Goal: Task Accomplishment & Management: Use online tool/utility

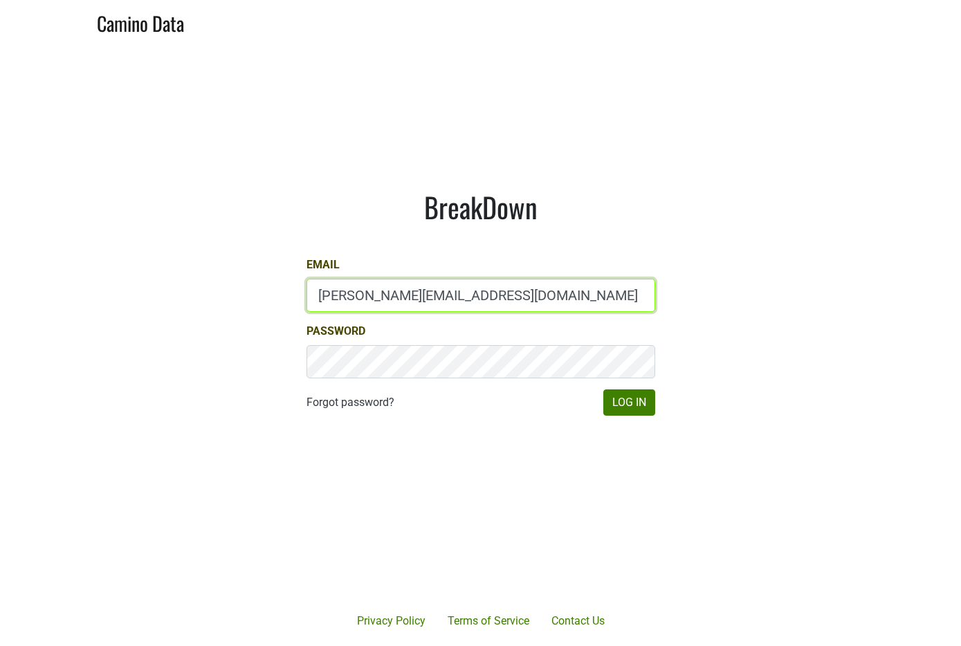
click at [415, 296] on input "anne@poewines.com" at bounding box center [481, 295] width 349 height 33
type input "sales@brickandmortarwines.com"
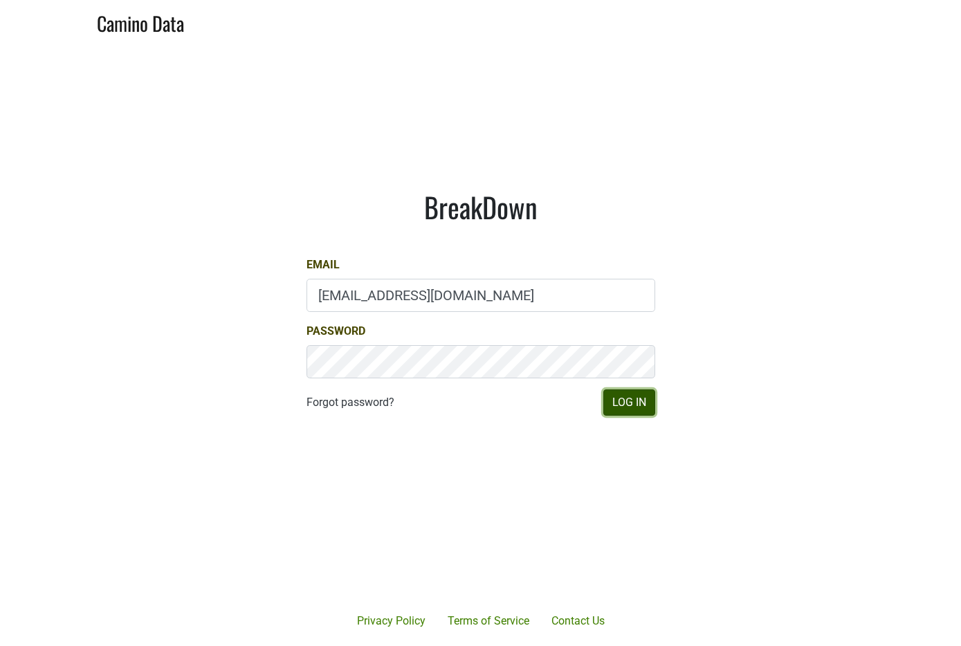
click at [644, 403] on button "Log In" at bounding box center [629, 403] width 52 height 26
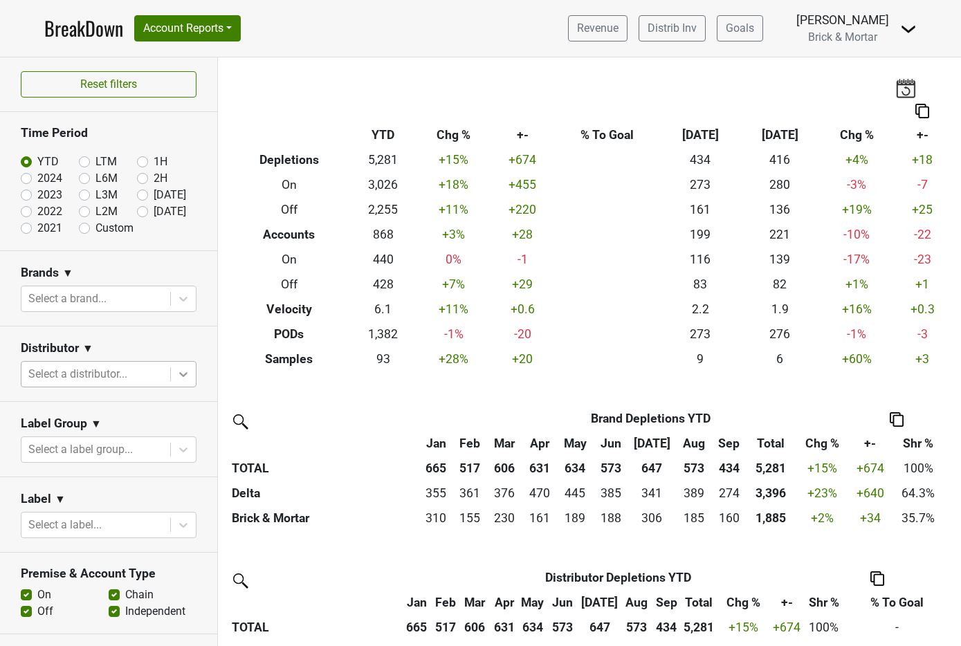
click at [179, 374] on icon at bounding box center [183, 374] width 8 height 5
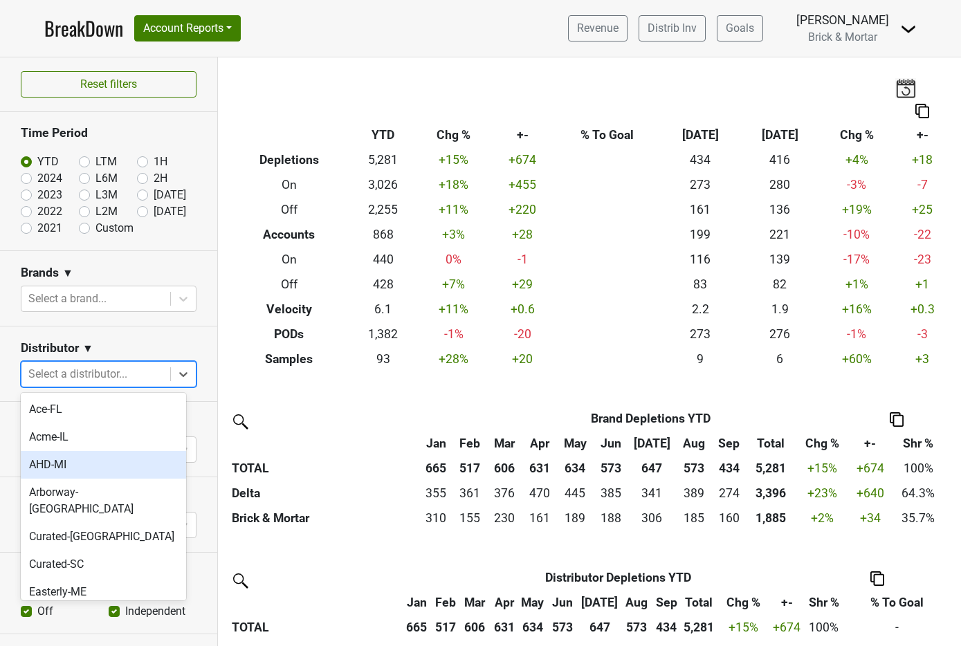
scroll to position [324, 0]
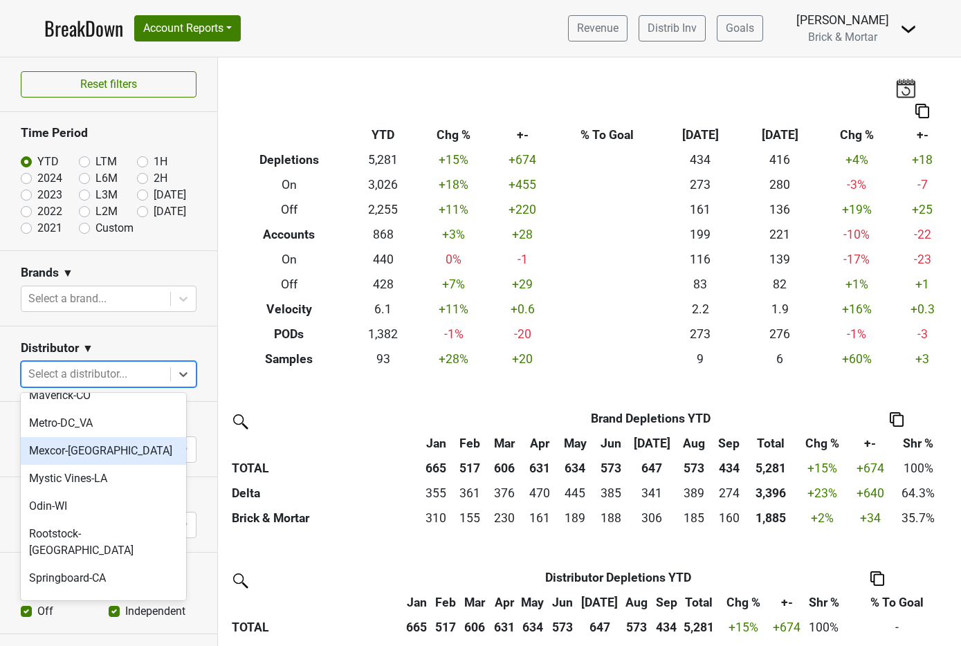
click at [66, 437] on div "Mexcor-TX" at bounding box center [103, 451] width 165 height 28
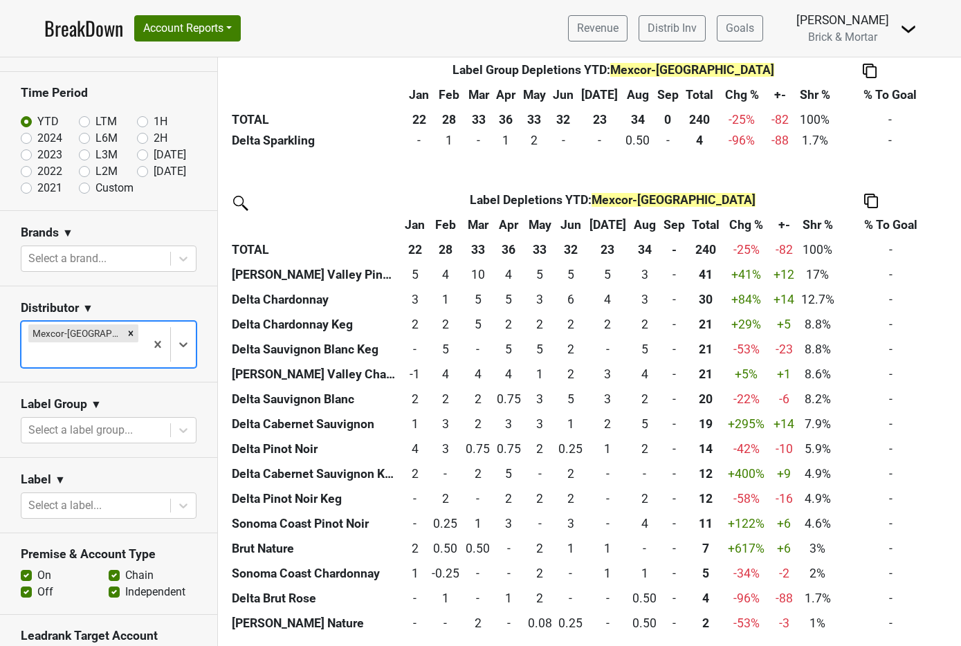
scroll to position [0, 0]
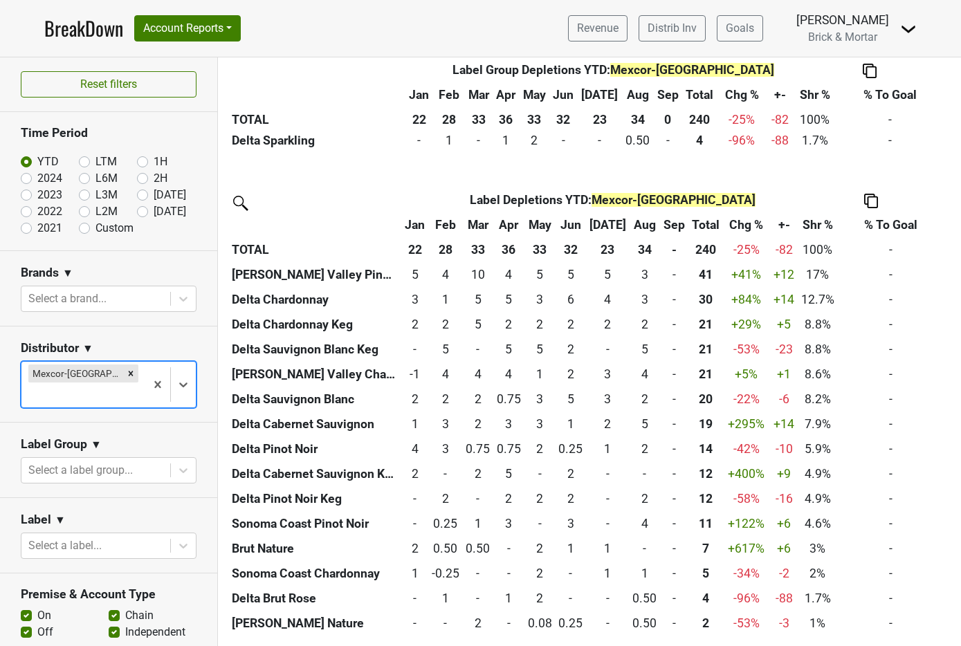
click at [872, 202] on img at bounding box center [871, 201] width 14 height 15
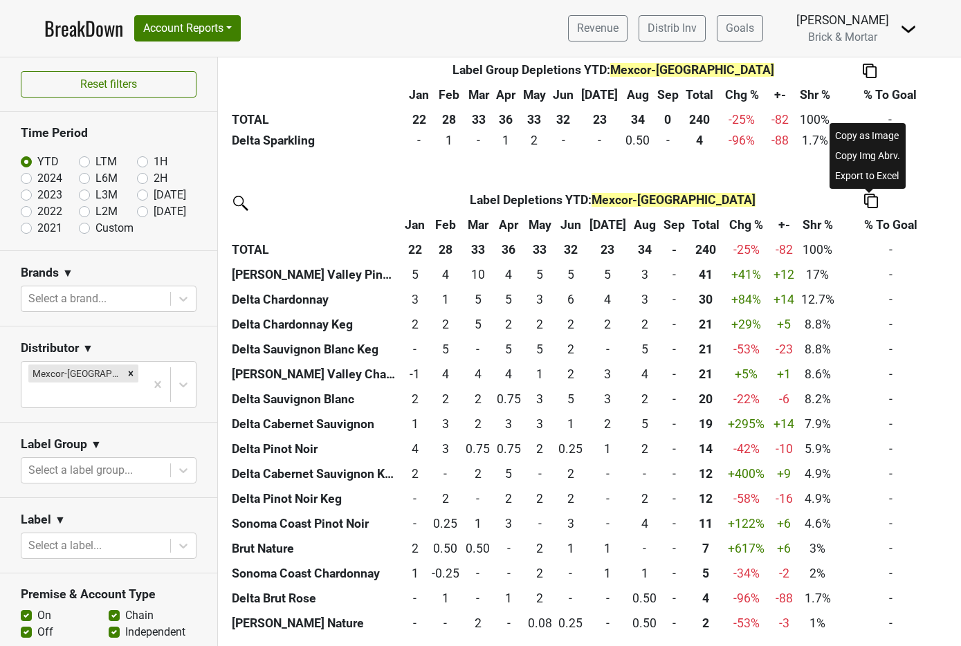
click at [878, 179] on div "Export to Excel" at bounding box center [868, 176] width 71 height 20
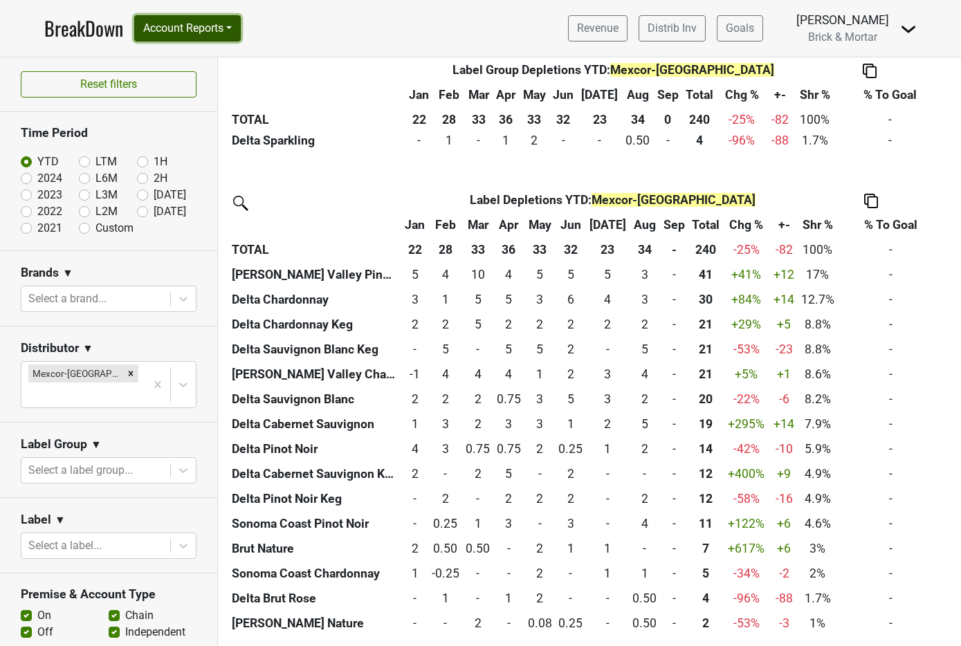
click at [224, 33] on button "Account Reports" at bounding box center [187, 28] width 107 height 26
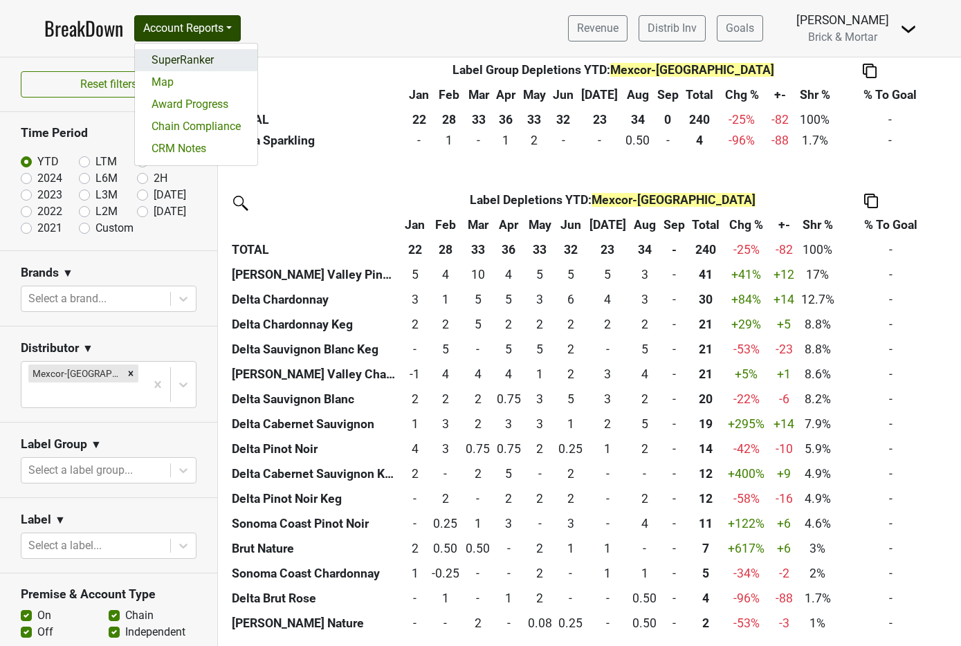
click at [209, 56] on link "SuperRanker" at bounding box center [196, 60] width 122 height 22
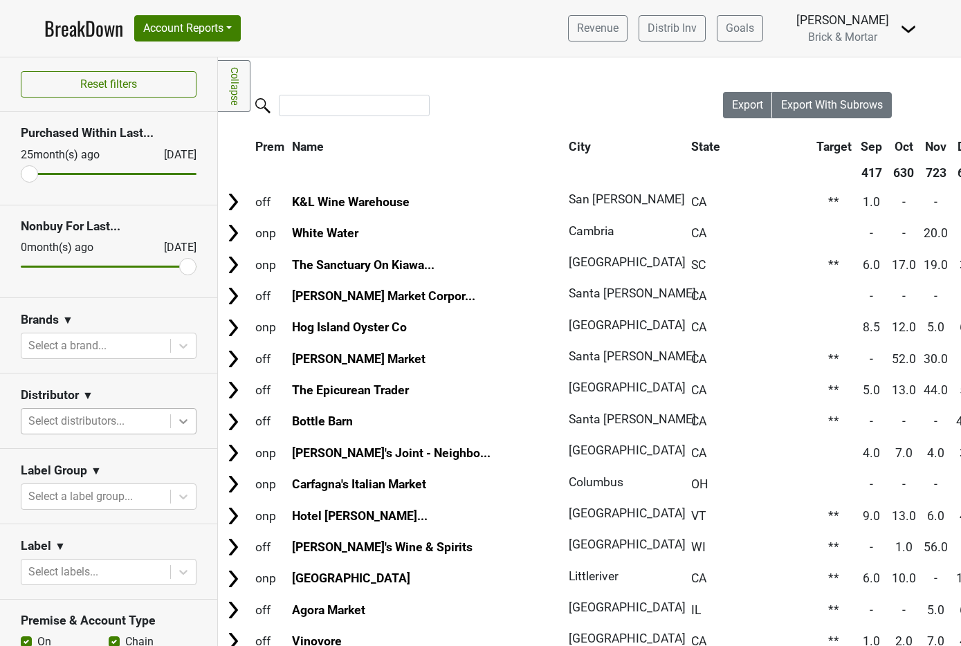
click at [176, 424] on icon at bounding box center [183, 422] width 14 height 14
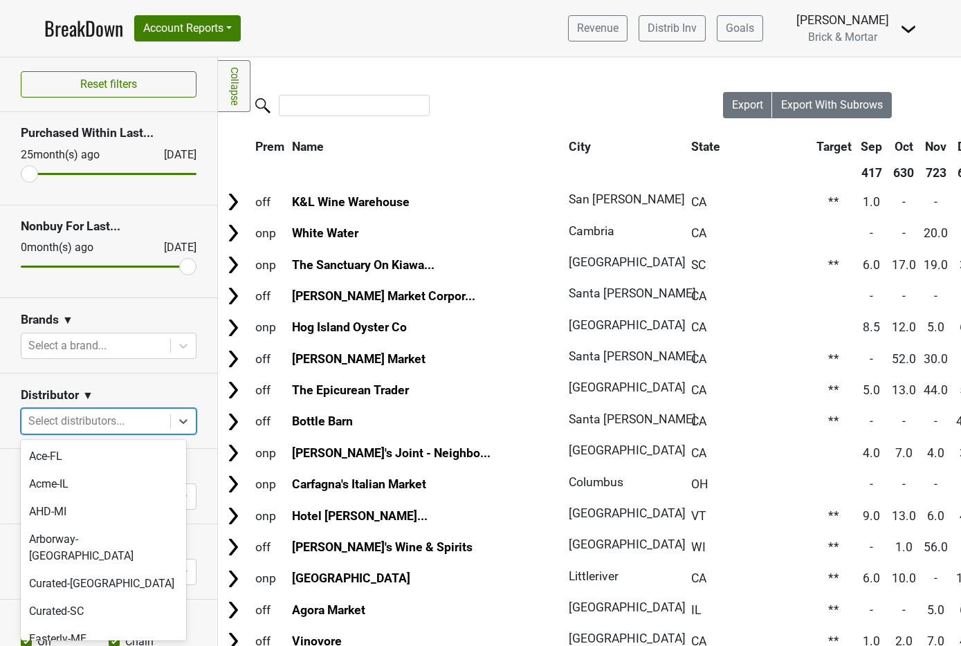
scroll to position [331, 0]
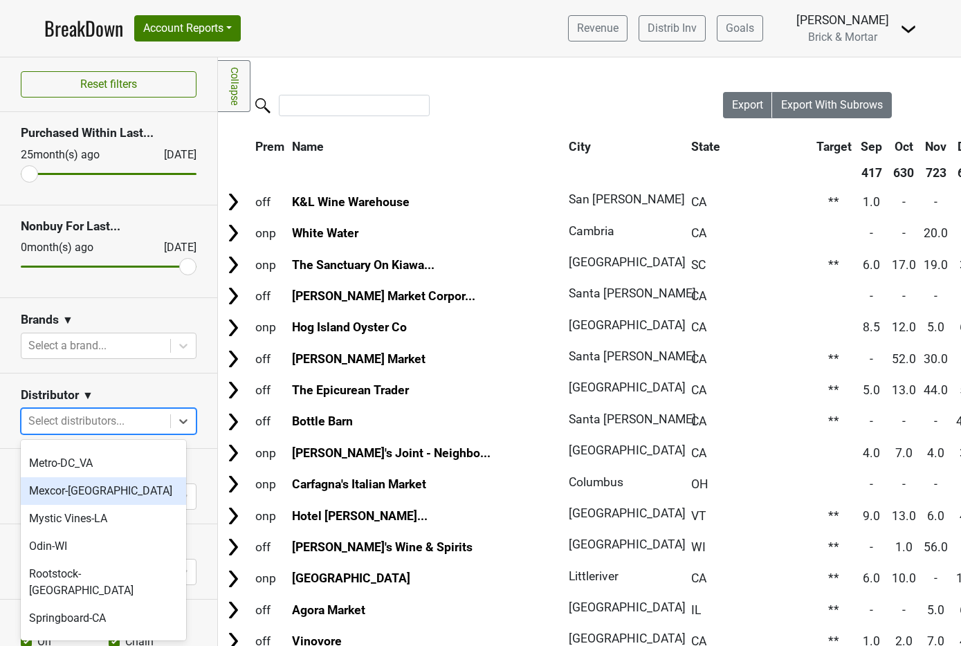
click at [89, 478] on div "Mexcor-TX" at bounding box center [103, 492] width 165 height 28
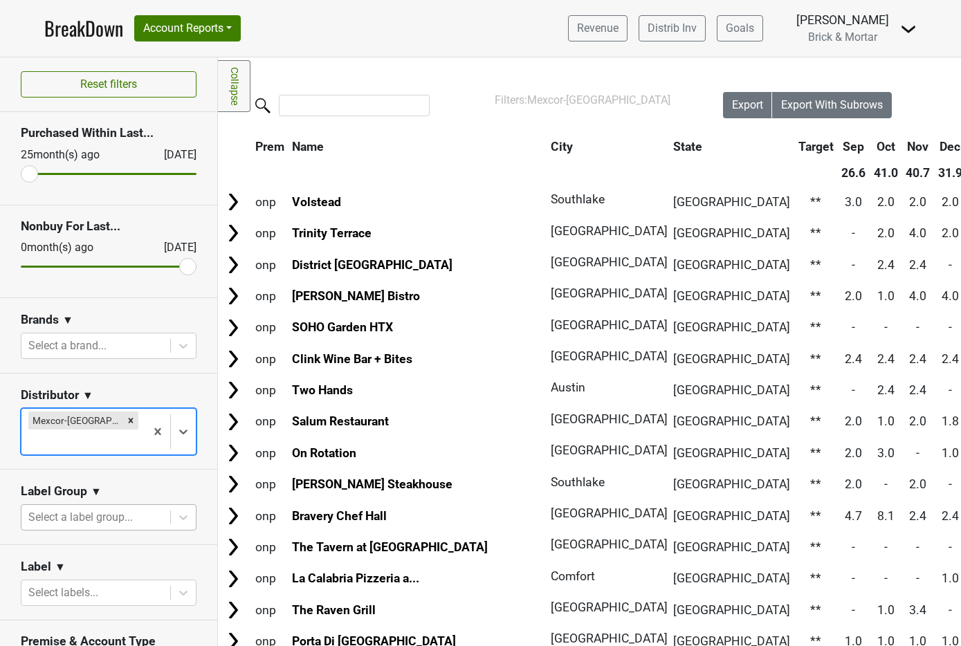
click at [109, 508] on div at bounding box center [95, 517] width 135 height 19
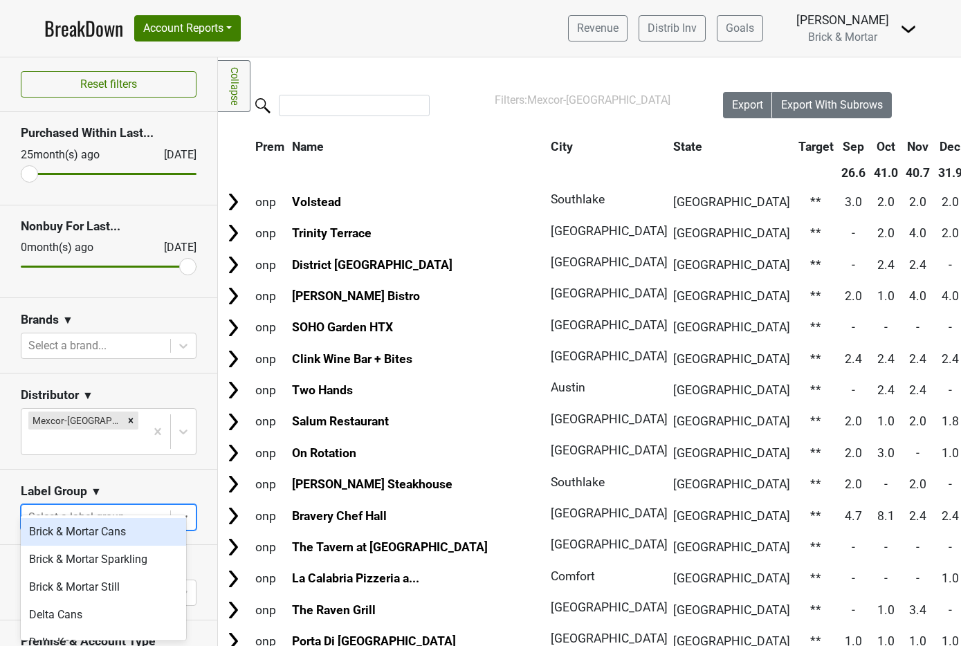
click at [176, 470] on section "Label Group ▼ option Brick & Mortar Cans focused, 1 of 7. 7 results available. …" at bounding box center [108, 507] width 217 height 75
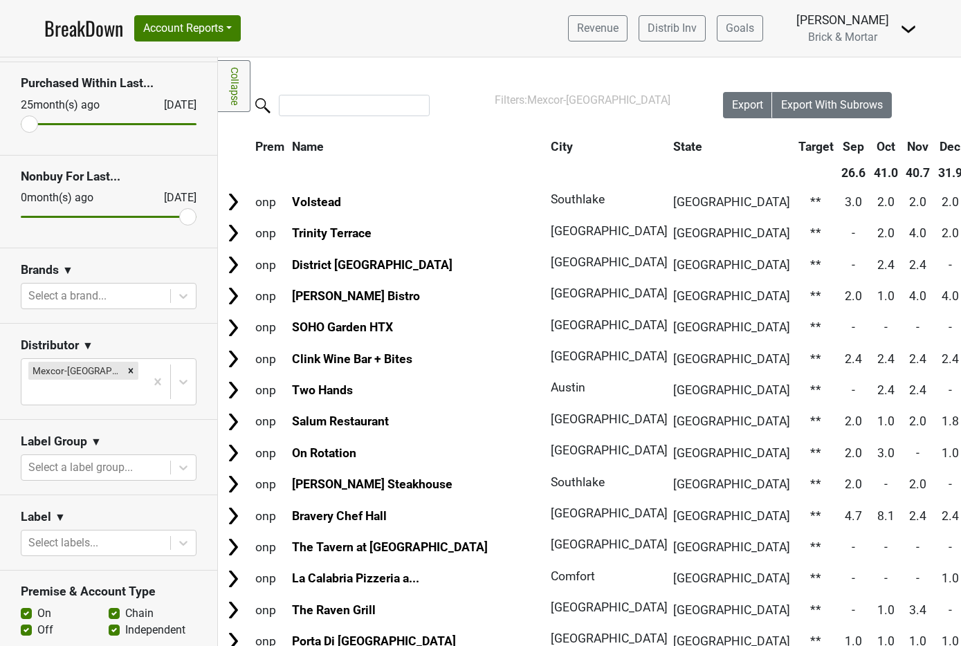
scroll to position [51, 0]
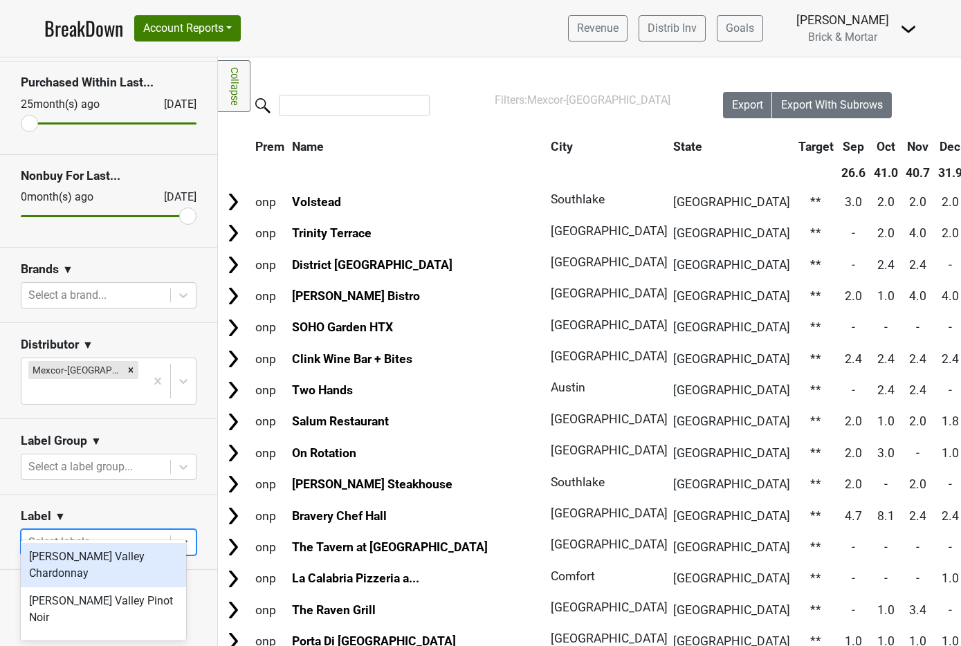
click at [88, 533] on div at bounding box center [95, 542] width 135 height 19
click at [63, 567] on div "Anderson Valley Chardonnay" at bounding box center [103, 565] width 165 height 44
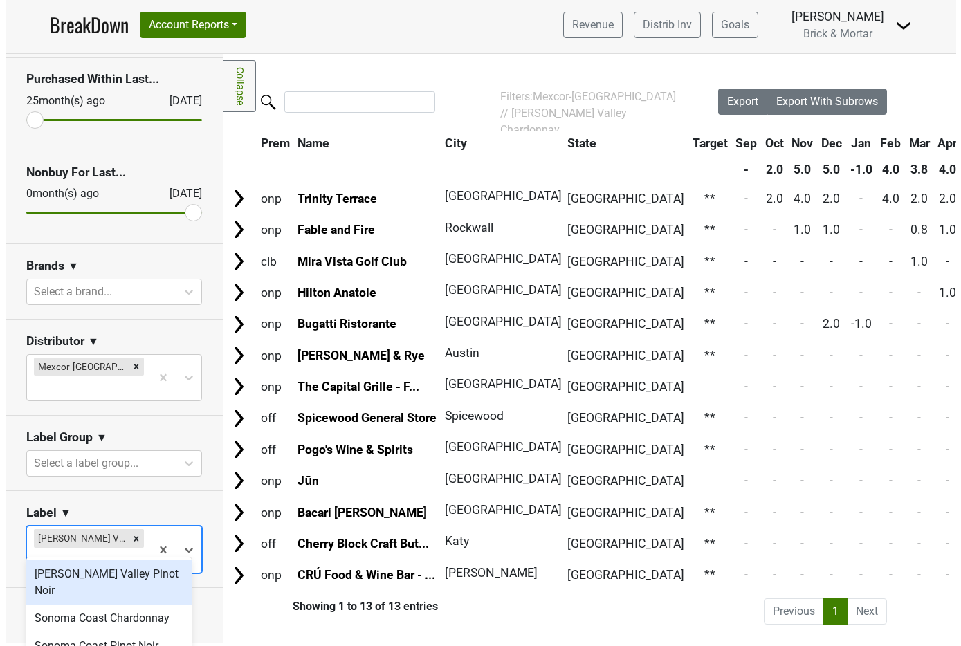
scroll to position [0, 0]
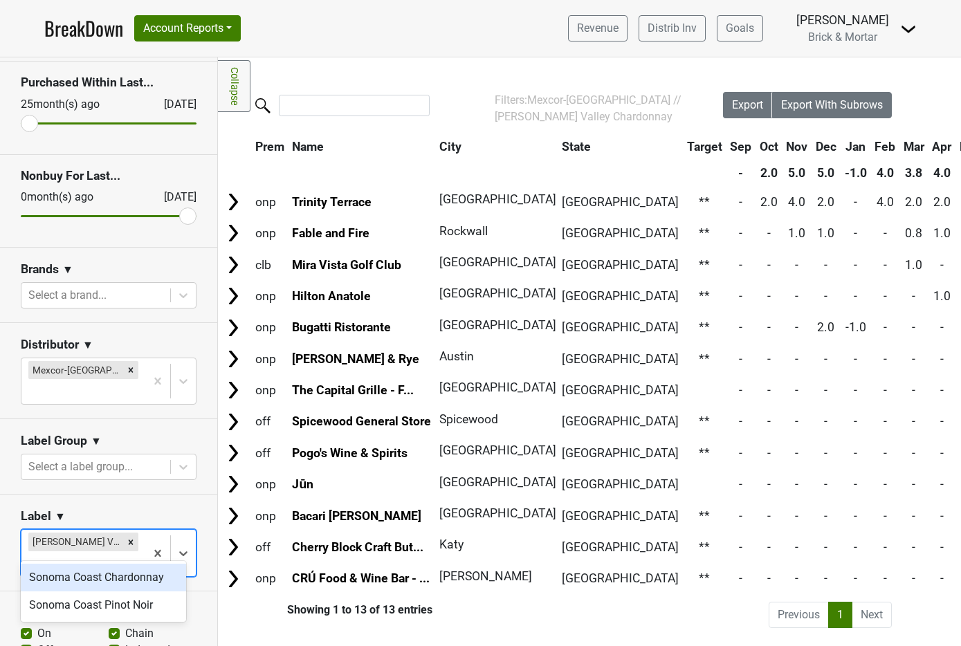
type input "sonoma"
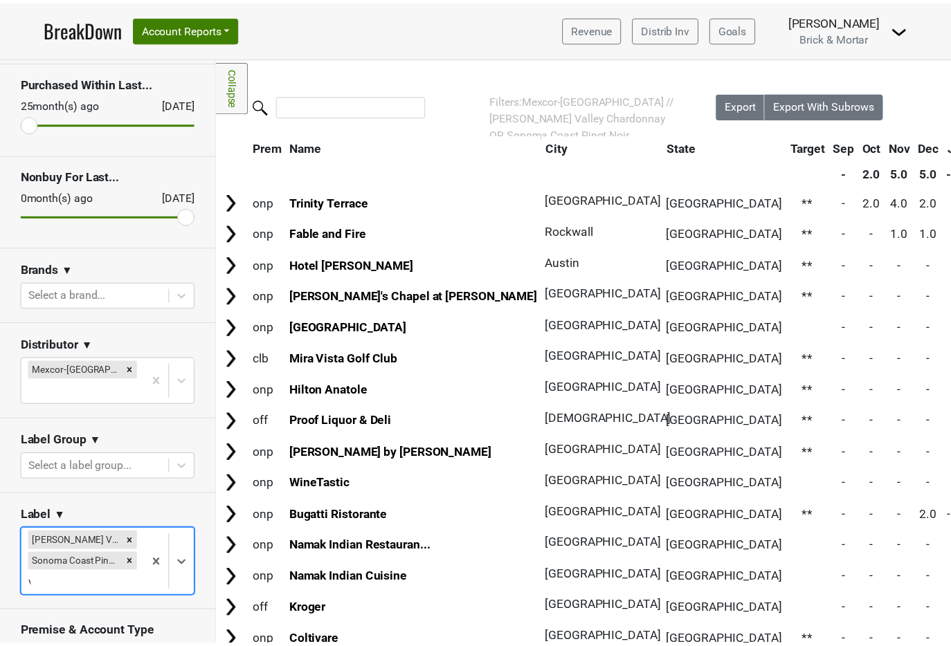
scroll to position [125, 0]
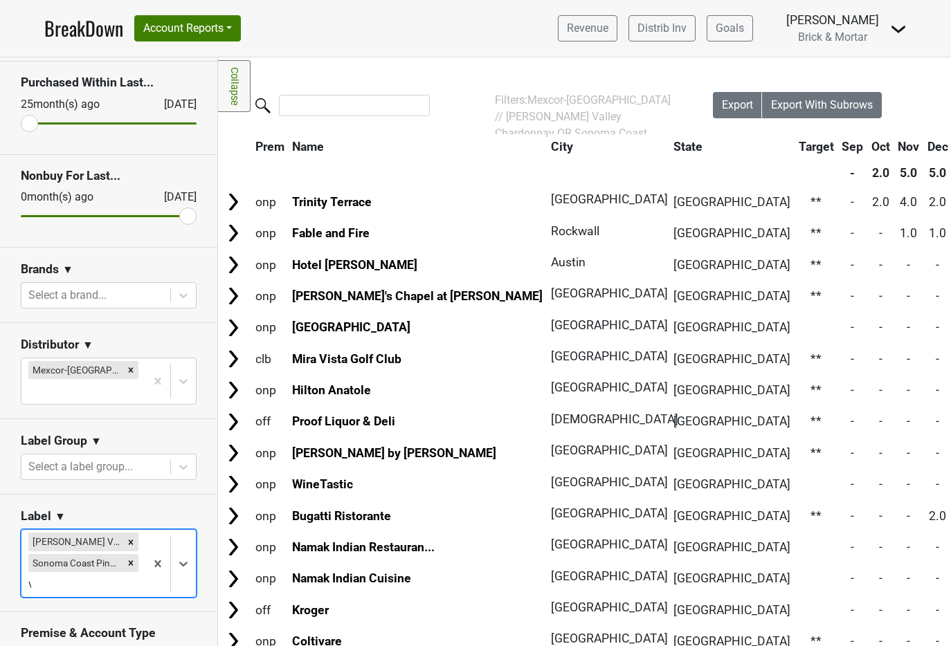
type input "vp"
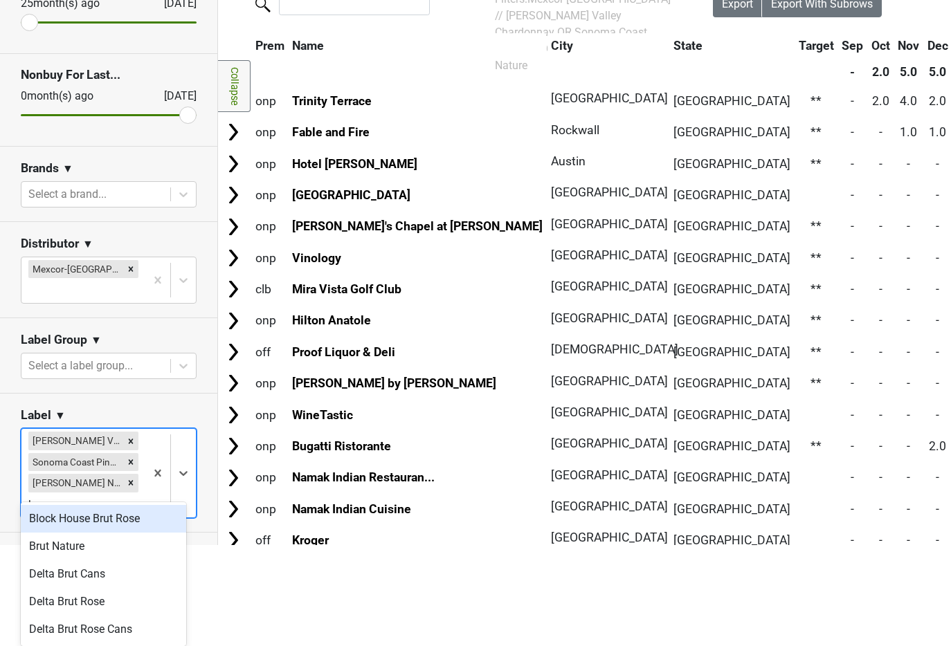
scroll to position [101, 0]
type input "brut"
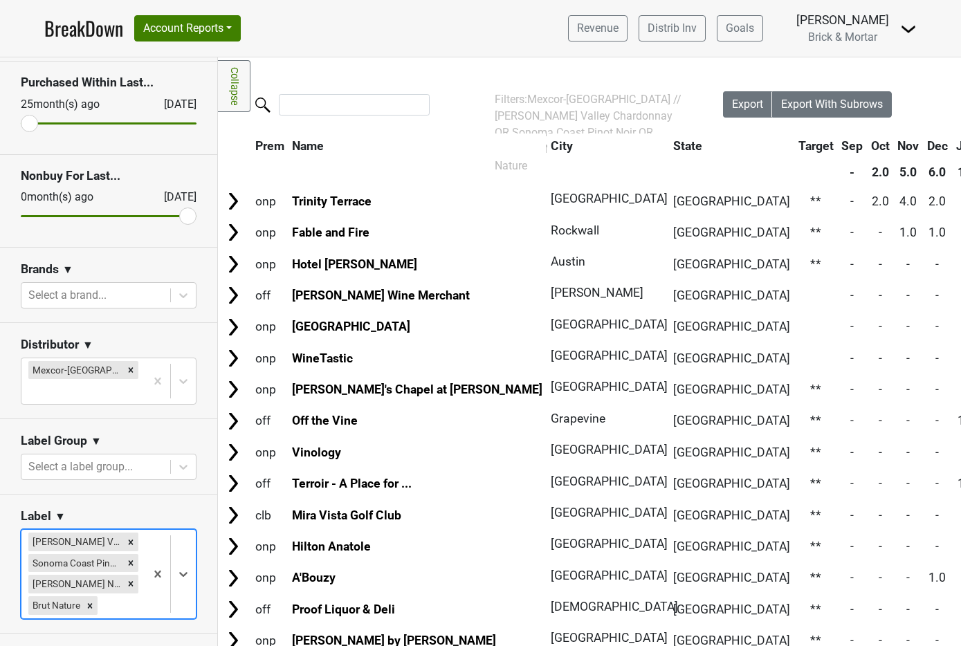
scroll to position [0, 0]
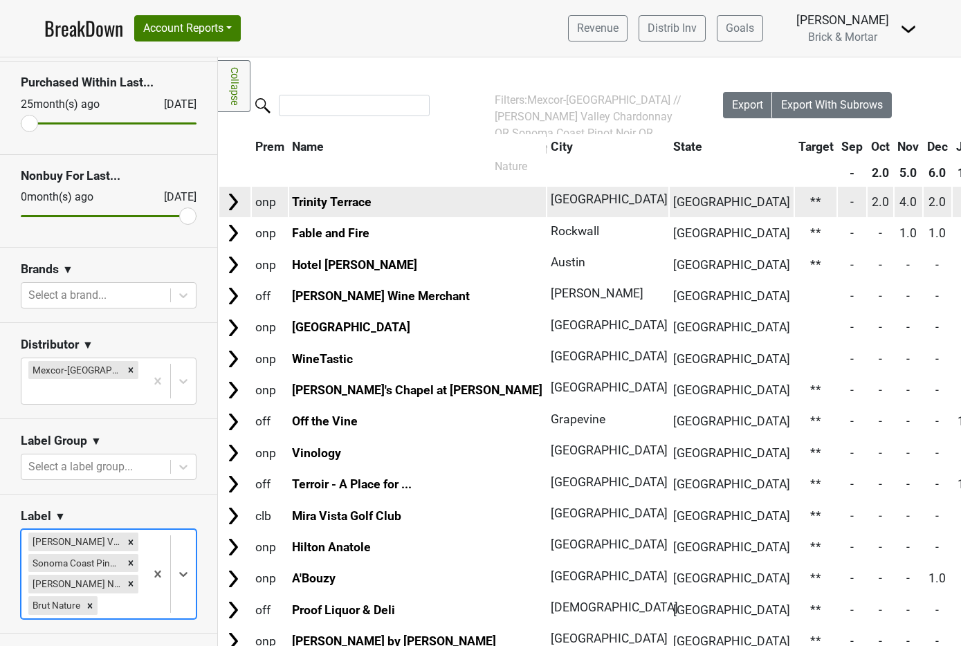
click at [239, 205] on img at bounding box center [233, 202] width 21 height 21
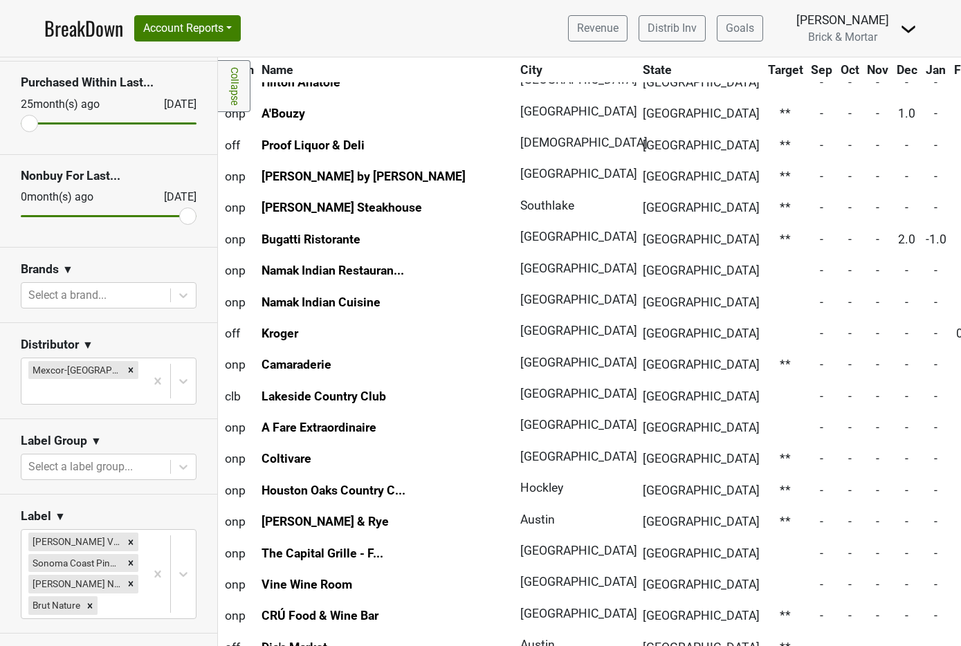
scroll to position [518, 8]
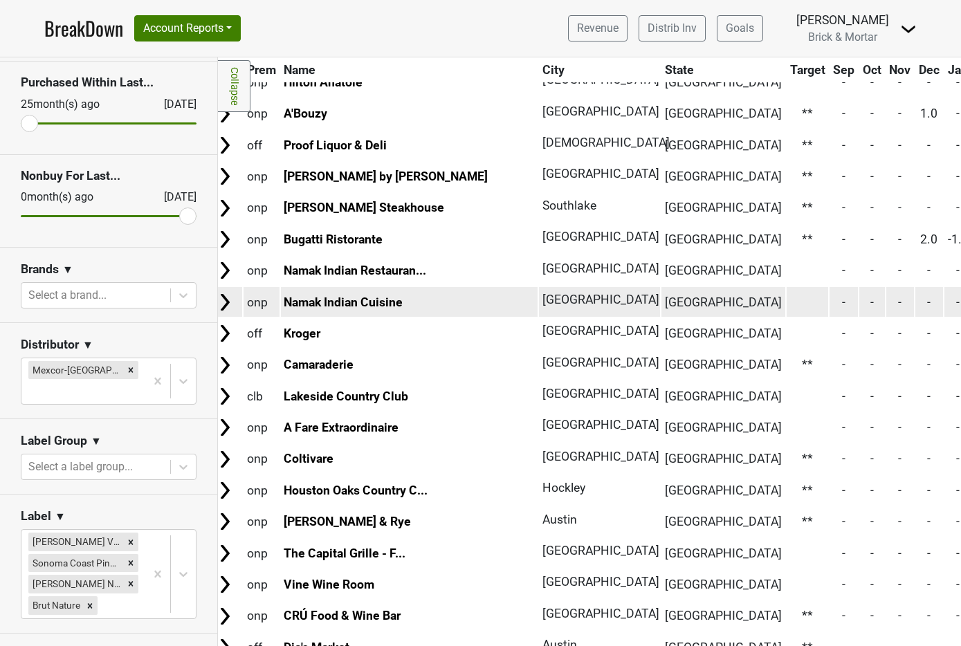
click at [230, 305] on img at bounding box center [225, 302] width 21 height 21
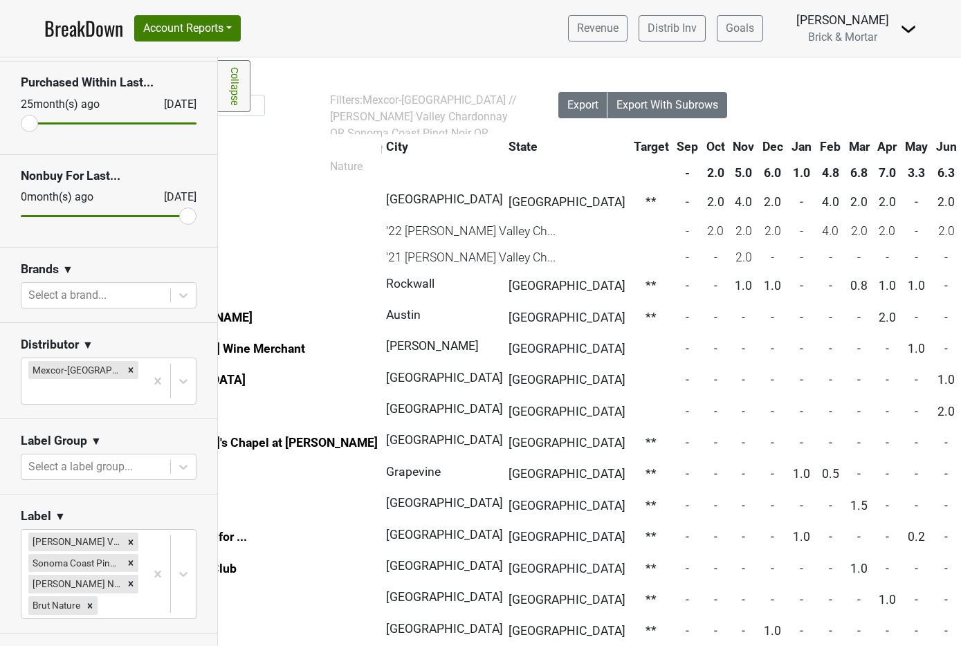
scroll to position [0, 0]
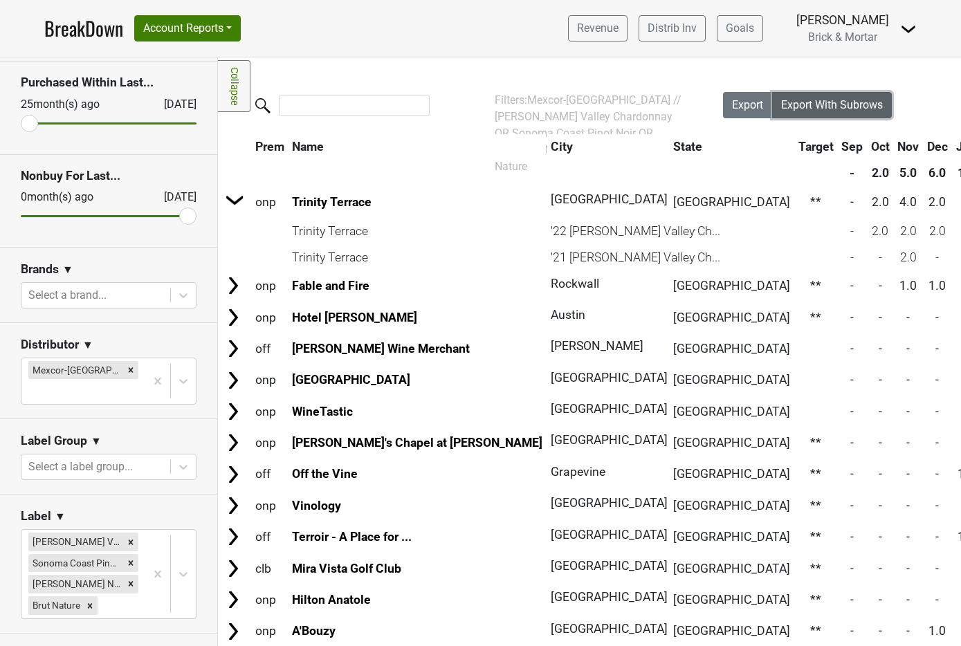
click at [837, 109] on span "Export With Subrows" at bounding box center [832, 104] width 102 height 13
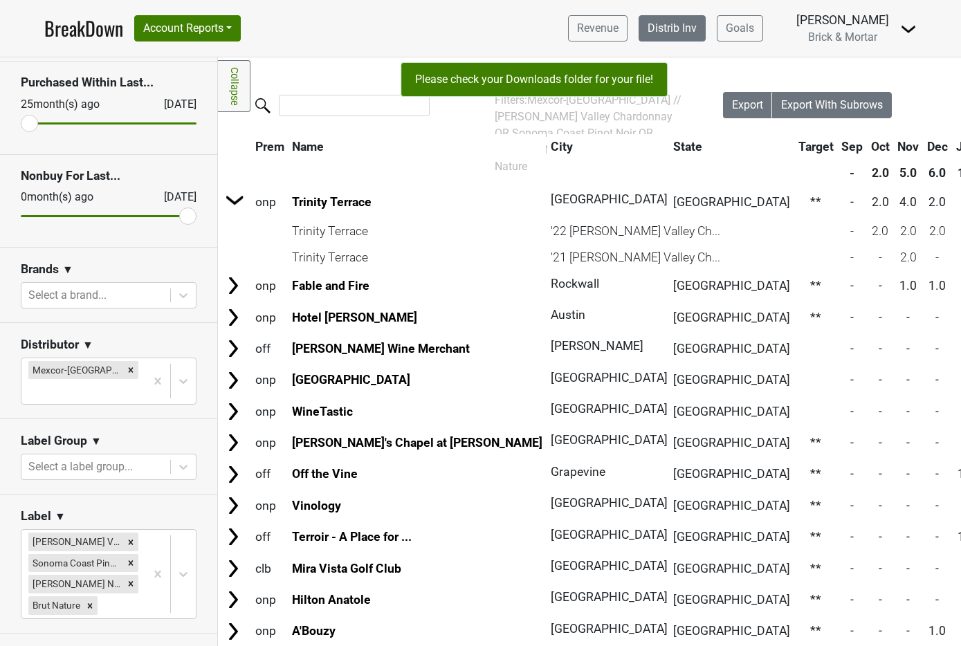
click at [701, 20] on link "Distrib Inv" at bounding box center [672, 28] width 67 height 26
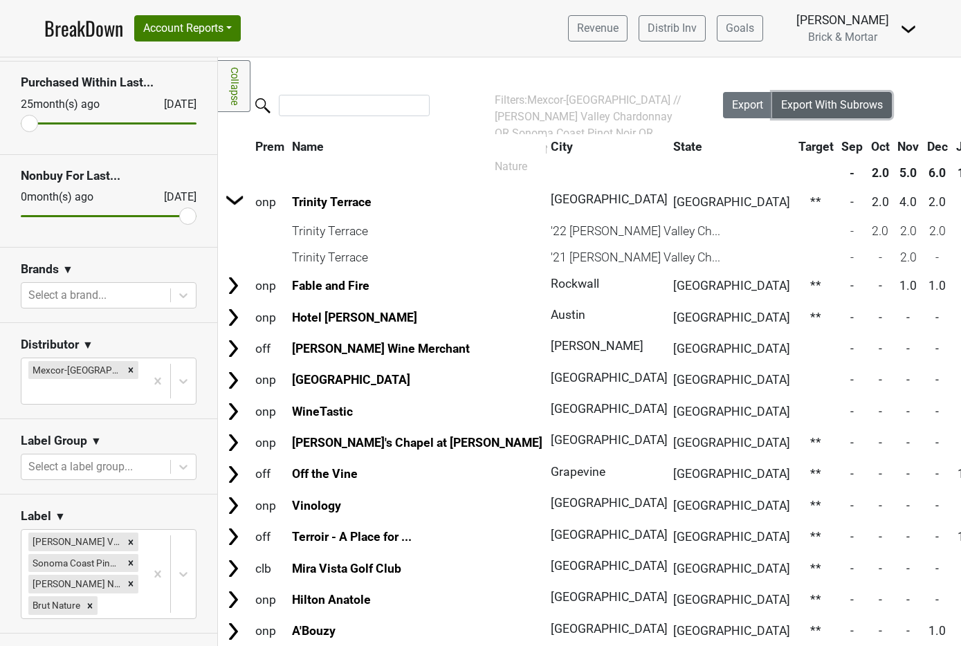
click at [844, 102] on span "Export With Subrows" at bounding box center [832, 104] width 102 height 13
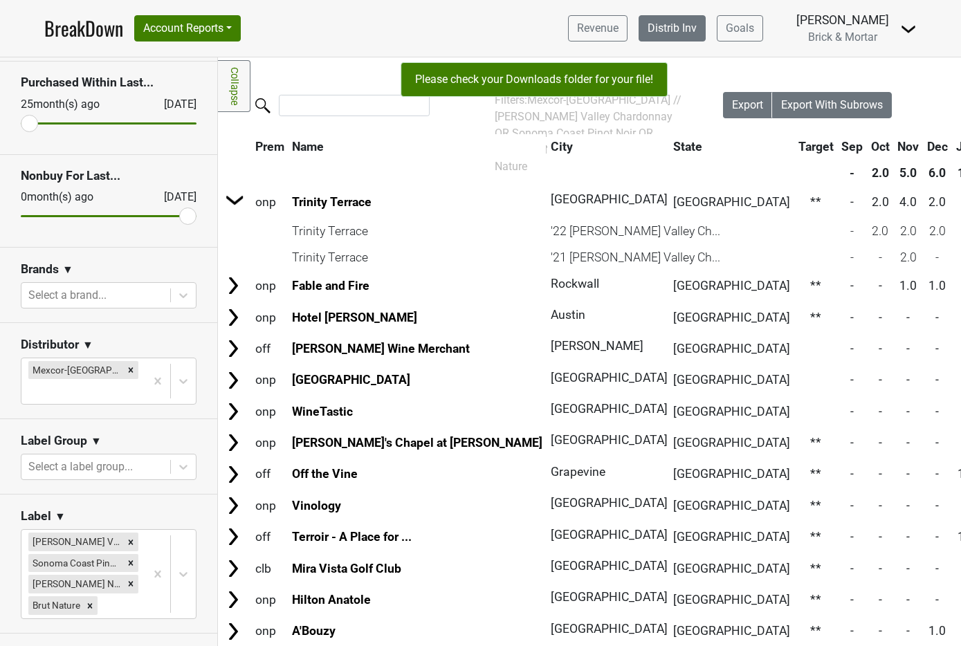
click at [685, 15] on link "Distrib Inv" at bounding box center [672, 28] width 67 height 26
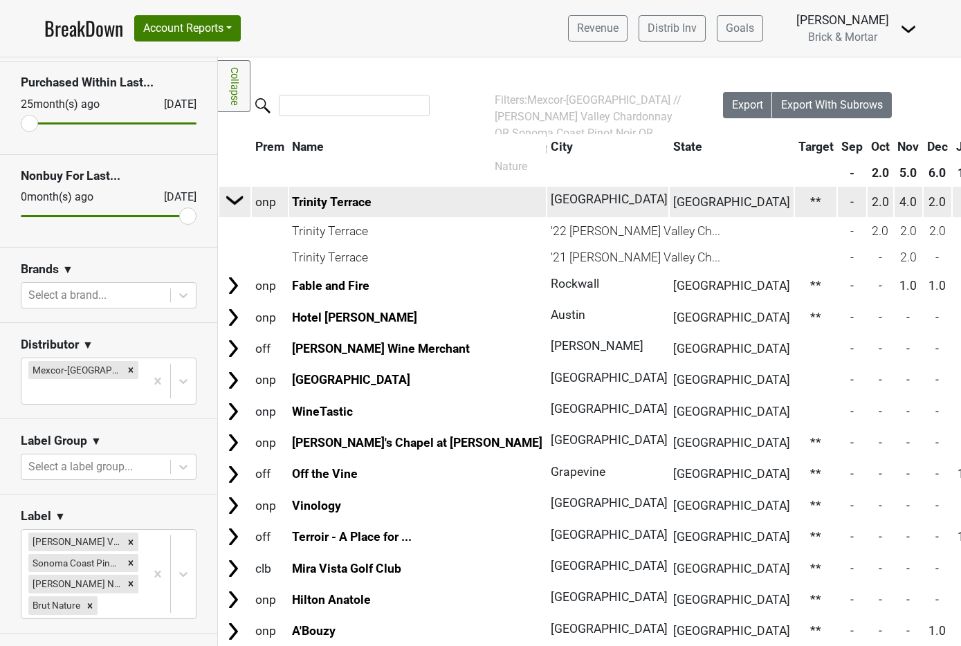
click at [239, 203] on img at bounding box center [235, 200] width 21 height 21
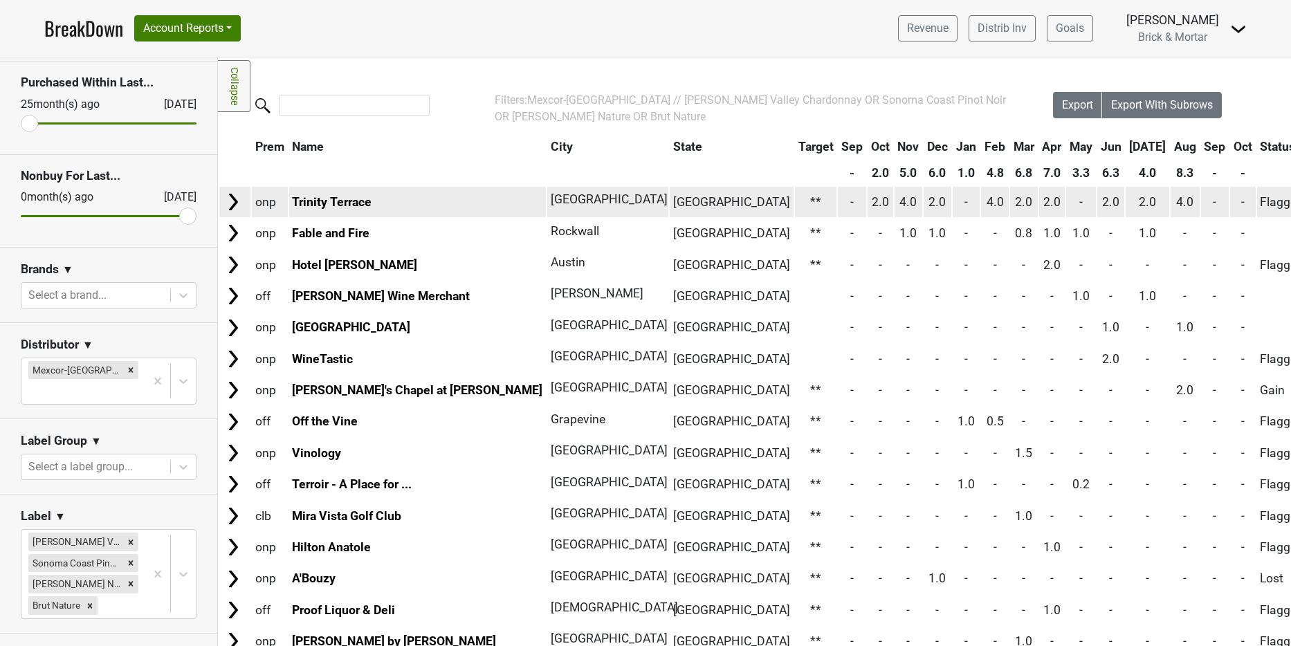
click at [228, 205] on img at bounding box center [233, 202] width 21 height 21
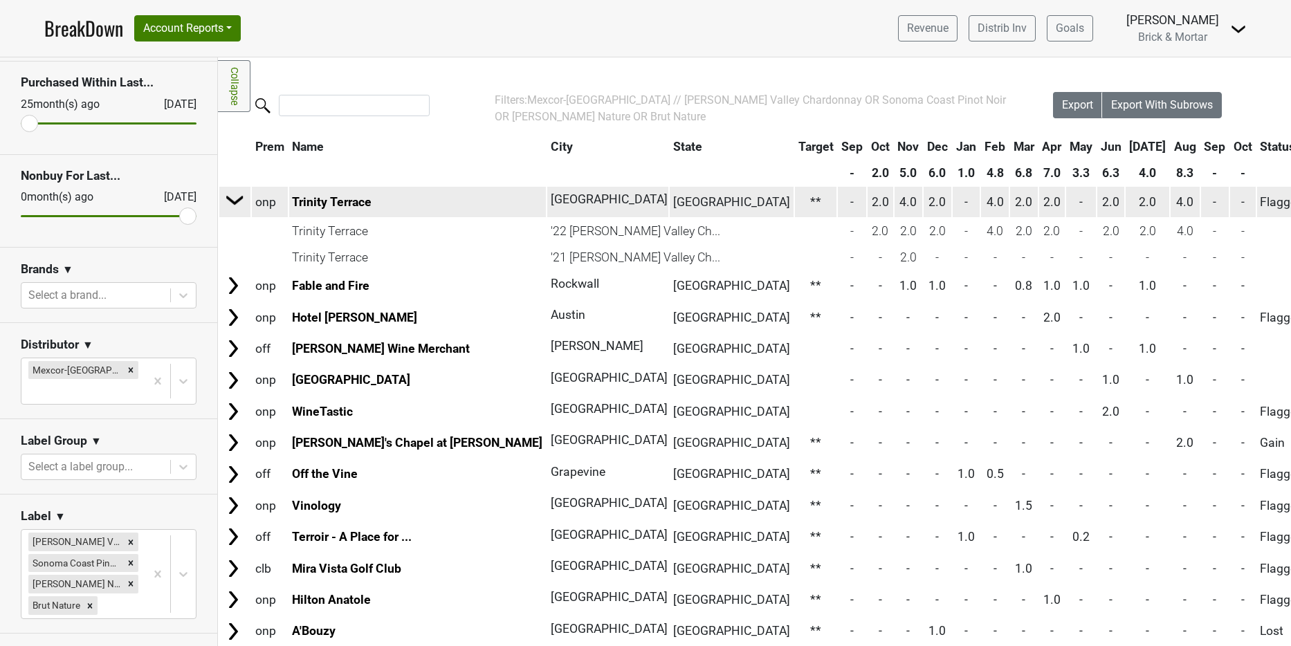
click at [233, 194] on img at bounding box center [235, 200] width 21 height 21
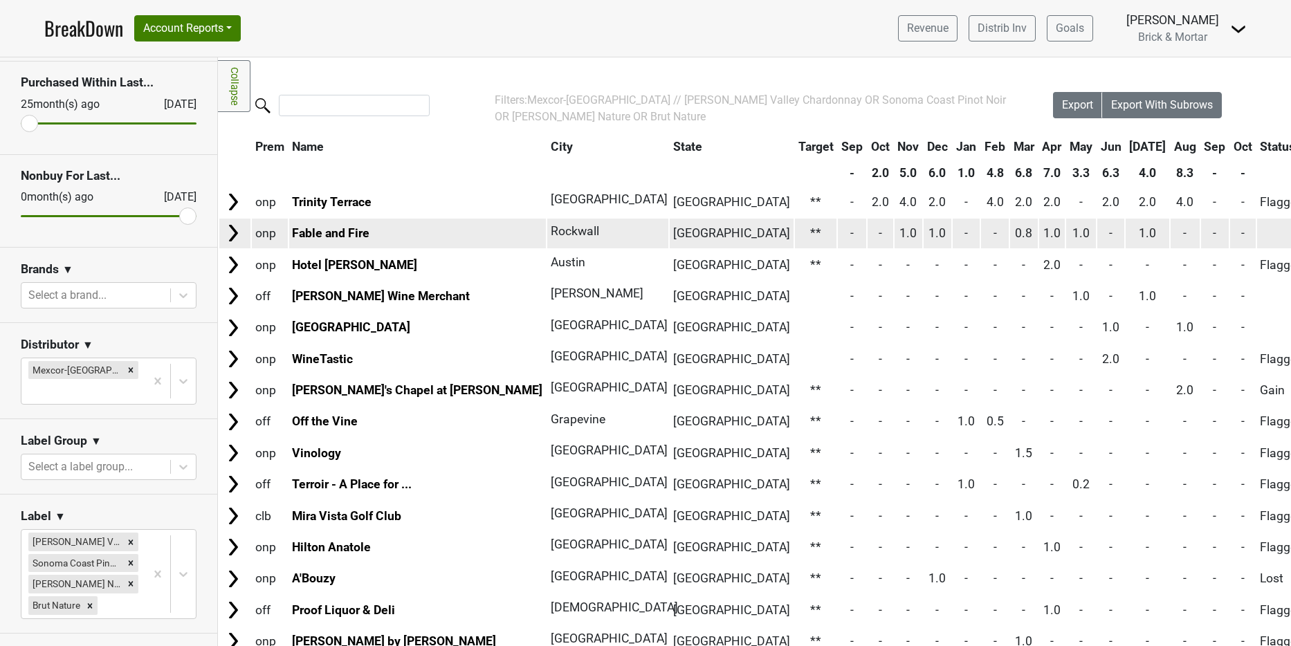
click at [237, 238] on img at bounding box center [233, 233] width 21 height 21
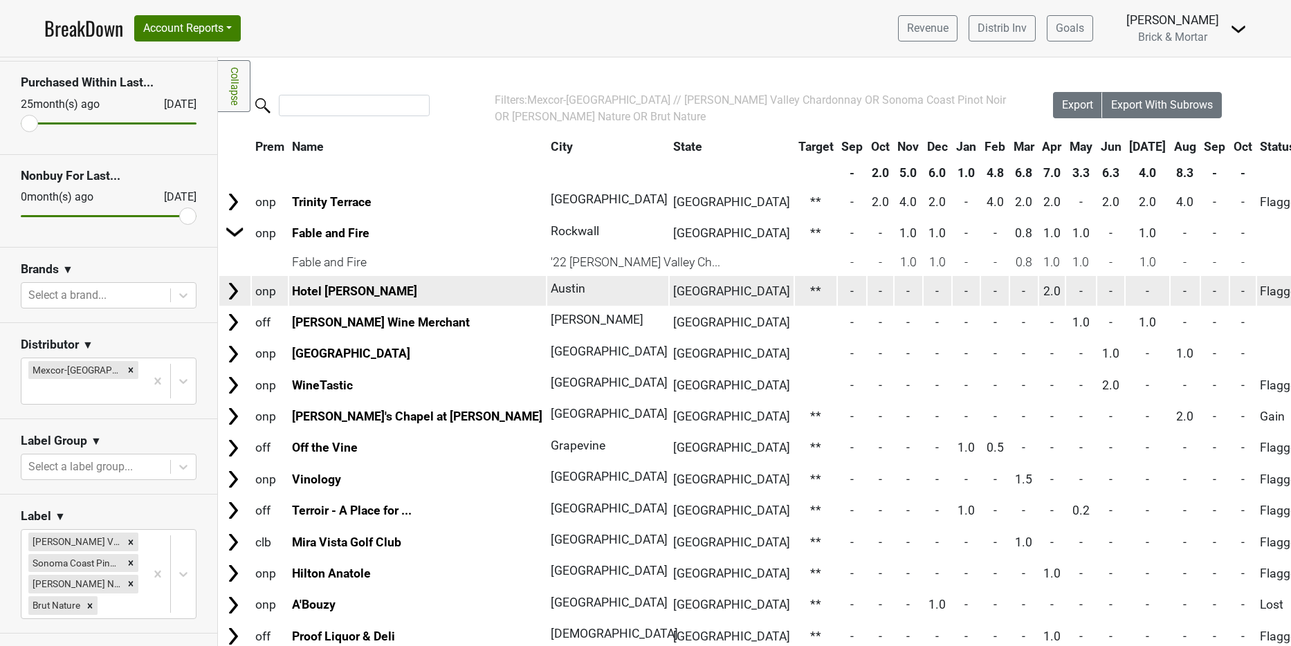
click at [233, 293] on img at bounding box center [233, 291] width 21 height 21
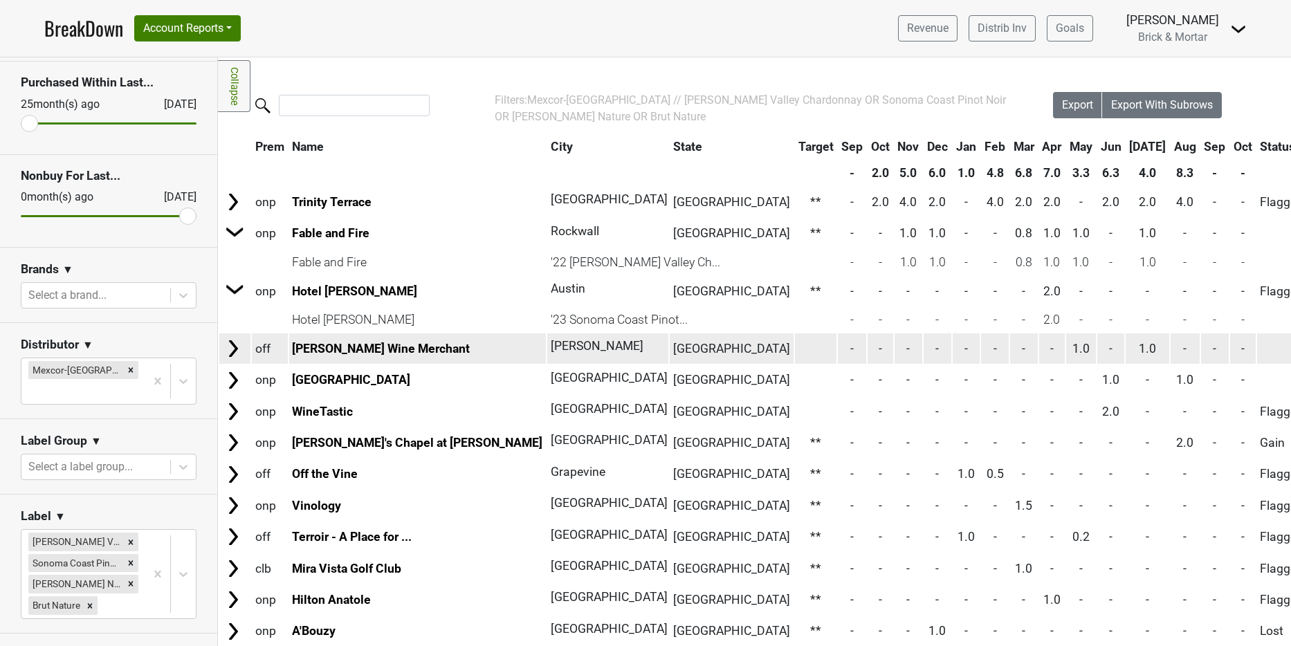
click at [235, 349] on img at bounding box center [233, 348] width 21 height 21
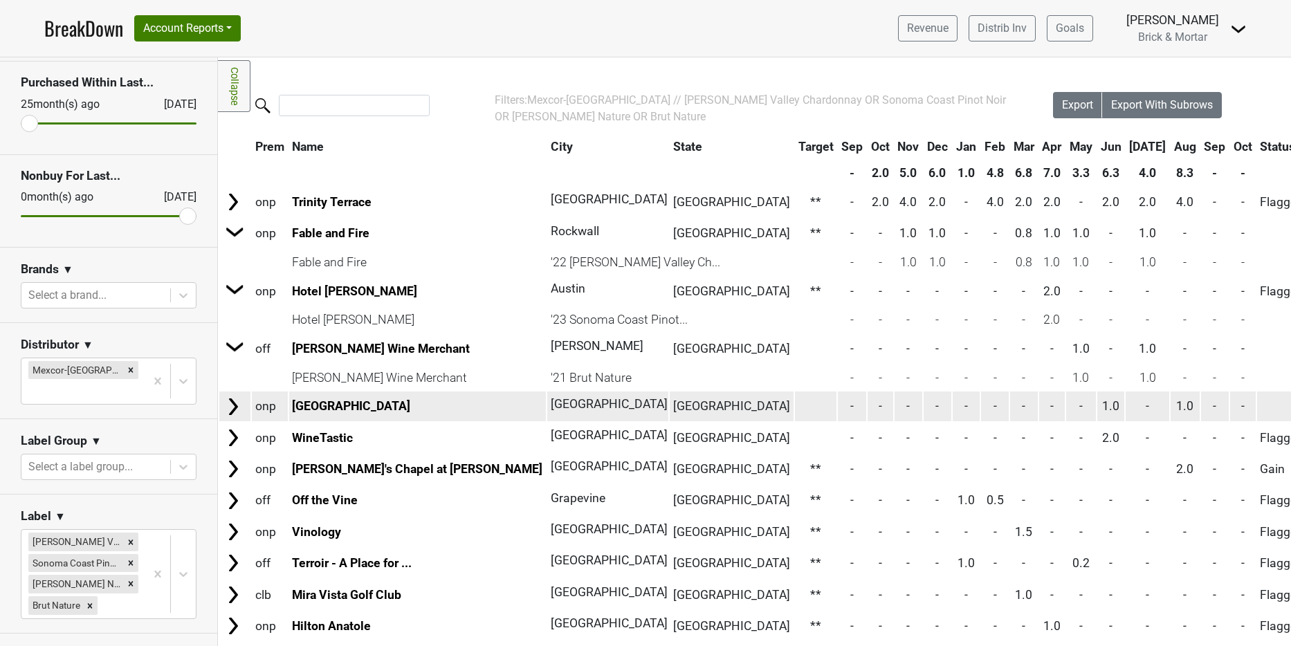
click at [231, 410] on img at bounding box center [233, 407] width 21 height 21
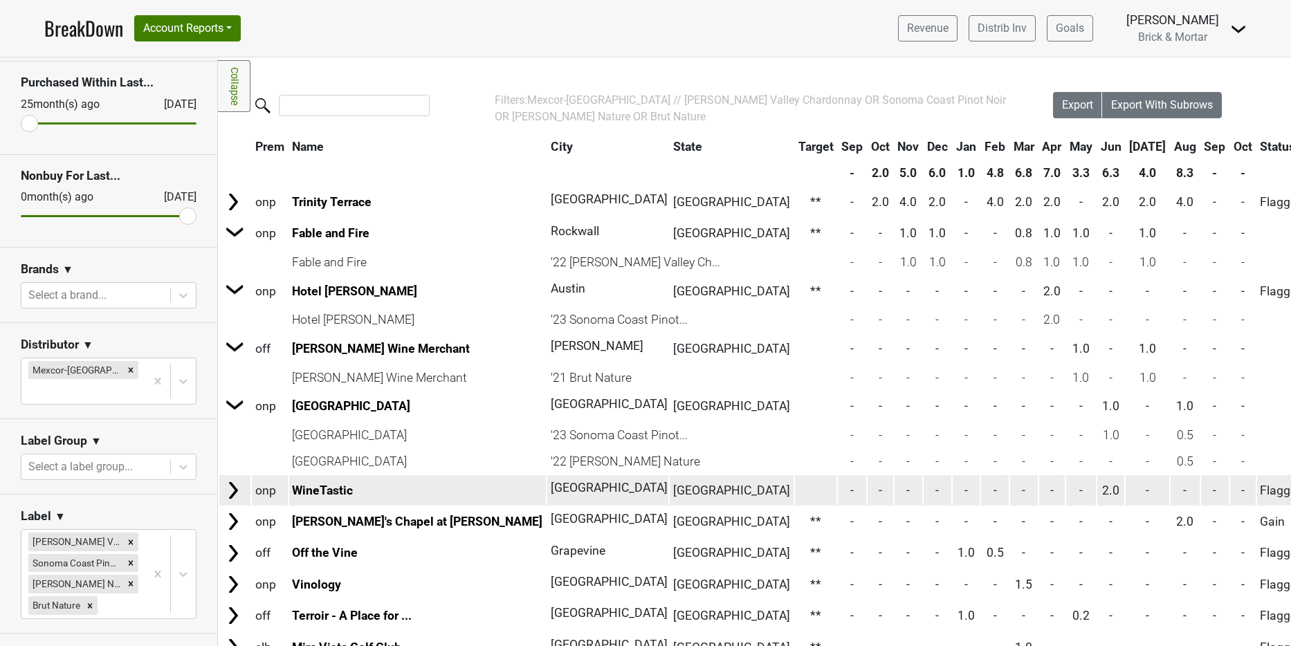
click at [237, 488] on img at bounding box center [233, 490] width 21 height 21
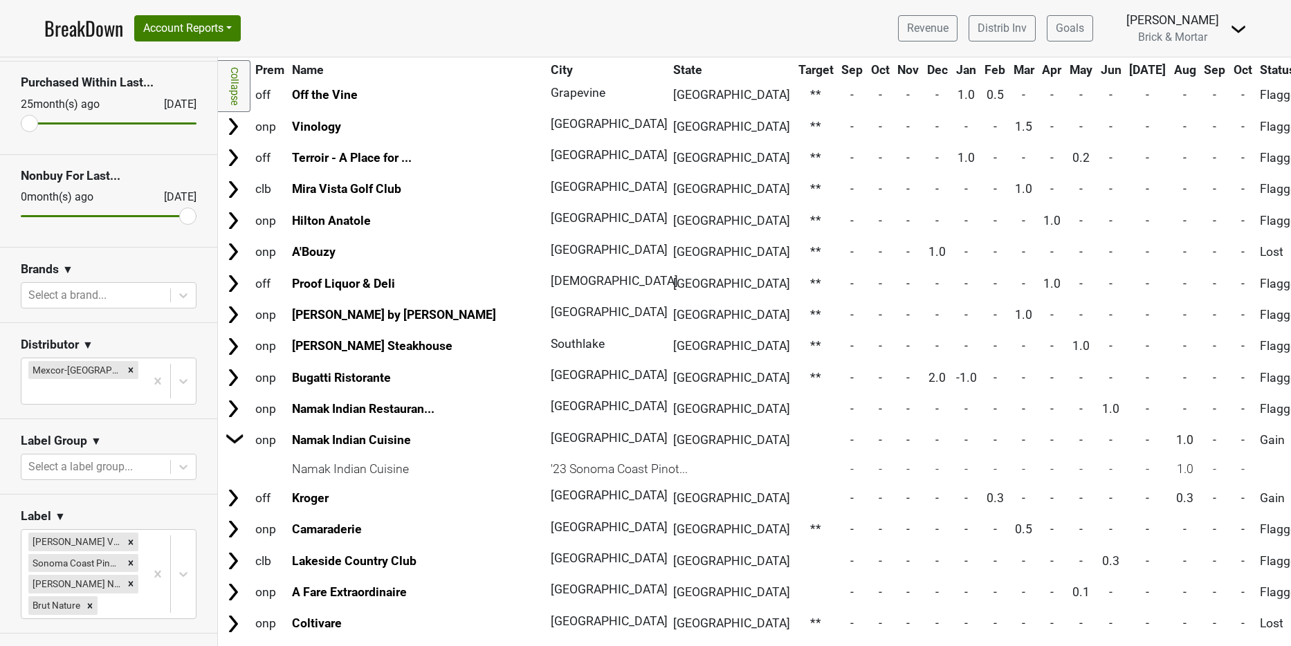
scroll to position [252, 0]
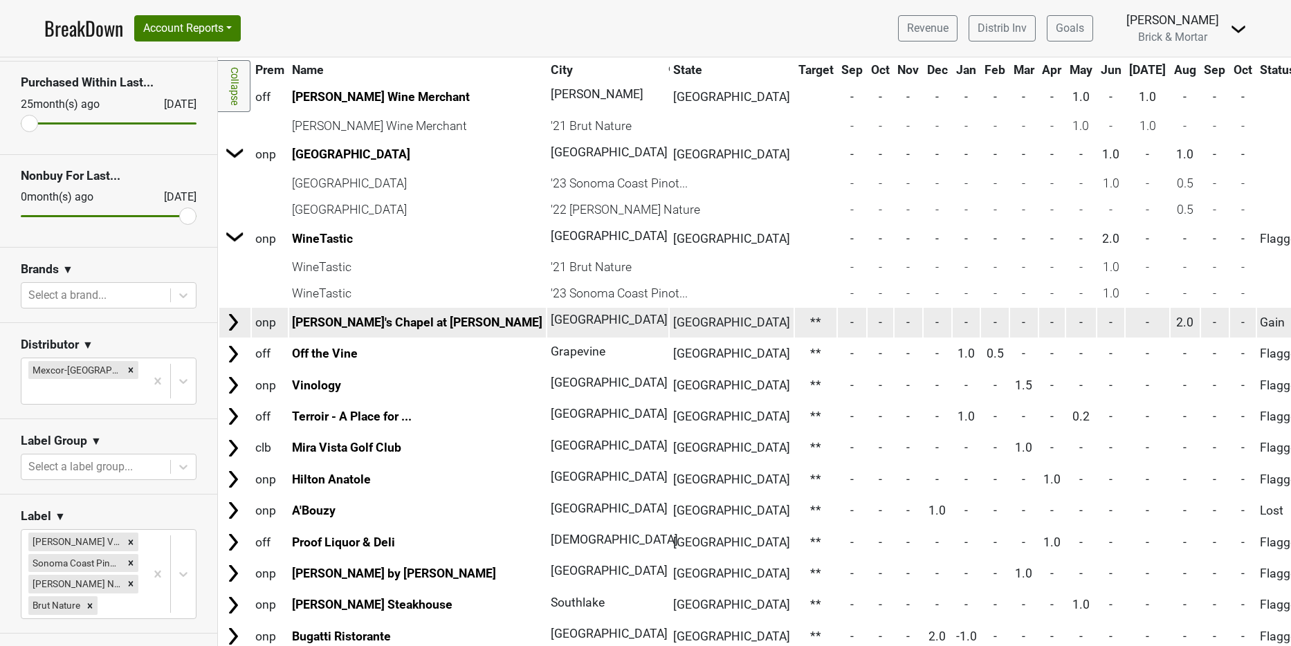
click at [228, 325] on img at bounding box center [233, 322] width 21 height 21
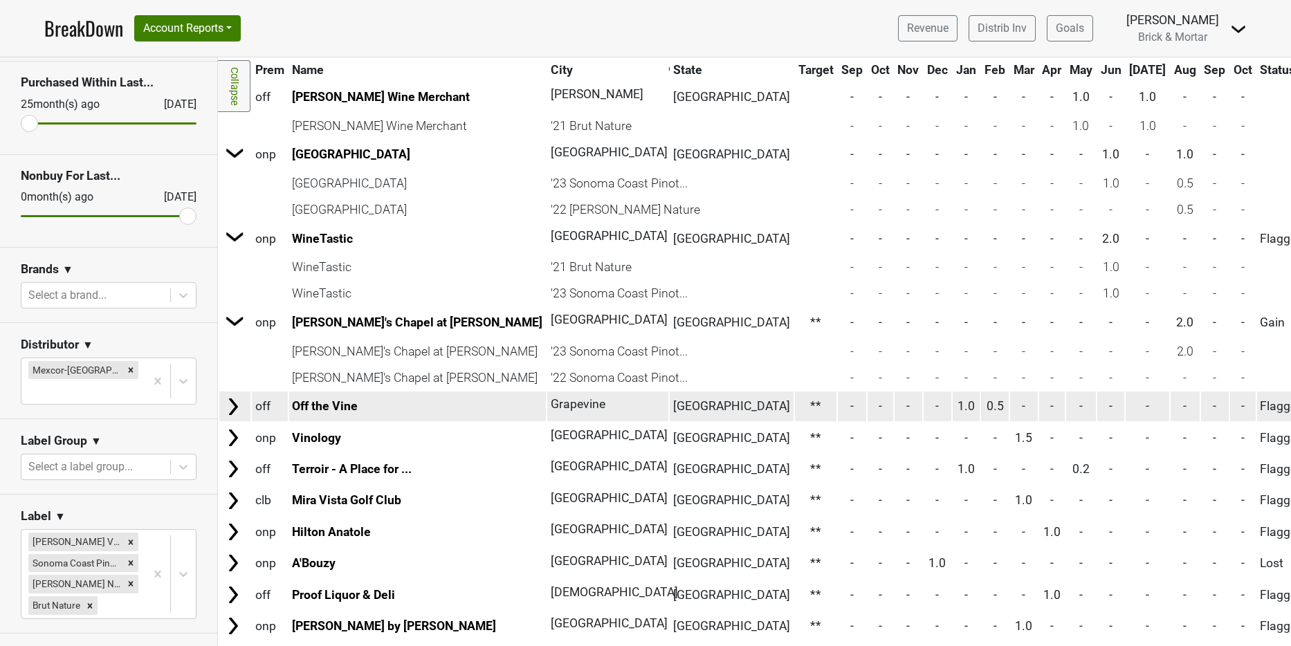
click at [231, 408] on img at bounding box center [233, 407] width 21 height 21
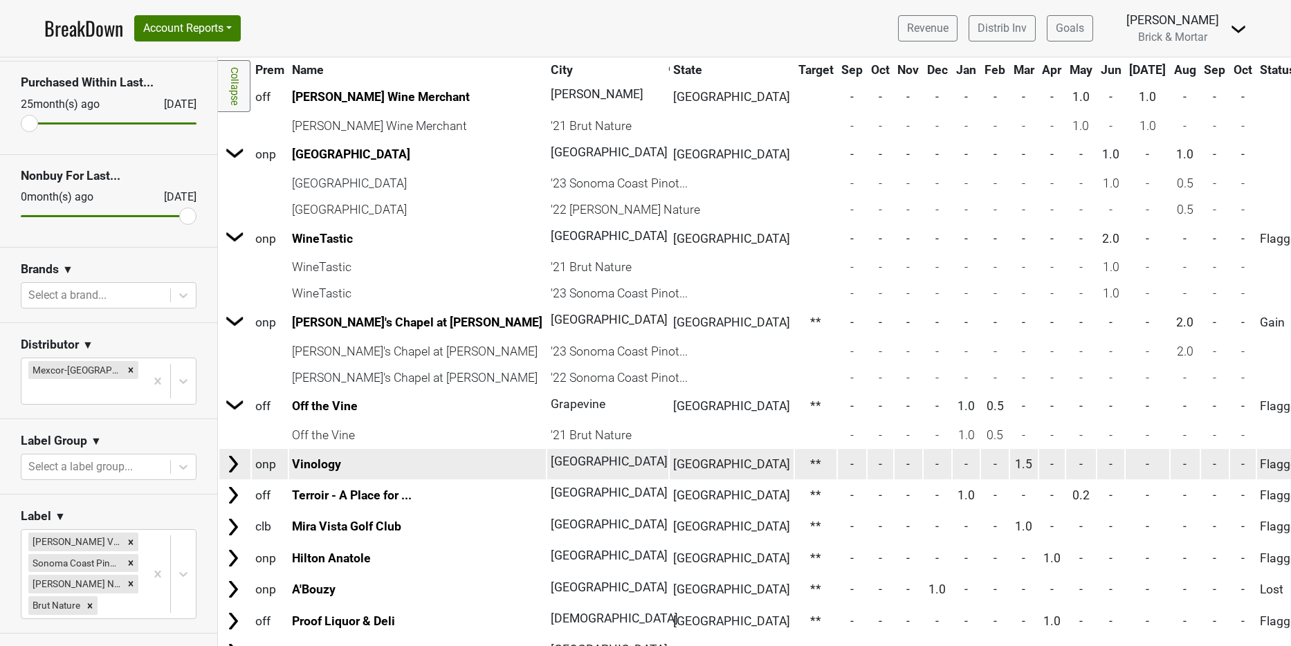
click at [234, 466] on img at bounding box center [233, 464] width 21 height 21
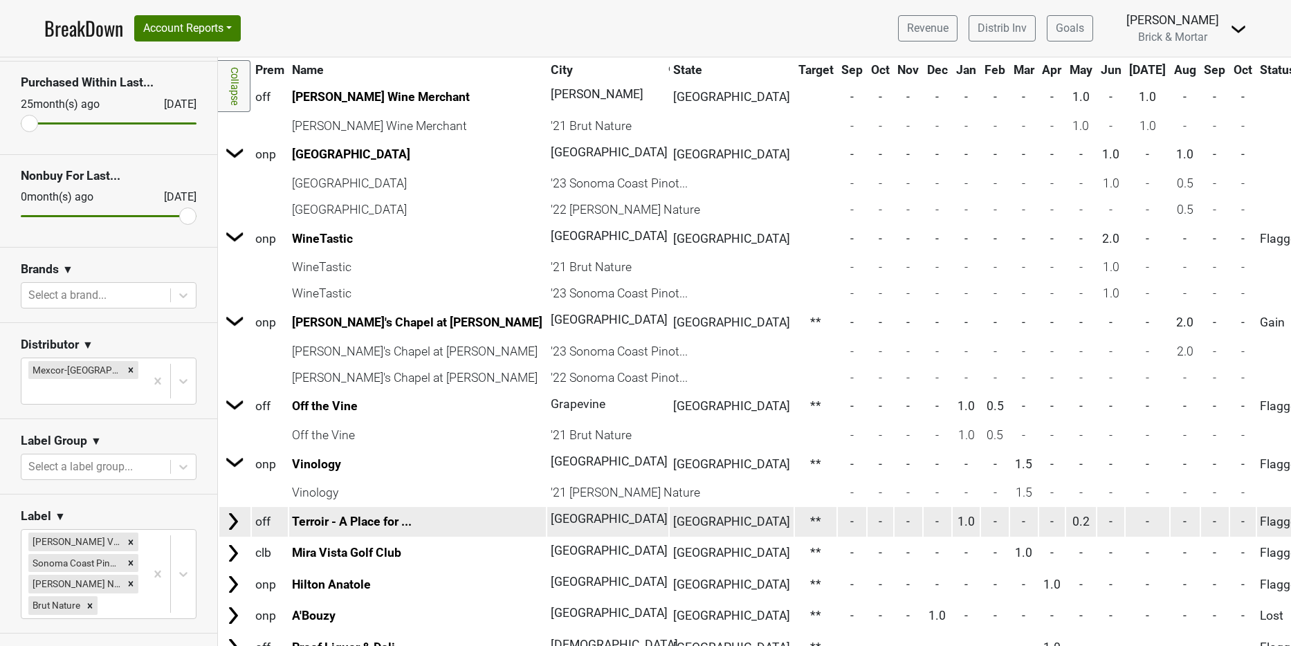
click at [235, 525] on img at bounding box center [233, 521] width 21 height 21
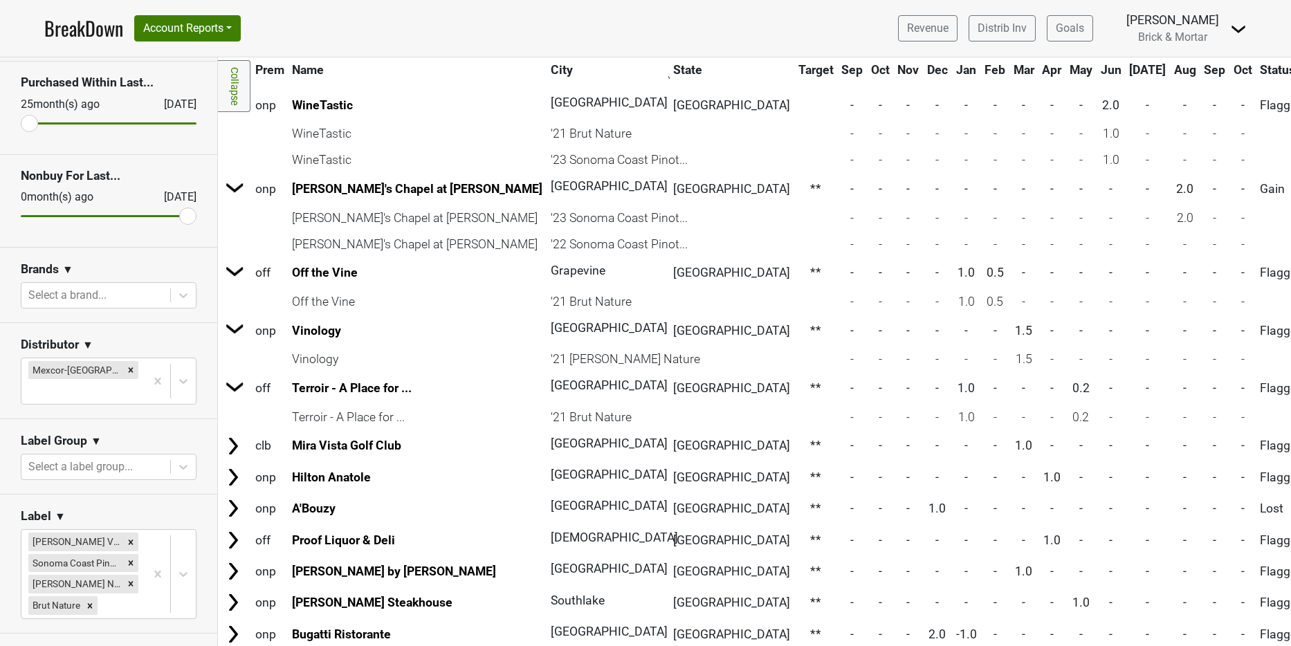
scroll to position [420, 0]
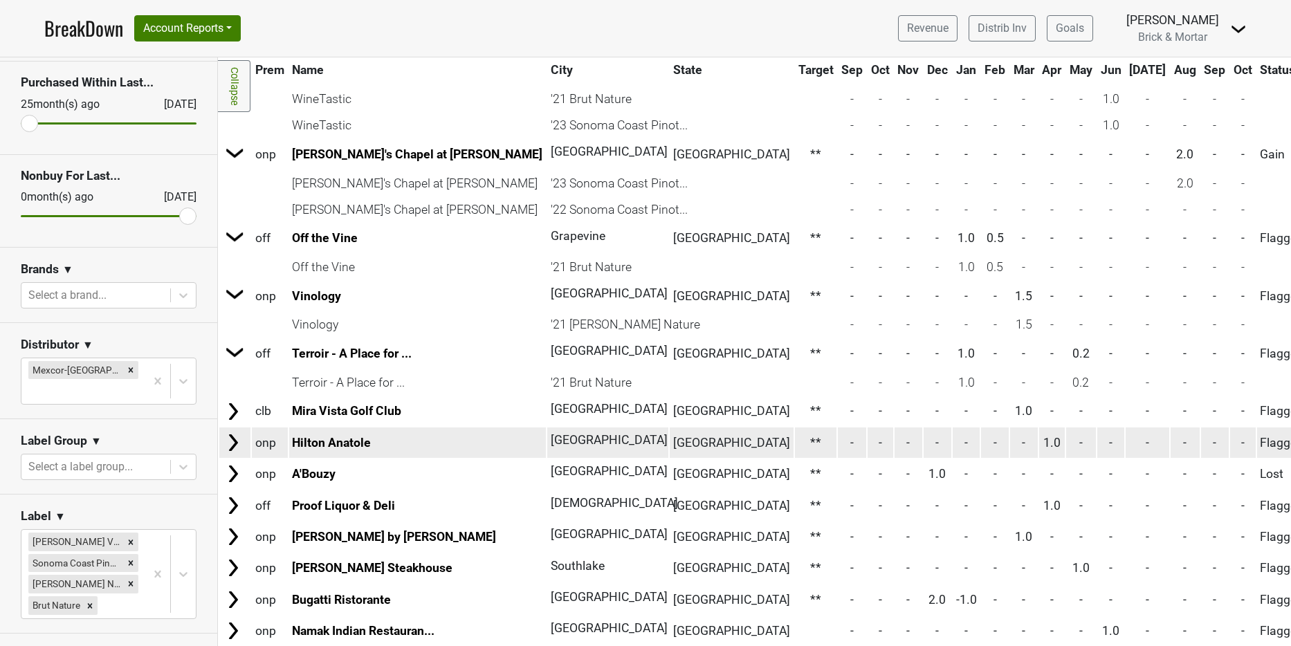
click at [230, 442] on img at bounding box center [233, 443] width 21 height 21
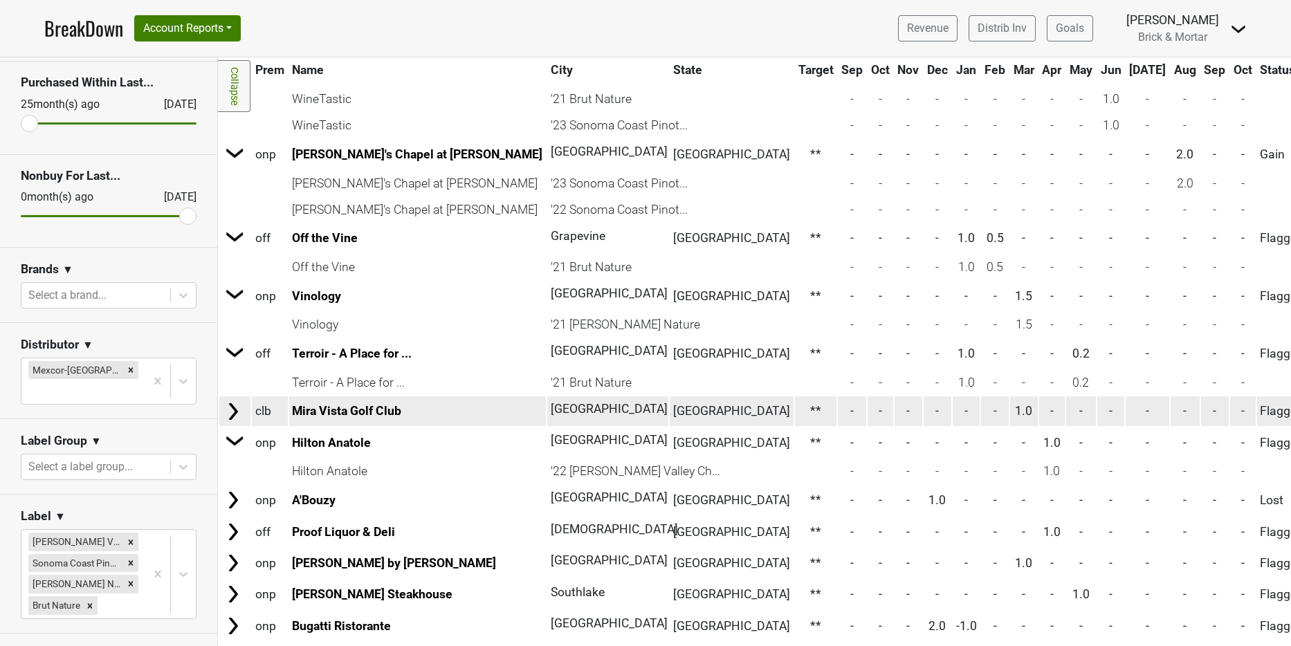
click at [230, 409] on img at bounding box center [233, 411] width 21 height 21
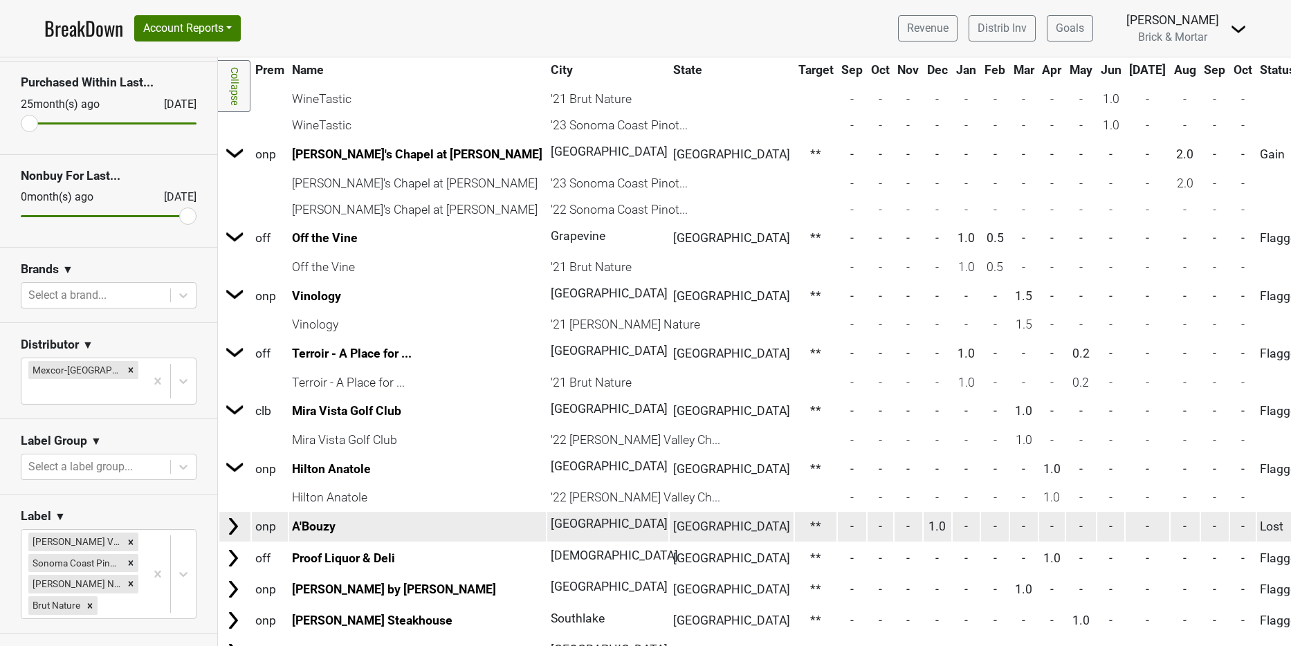
click at [227, 530] on img at bounding box center [233, 526] width 21 height 21
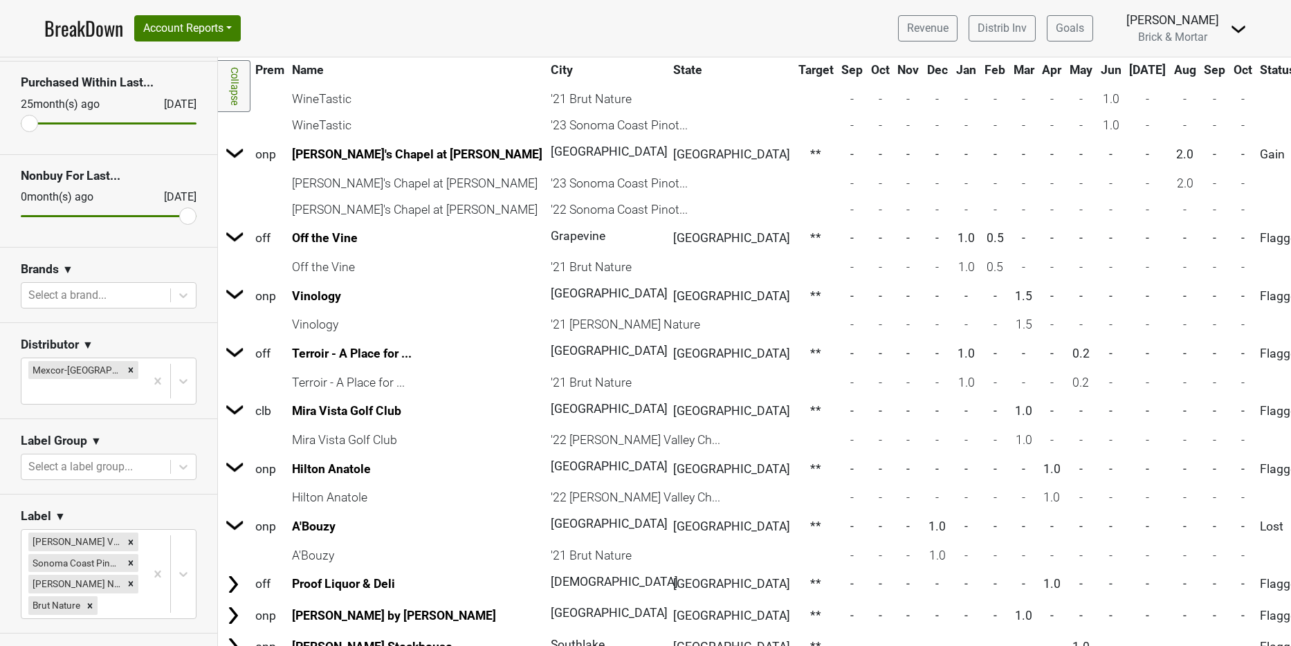
scroll to position [673, 0]
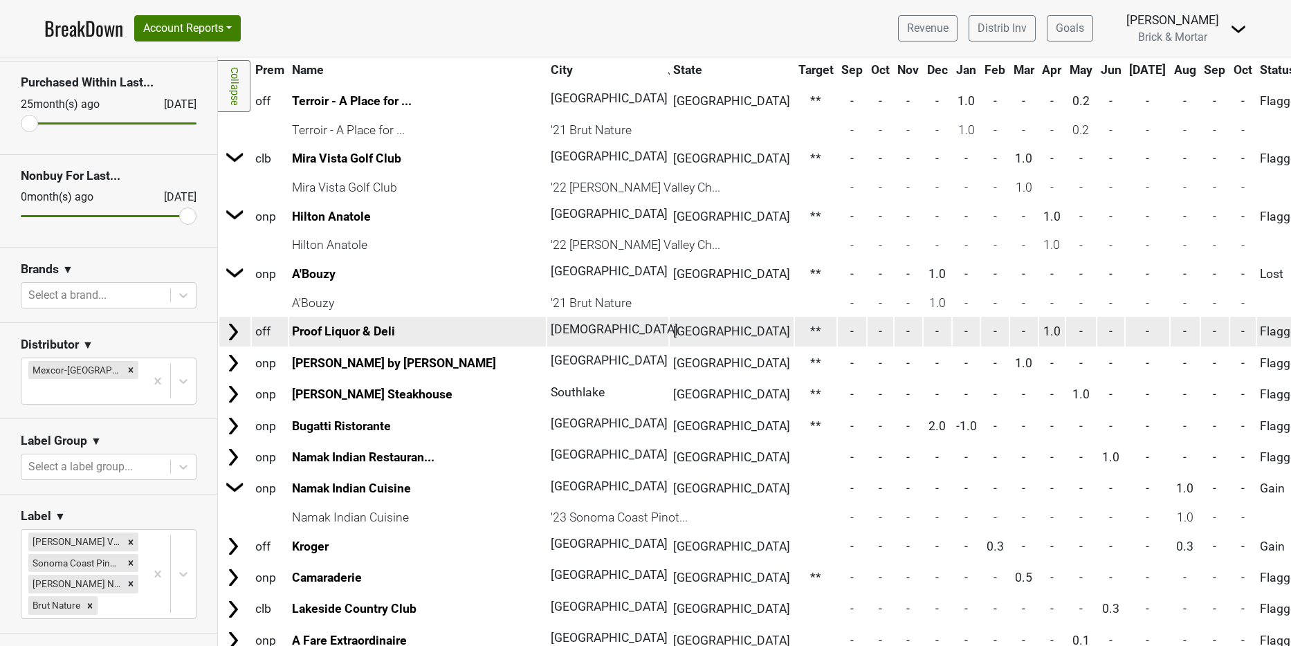
click at [236, 335] on img at bounding box center [233, 332] width 21 height 21
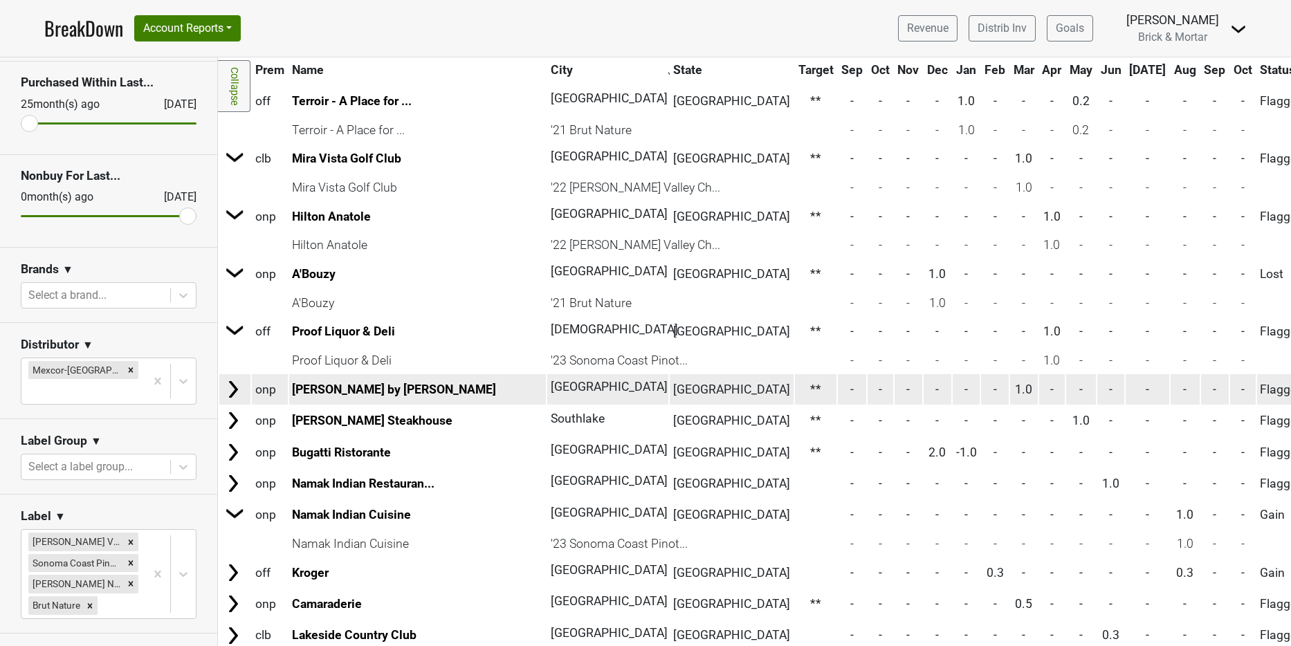
click at [237, 388] on img at bounding box center [233, 389] width 21 height 21
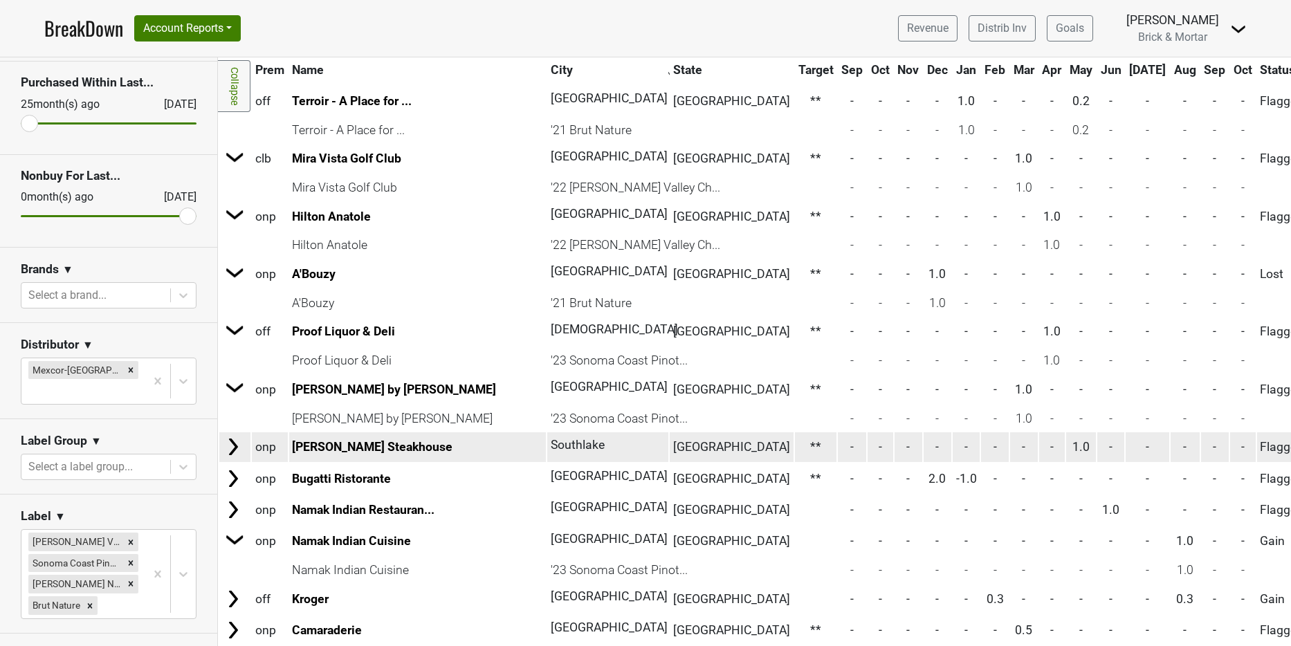
click at [232, 447] on img at bounding box center [233, 447] width 21 height 21
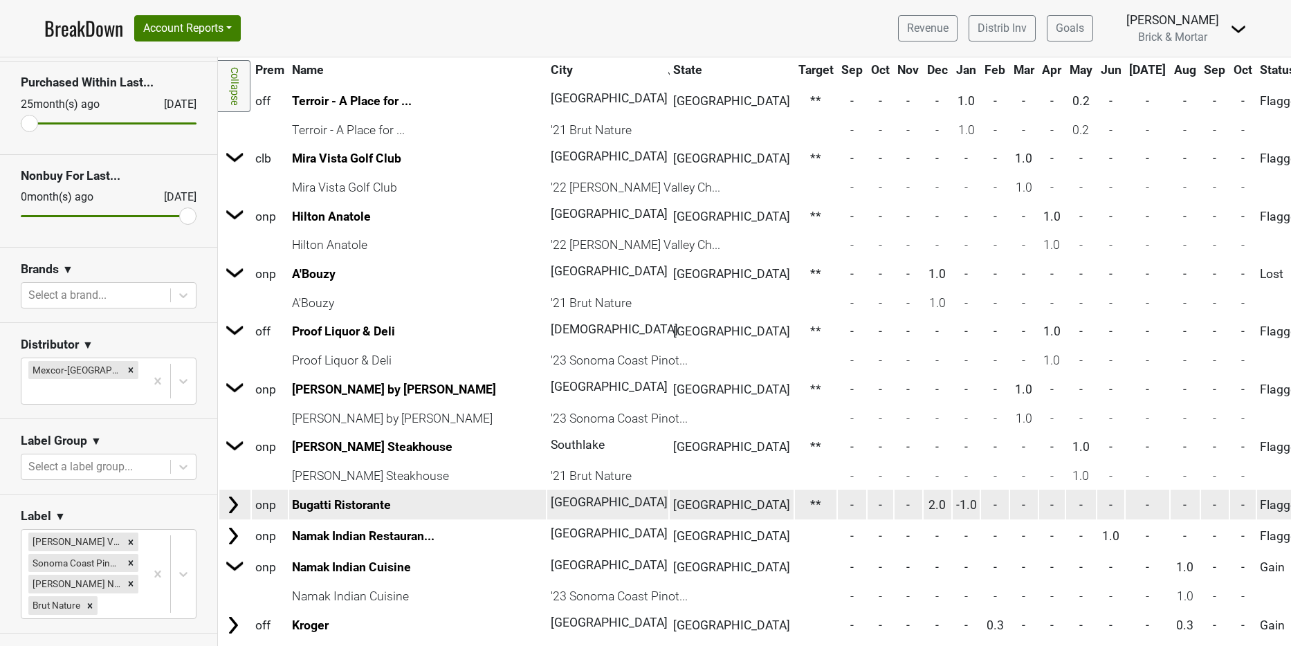
click at [233, 511] on img at bounding box center [233, 505] width 21 height 21
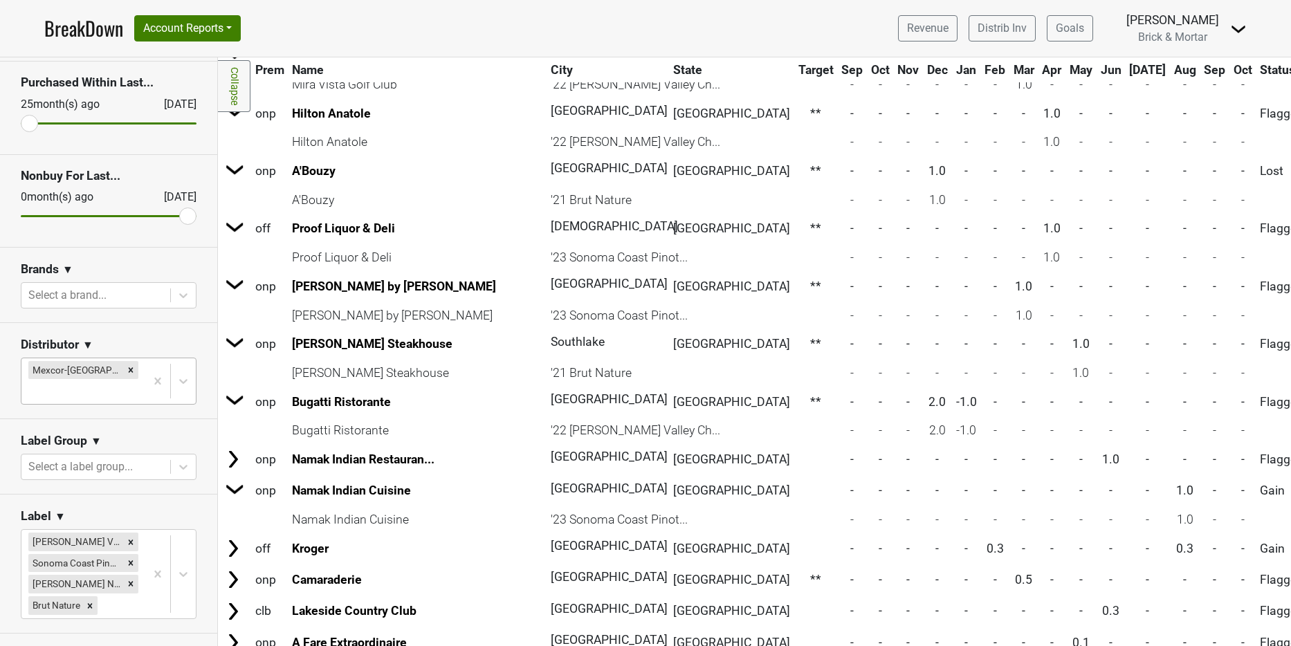
scroll to position [776, 0]
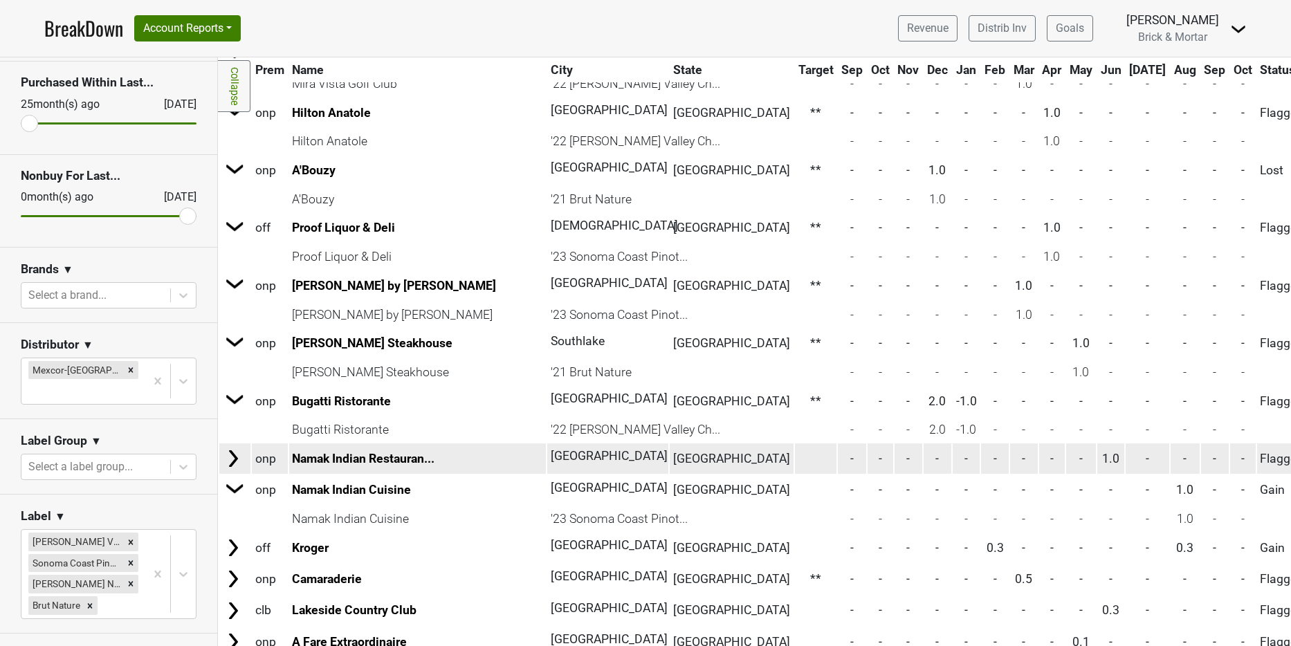
click at [233, 461] on img at bounding box center [233, 458] width 21 height 21
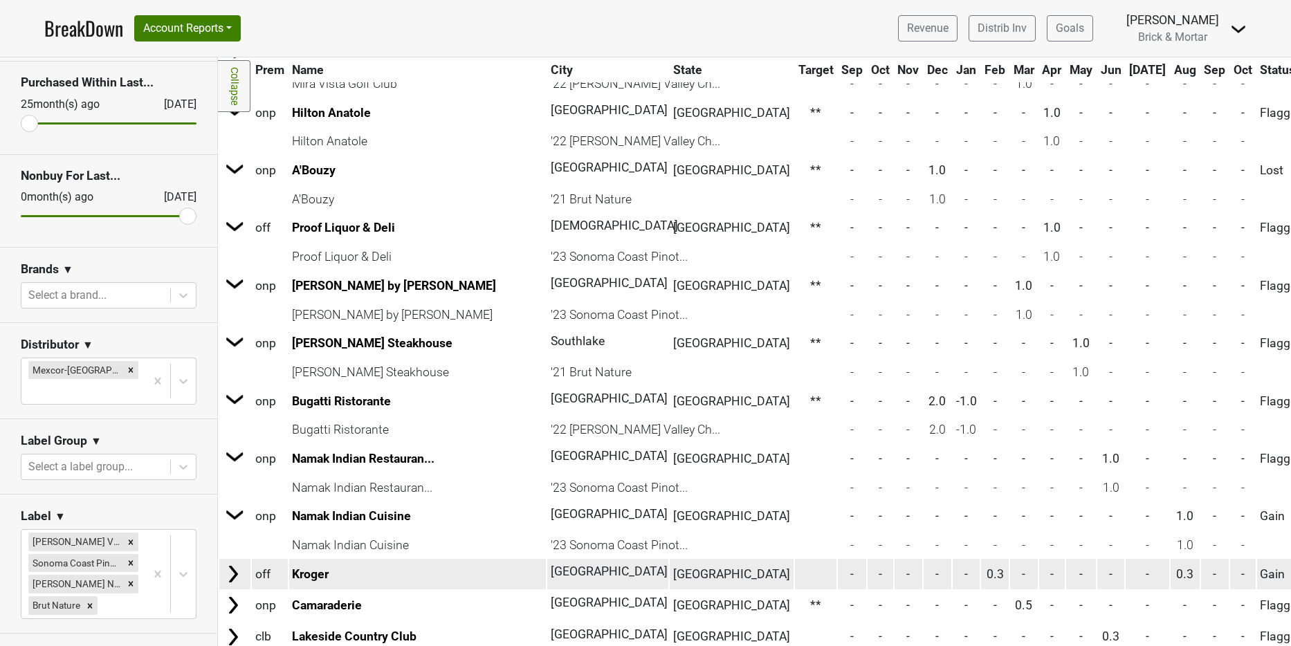
click at [233, 574] on img at bounding box center [233, 574] width 21 height 21
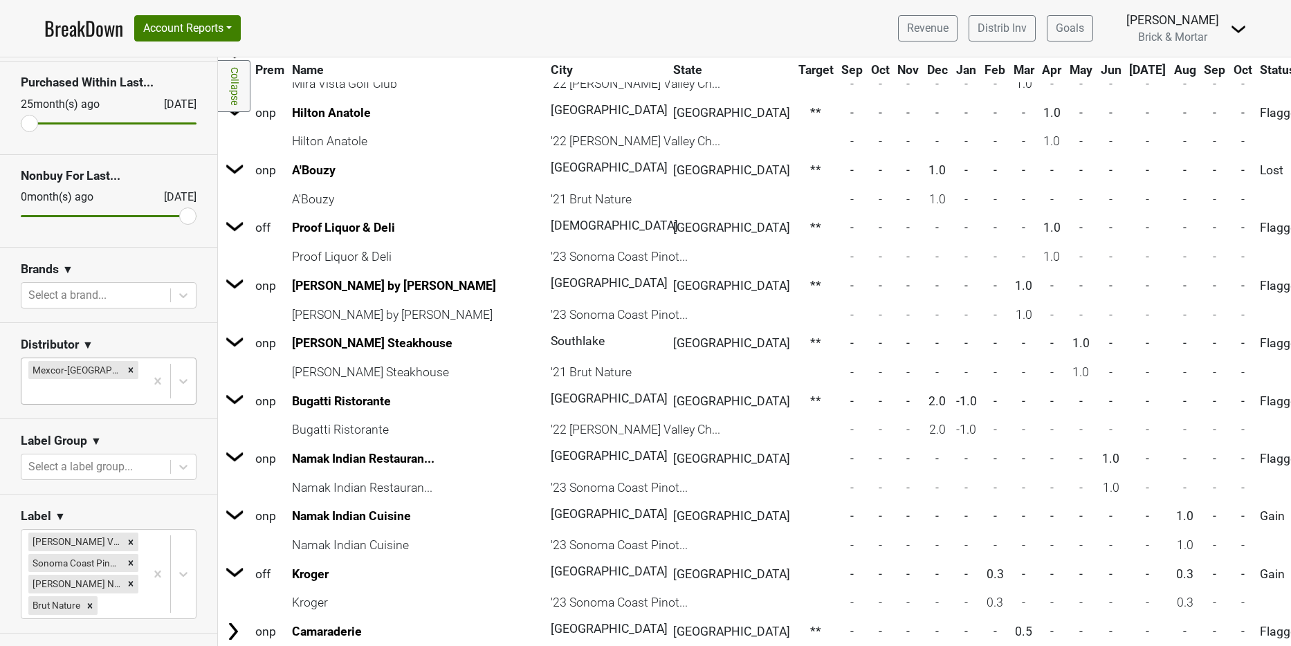
scroll to position [1055, 0]
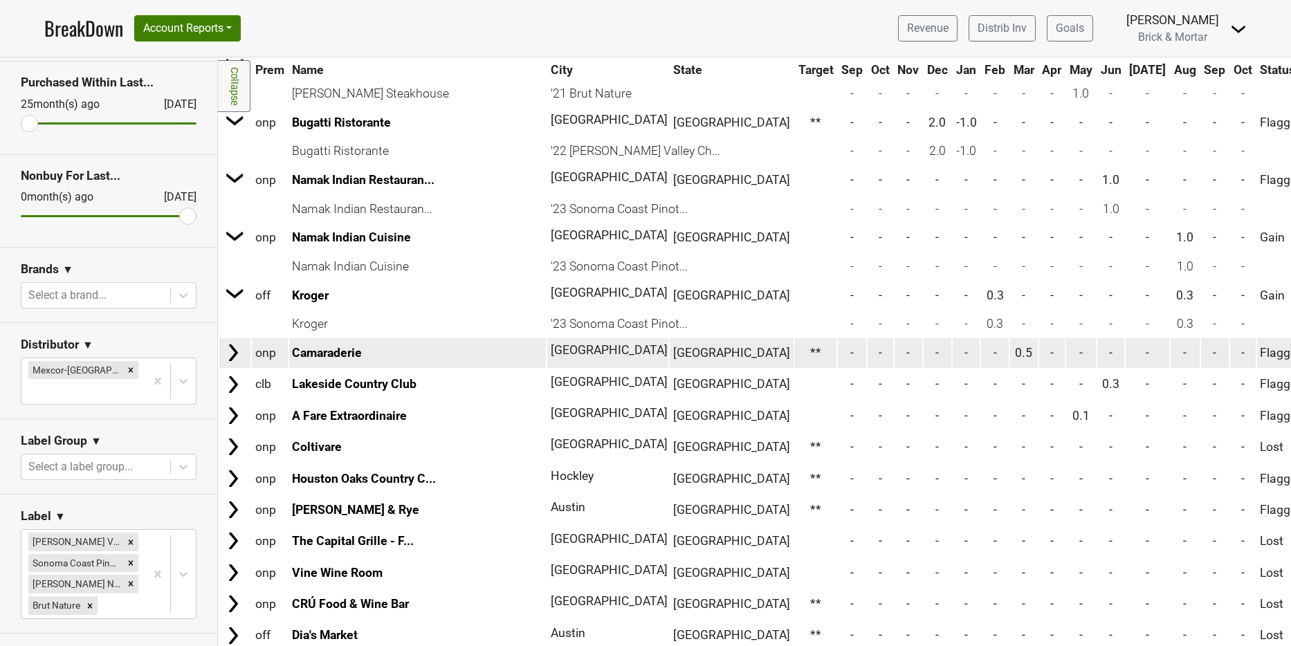
click at [237, 352] on img at bounding box center [233, 353] width 21 height 21
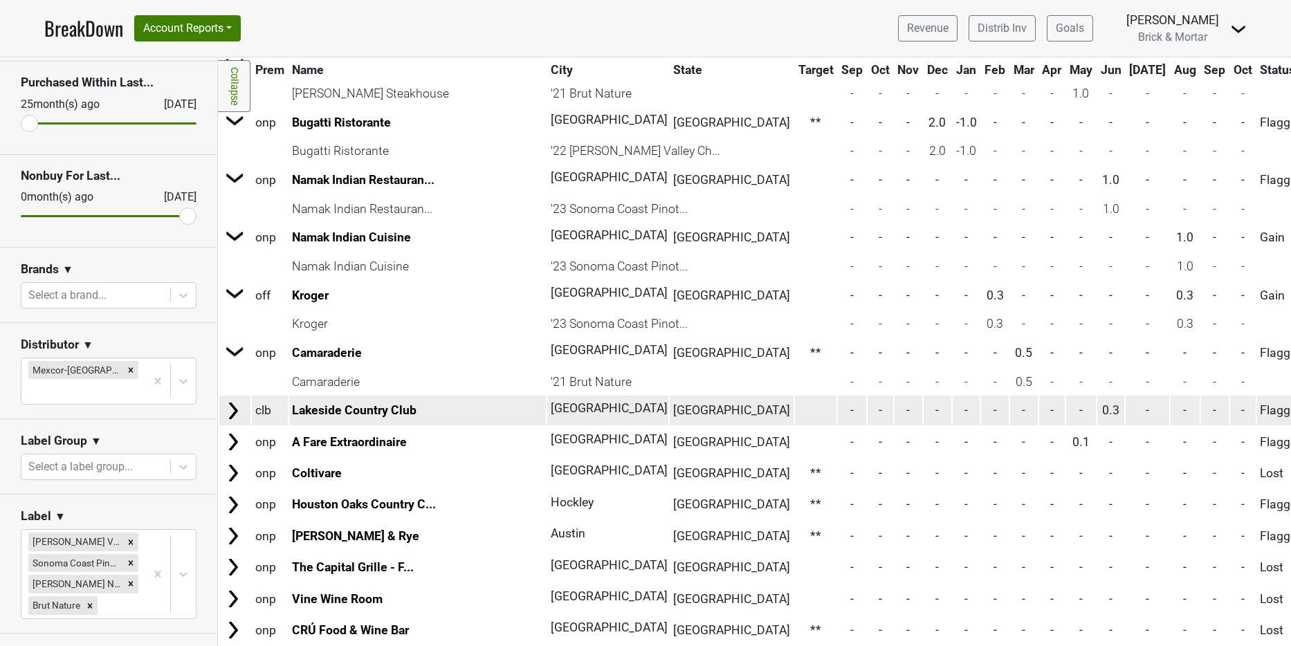
click at [235, 409] on img at bounding box center [233, 411] width 21 height 21
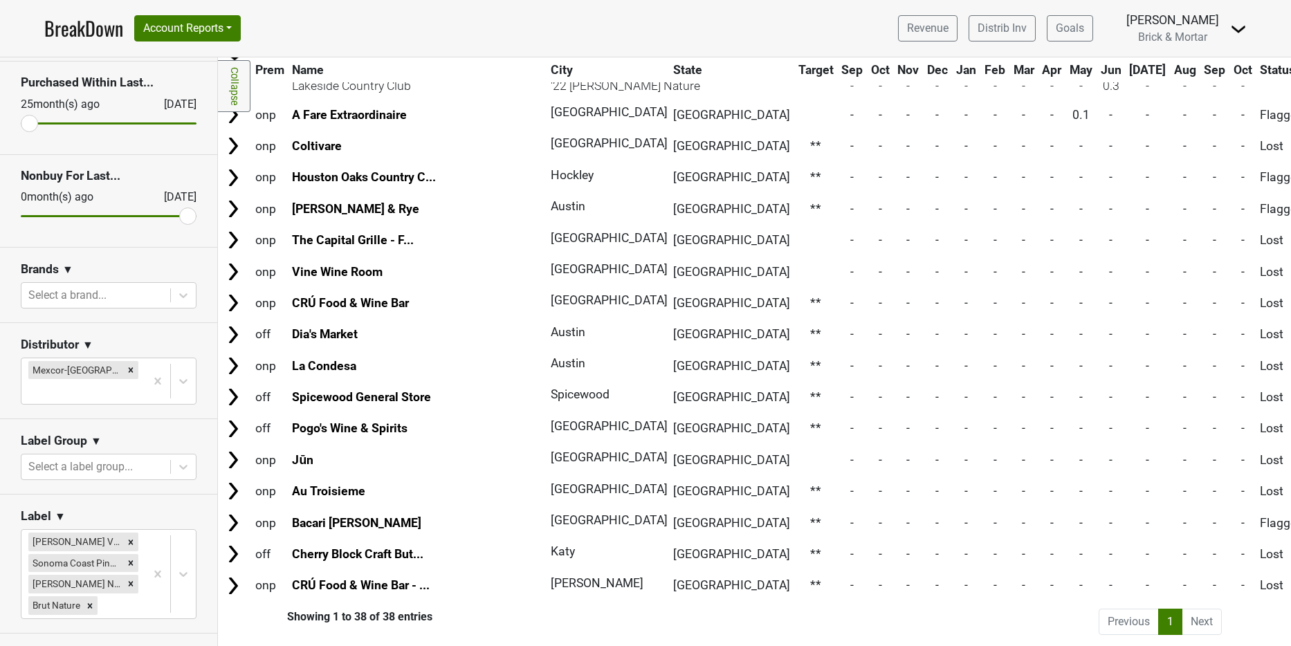
scroll to position [1417, 0]
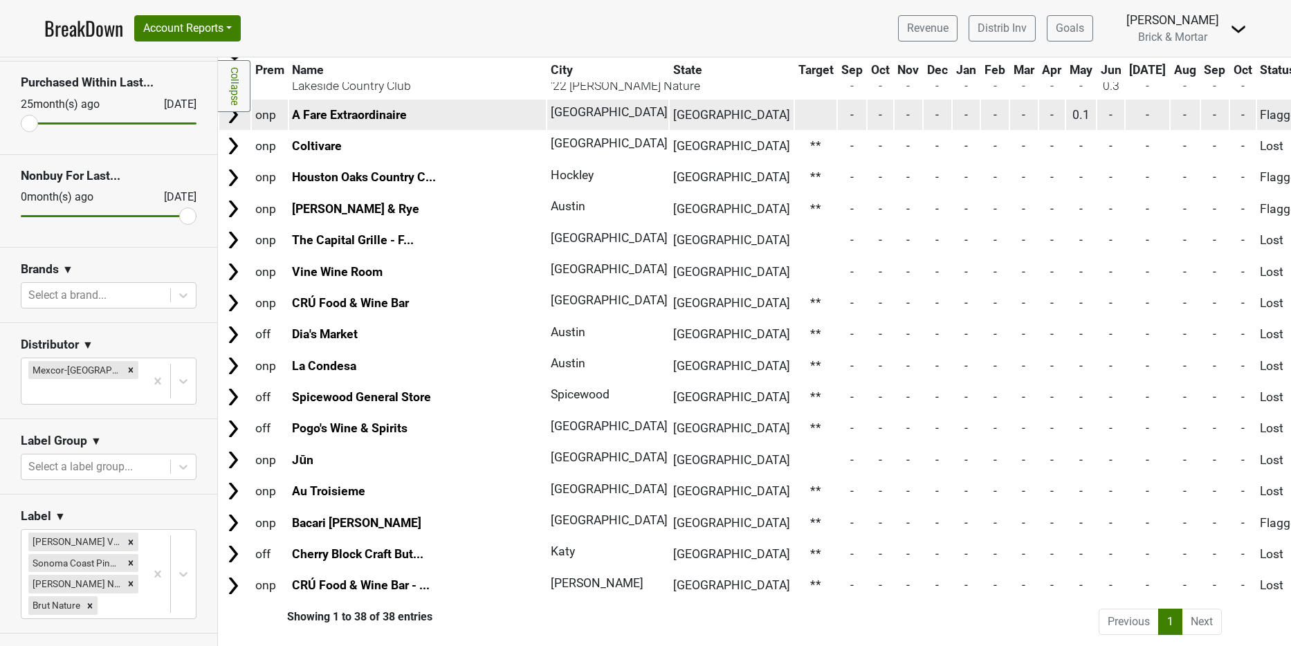
click at [233, 114] on img at bounding box center [233, 114] width 21 height 21
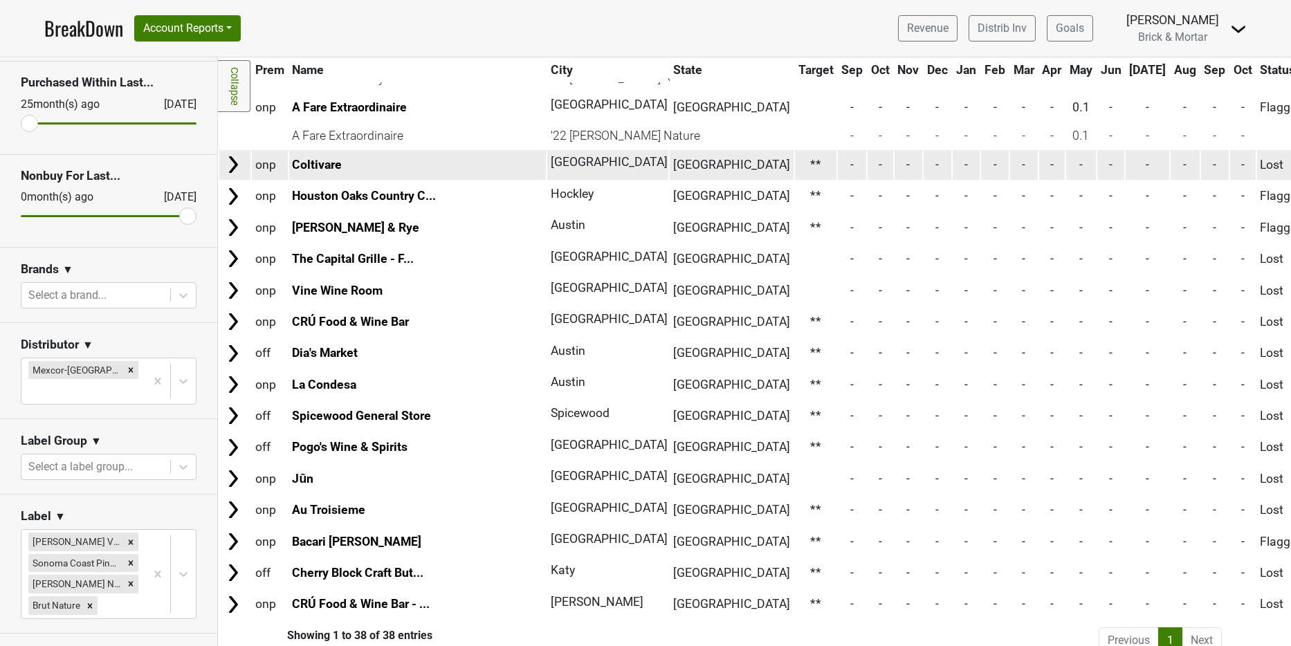
click at [232, 170] on img at bounding box center [233, 164] width 21 height 21
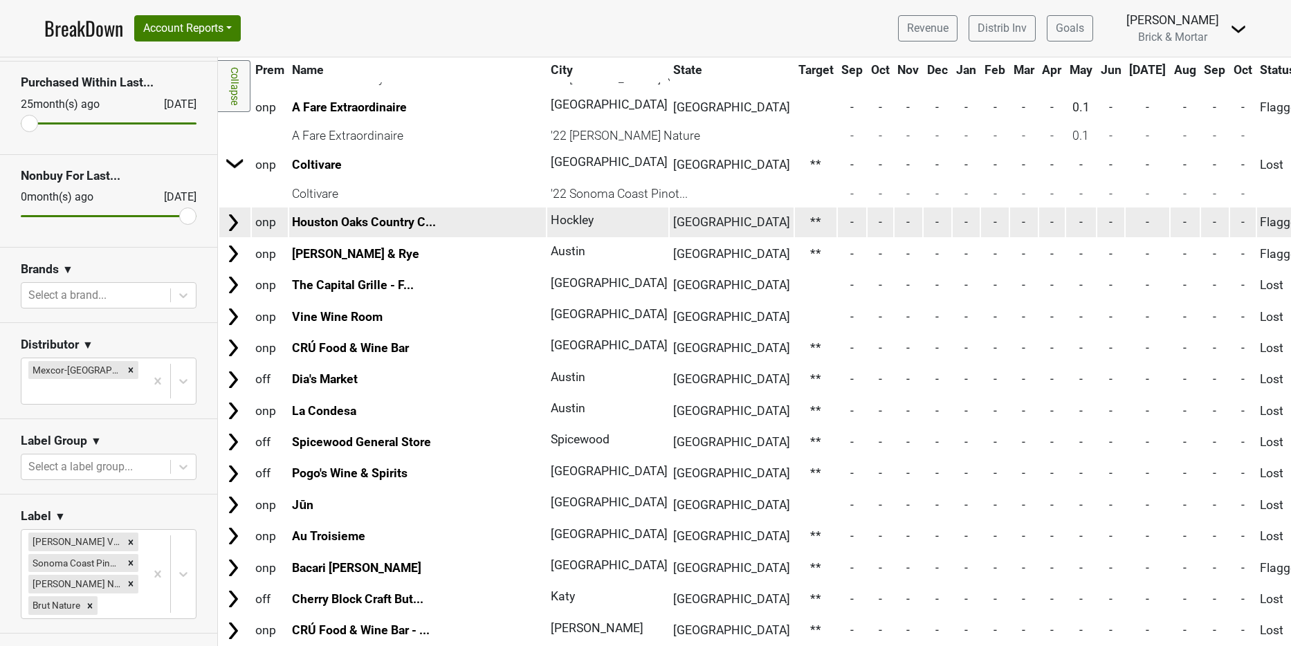
click at [236, 226] on img at bounding box center [233, 222] width 21 height 21
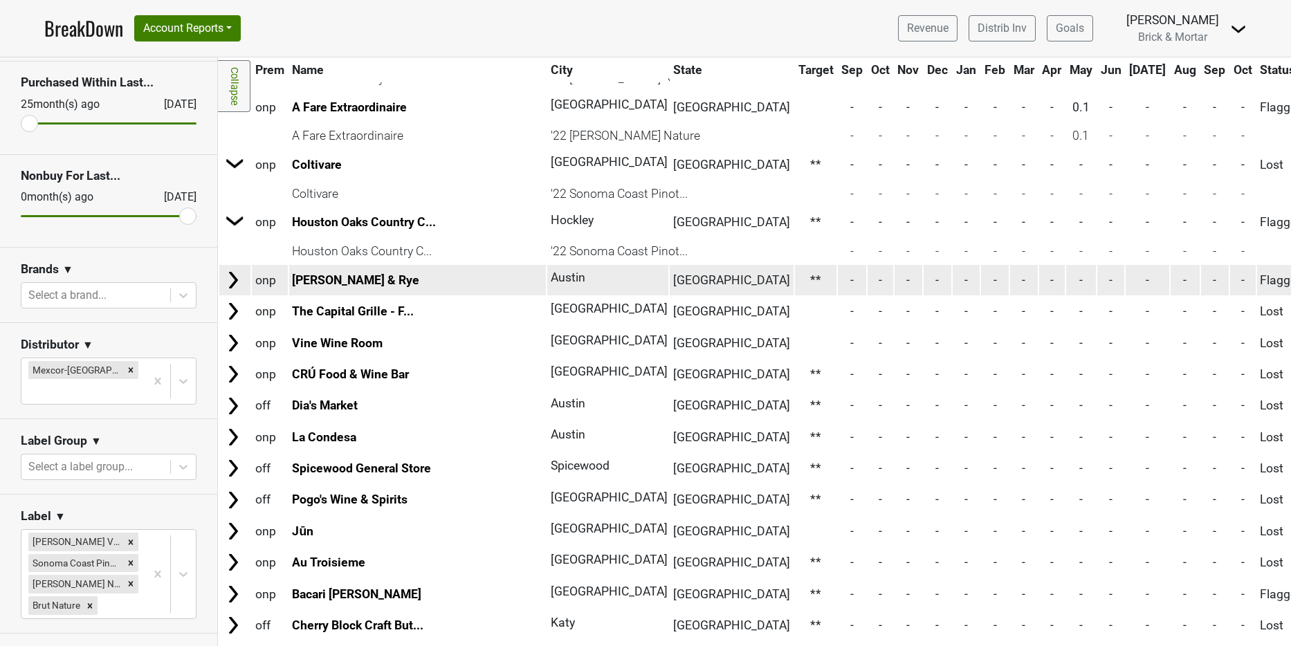
click at [232, 284] on img at bounding box center [233, 280] width 21 height 21
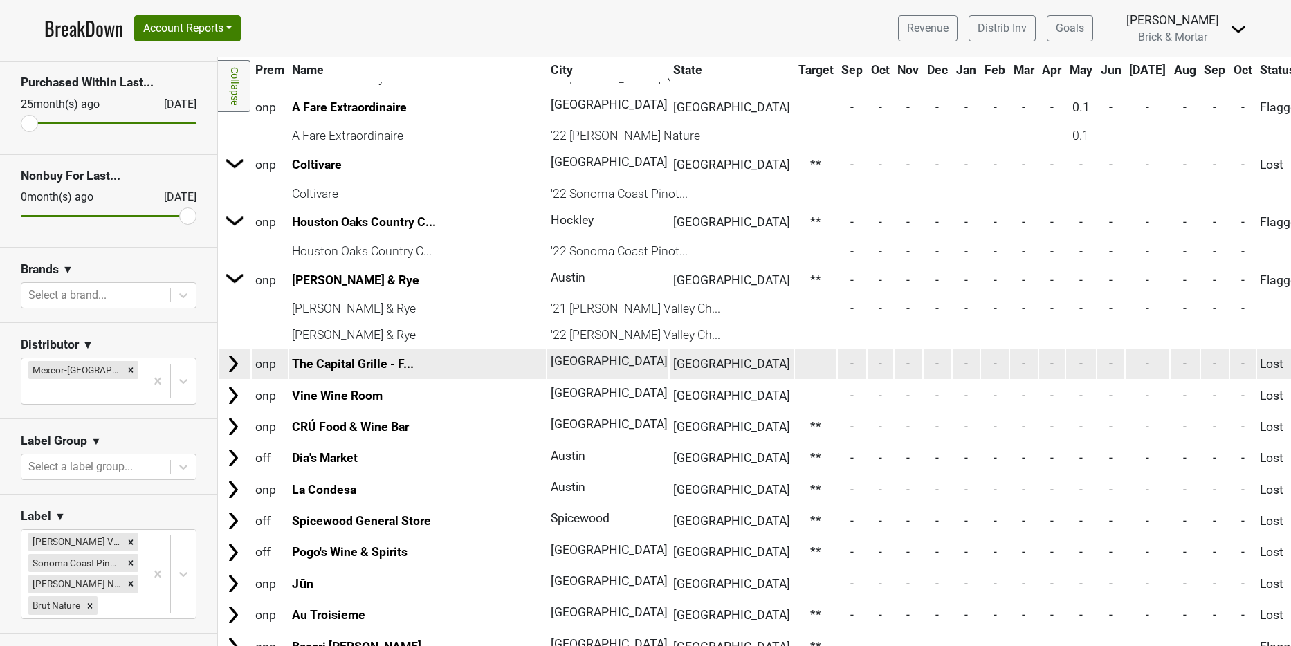
click at [235, 365] on img at bounding box center [233, 364] width 21 height 21
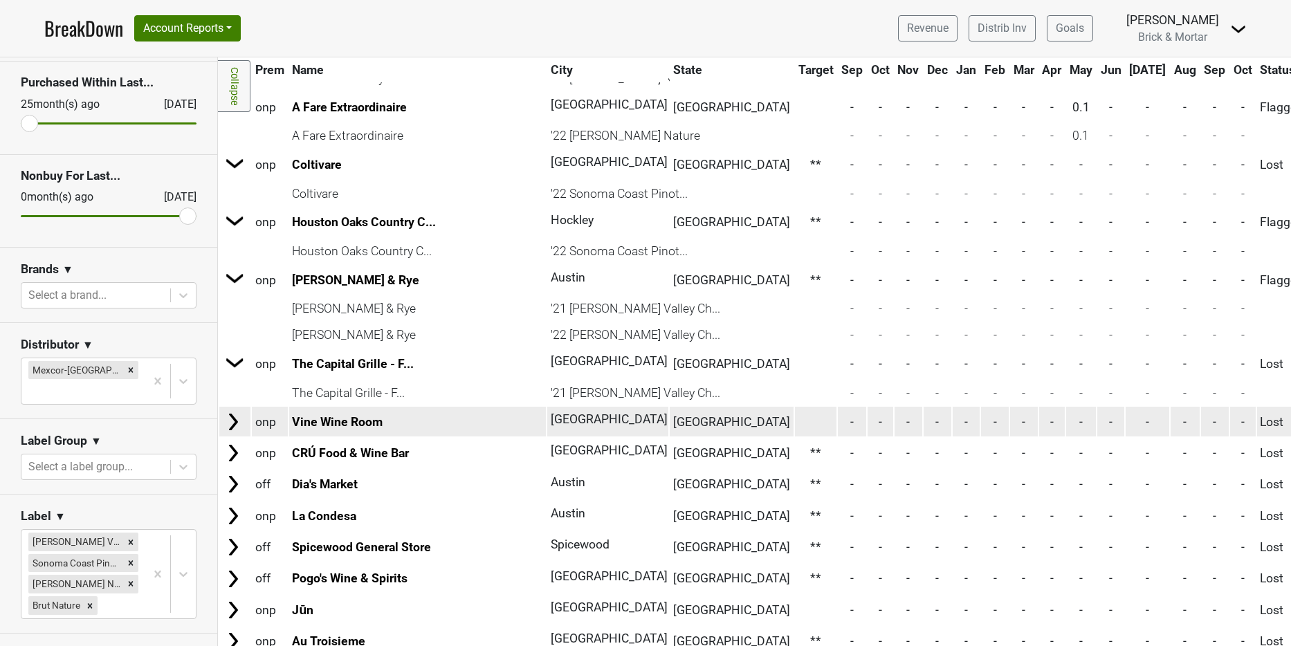
click at [239, 421] on img at bounding box center [233, 422] width 21 height 21
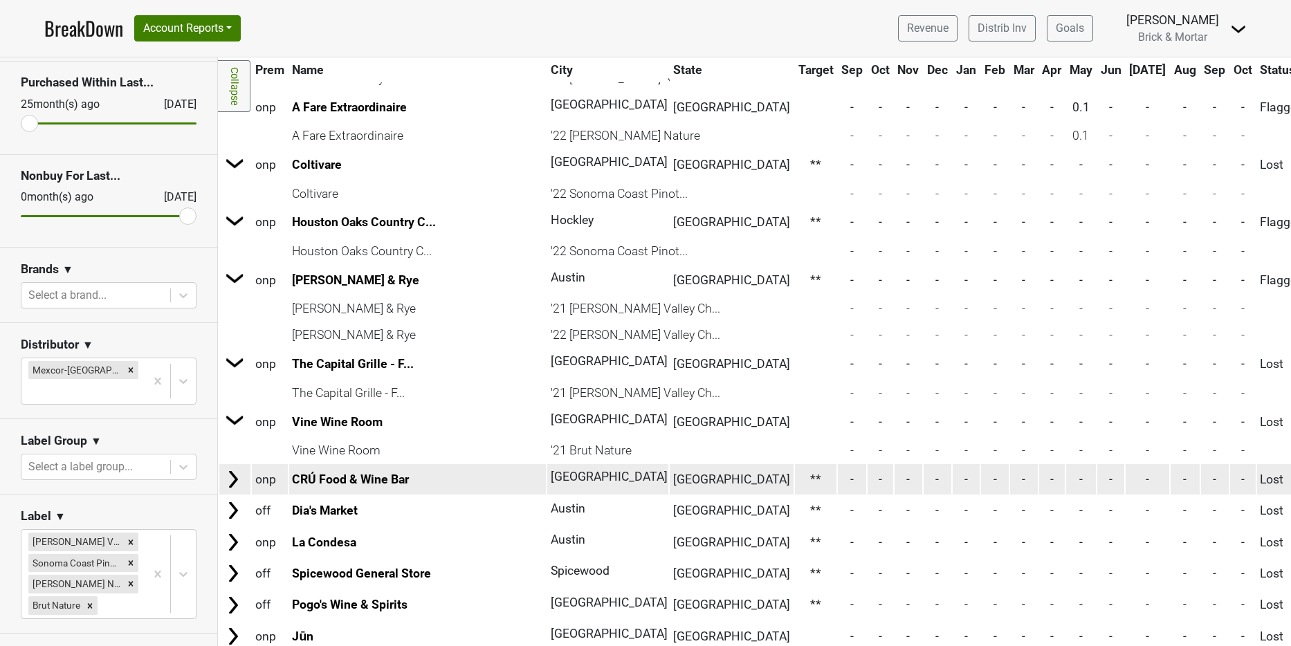
click at [226, 485] on img at bounding box center [233, 479] width 21 height 21
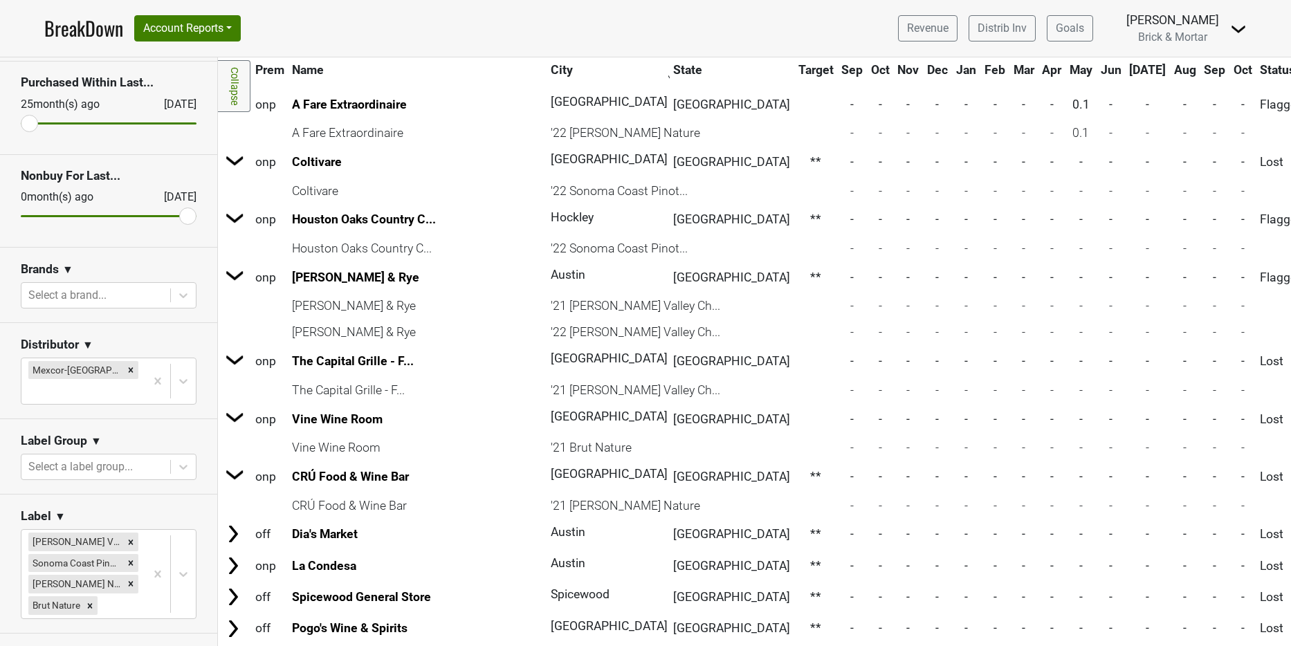
scroll to position [1630, 0]
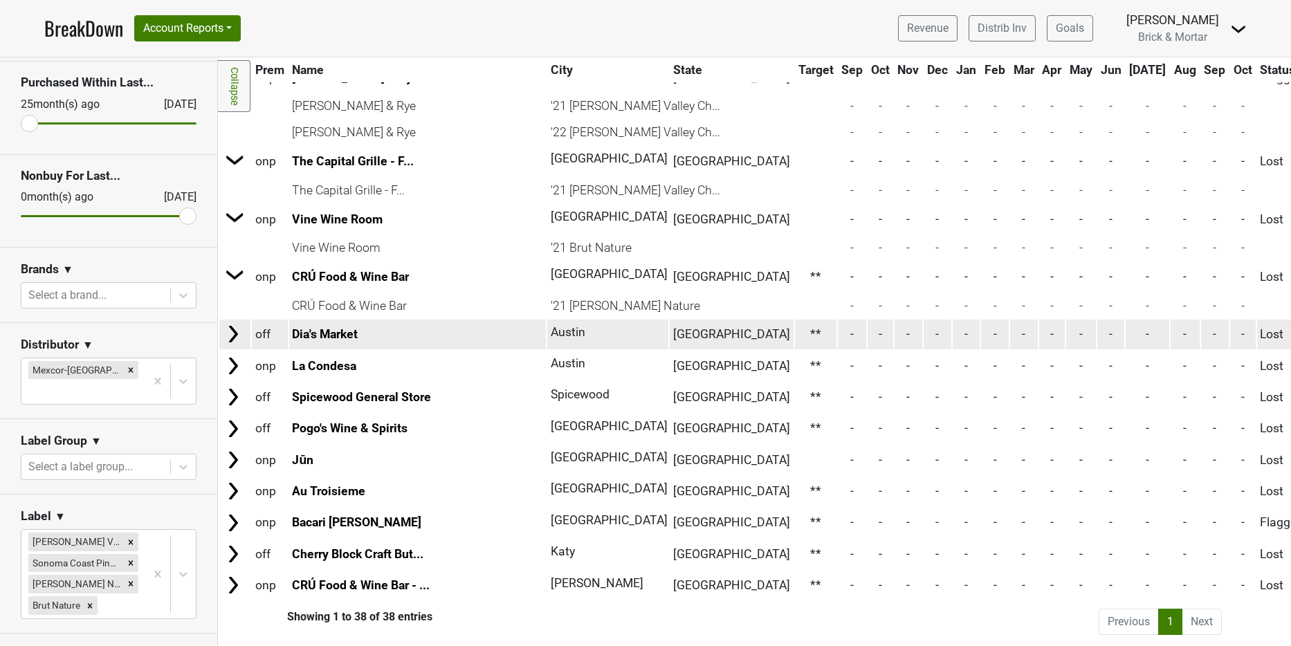
click at [237, 325] on img at bounding box center [233, 334] width 21 height 21
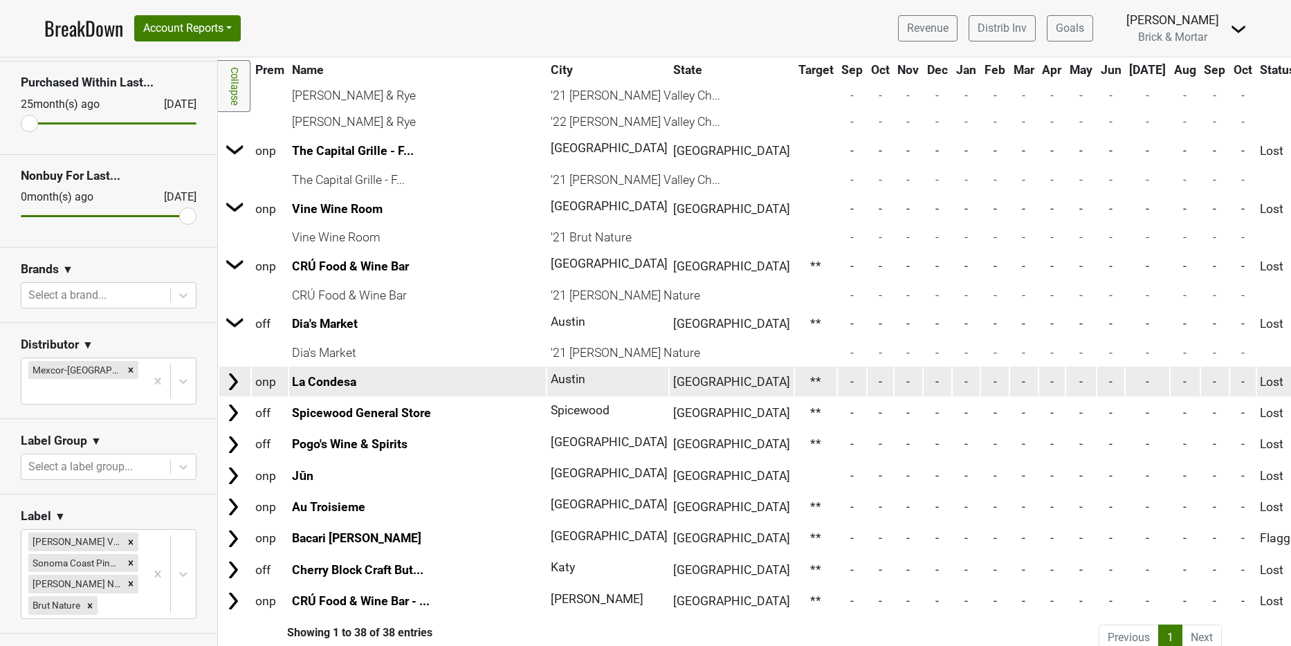
click at [236, 384] on img at bounding box center [233, 382] width 21 height 21
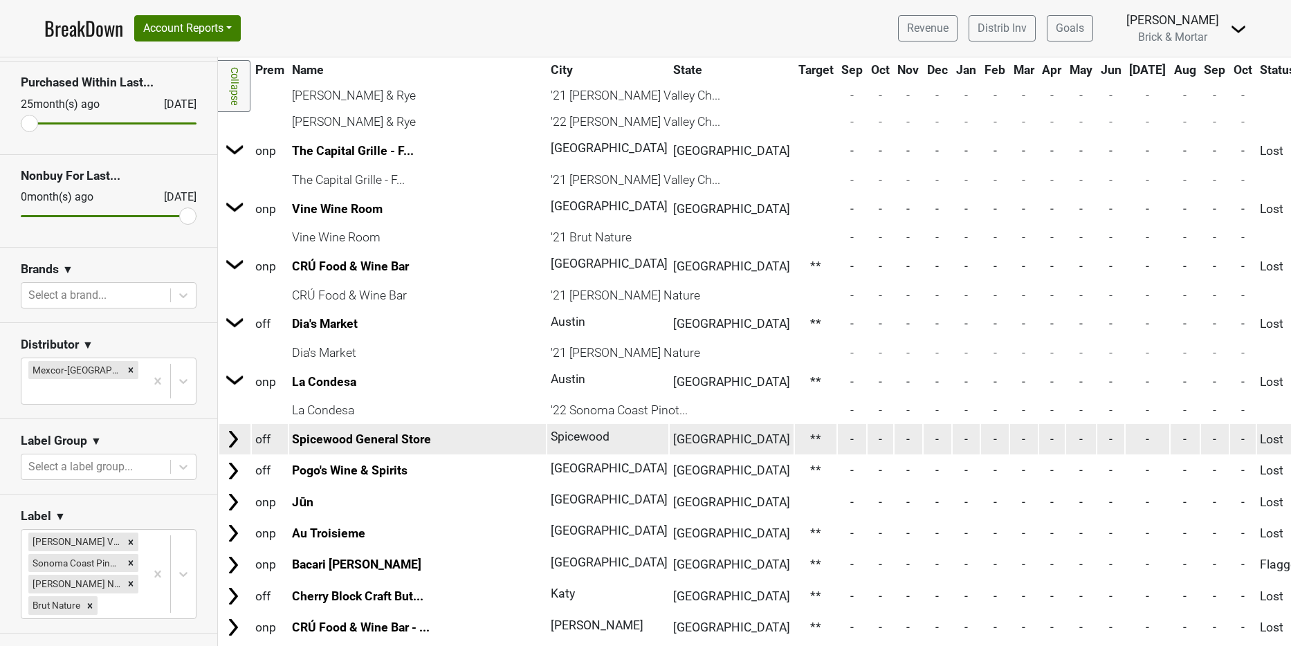
click at [235, 442] on img at bounding box center [233, 439] width 21 height 21
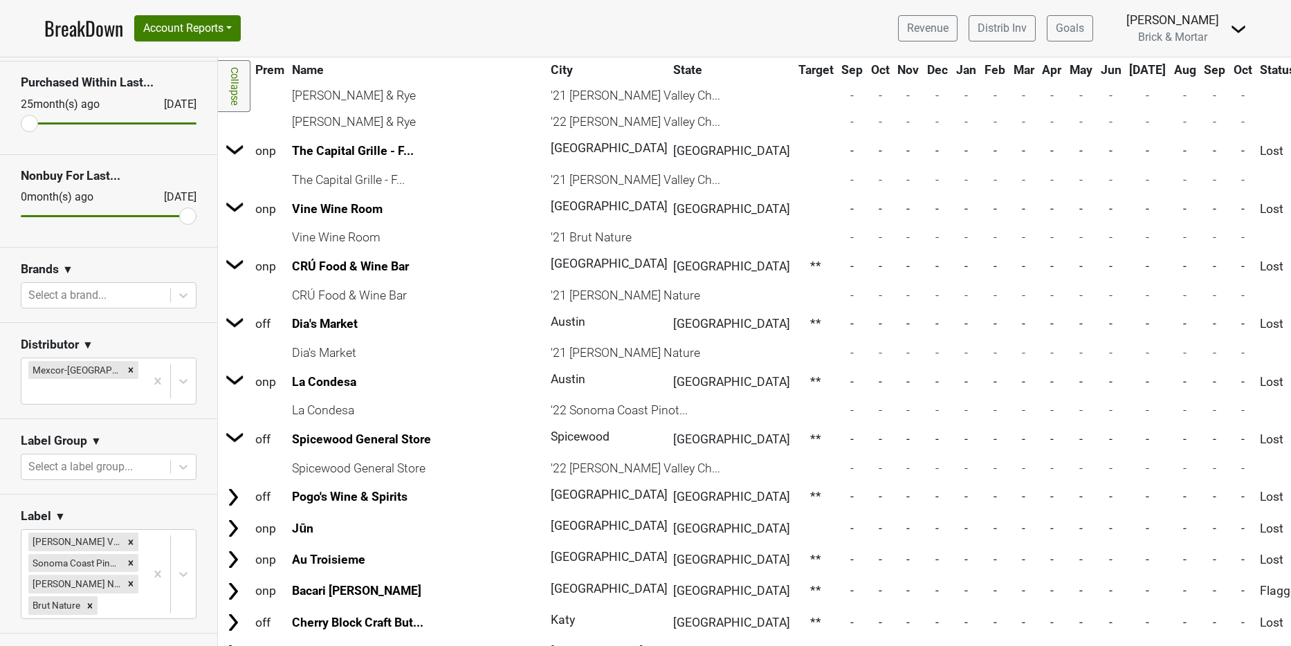
scroll to position [1675, 0]
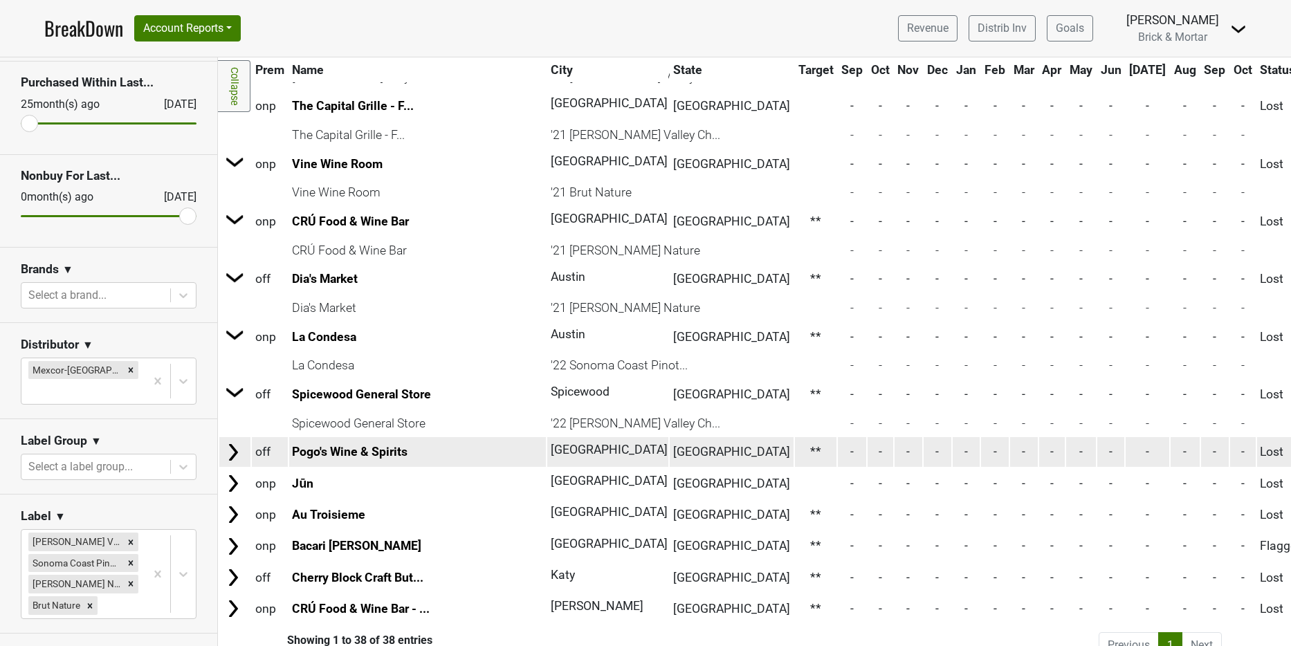
click at [236, 453] on img at bounding box center [233, 452] width 21 height 21
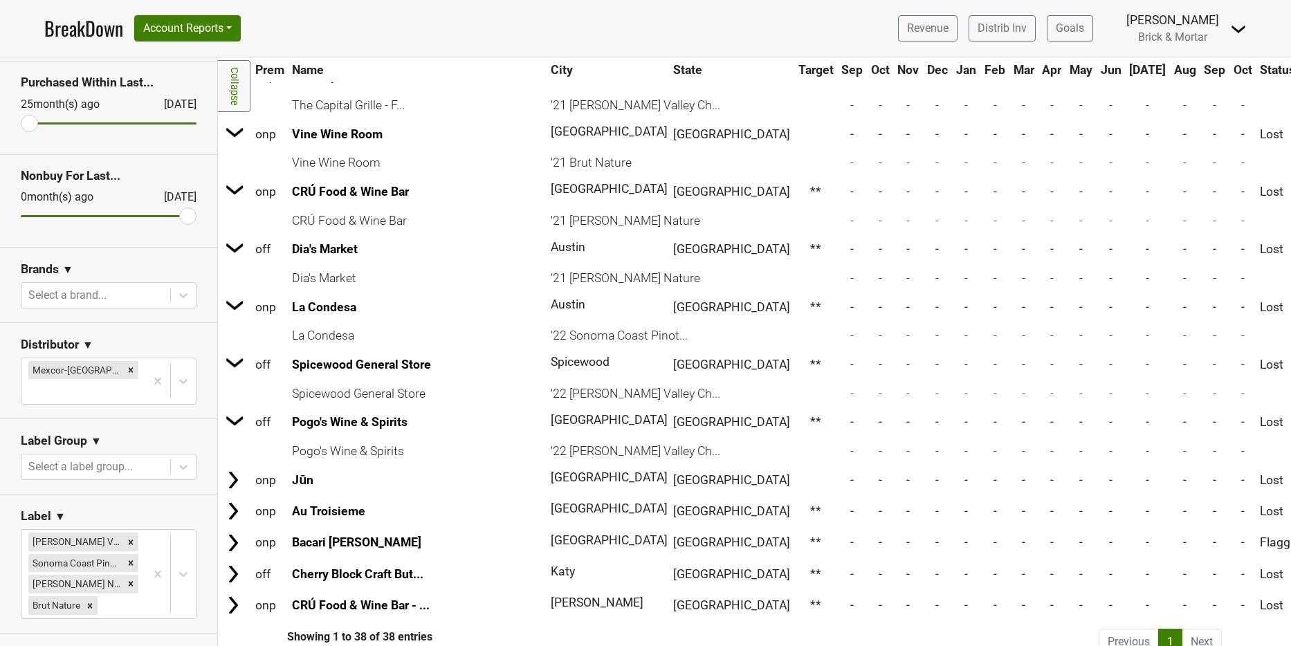
scroll to position [1705, 0]
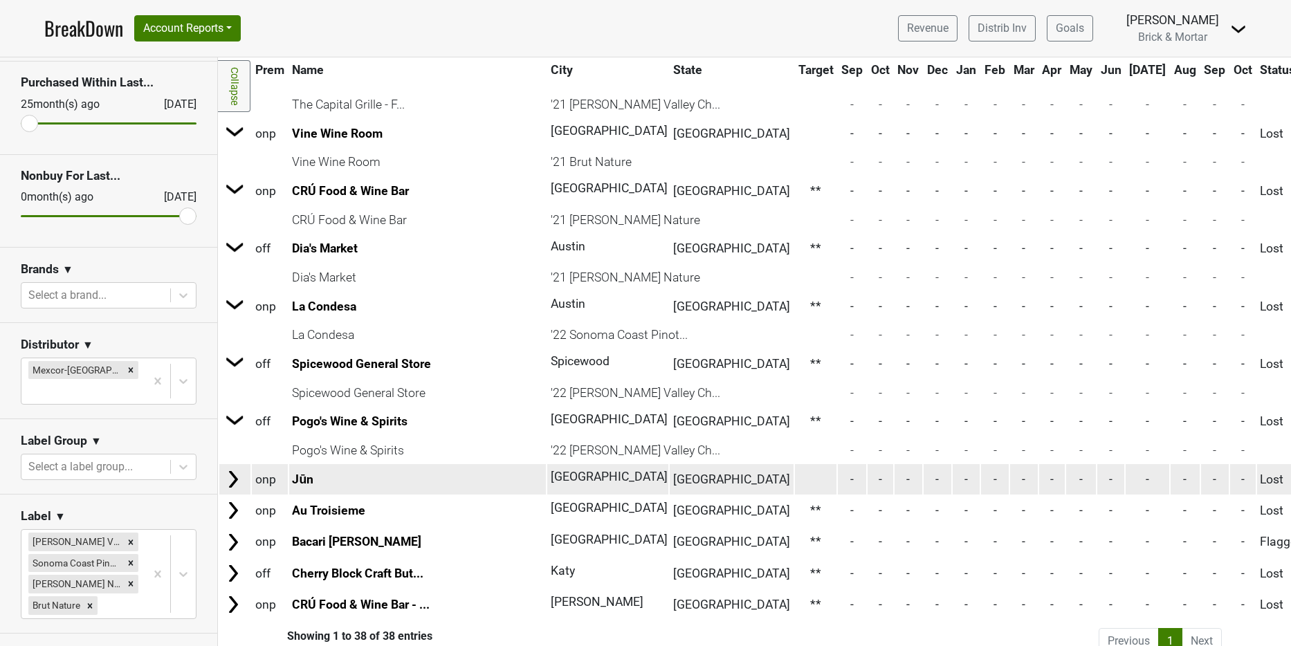
click at [228, 481] on img at bounding box center [233, 479] width 21 height 21
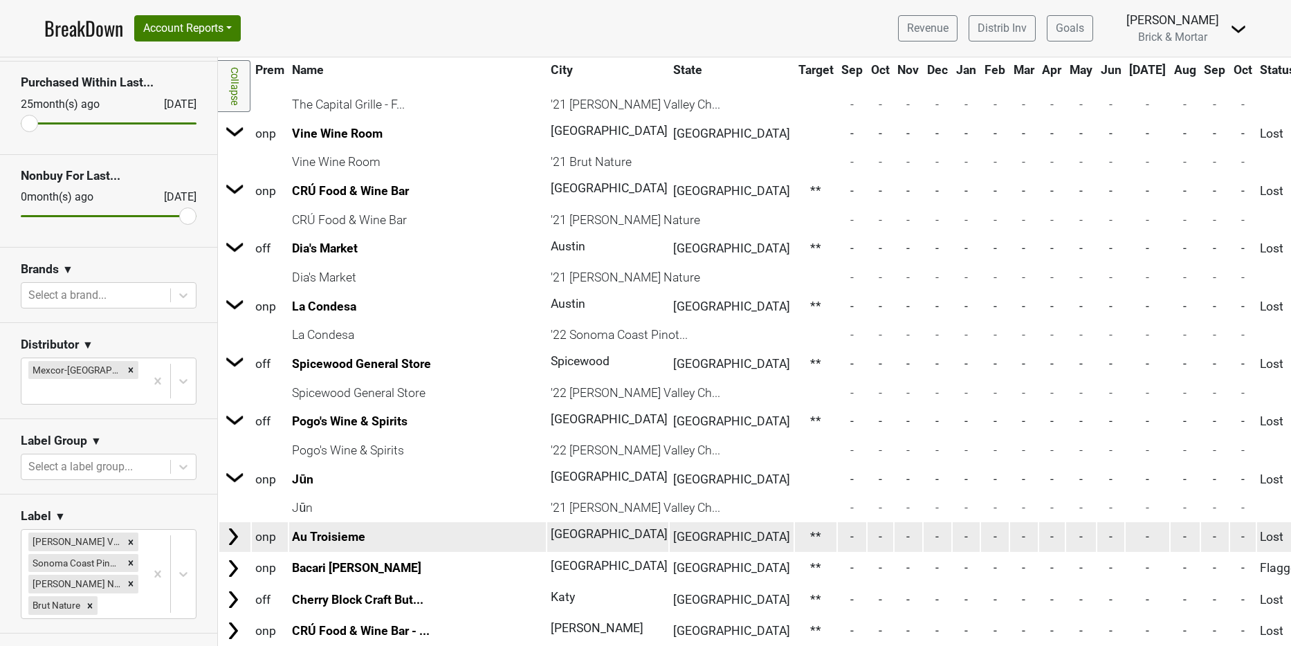
click at [238, 533] on img at bounding box center [233, 537] width 21 height 21
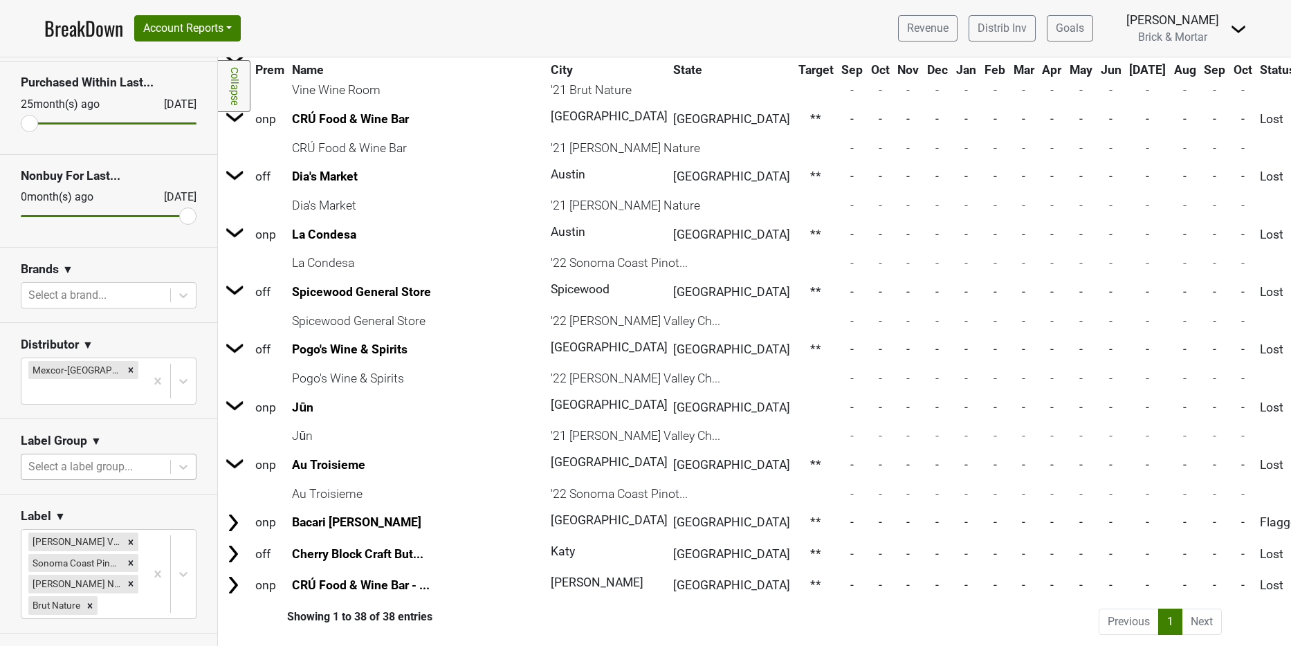
scroll to position [1788, 0]
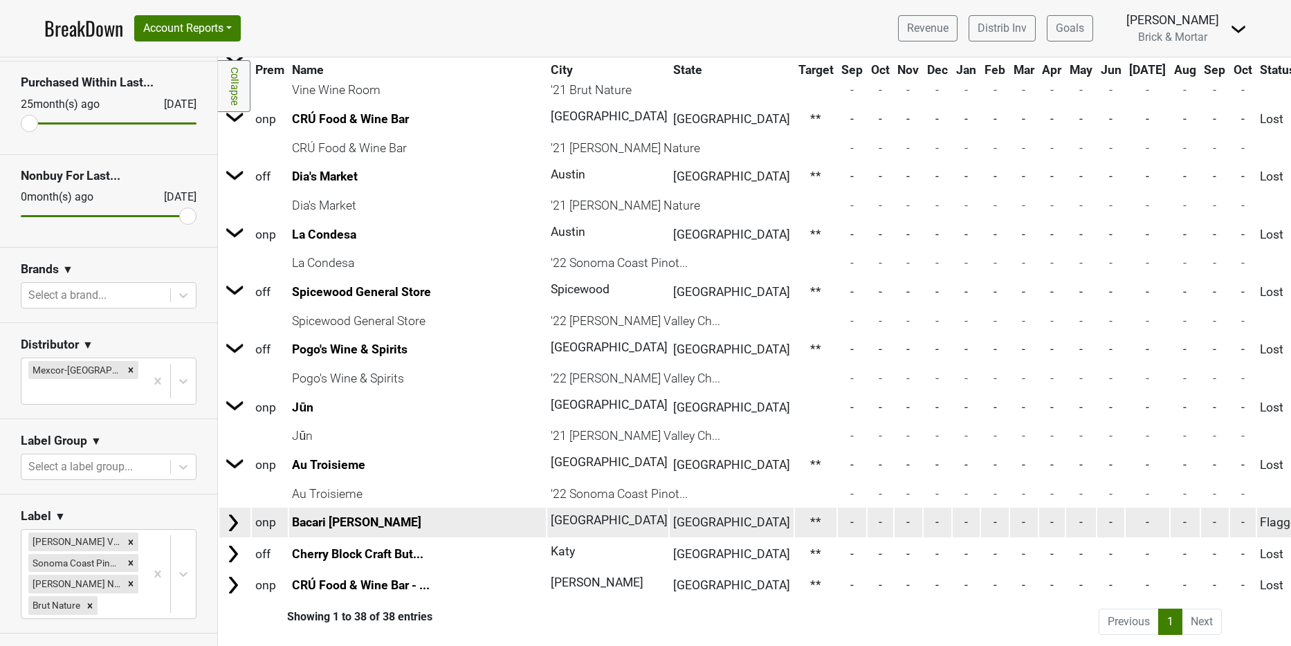
click at [237, 513] on img at bounding box center [233, 523] width 21 height 21
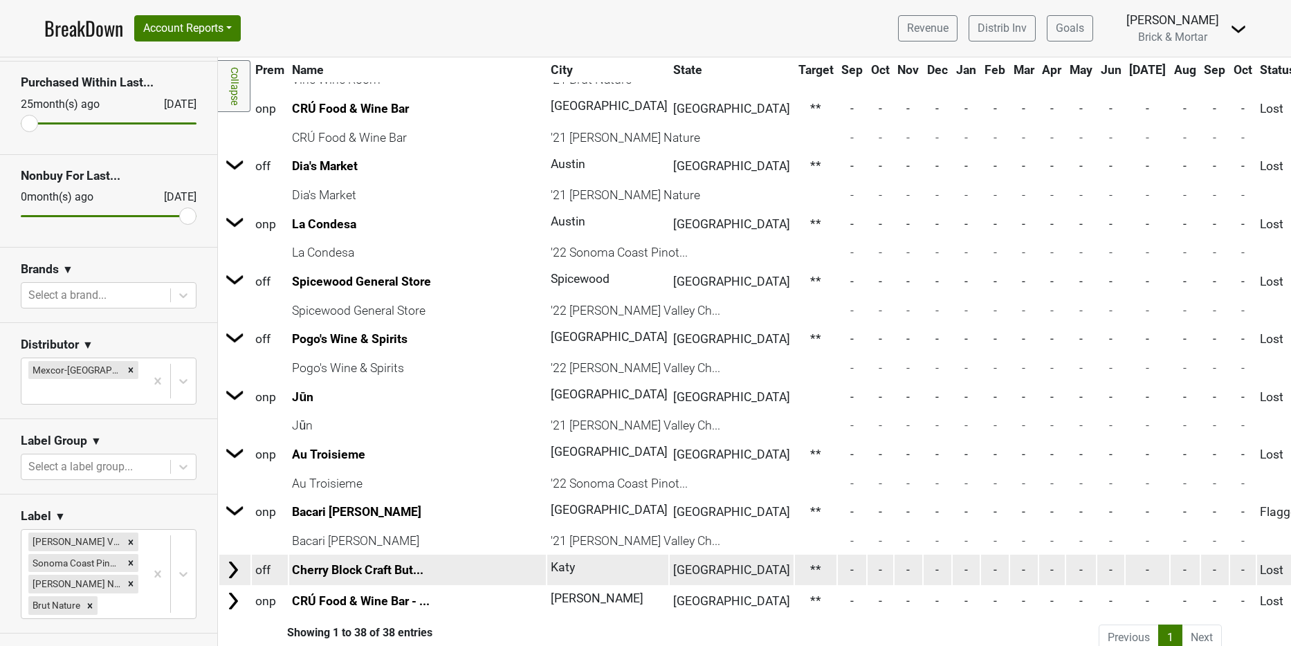
click at [235, 572] on img at bounding box center [233, 570] width 21 height 21
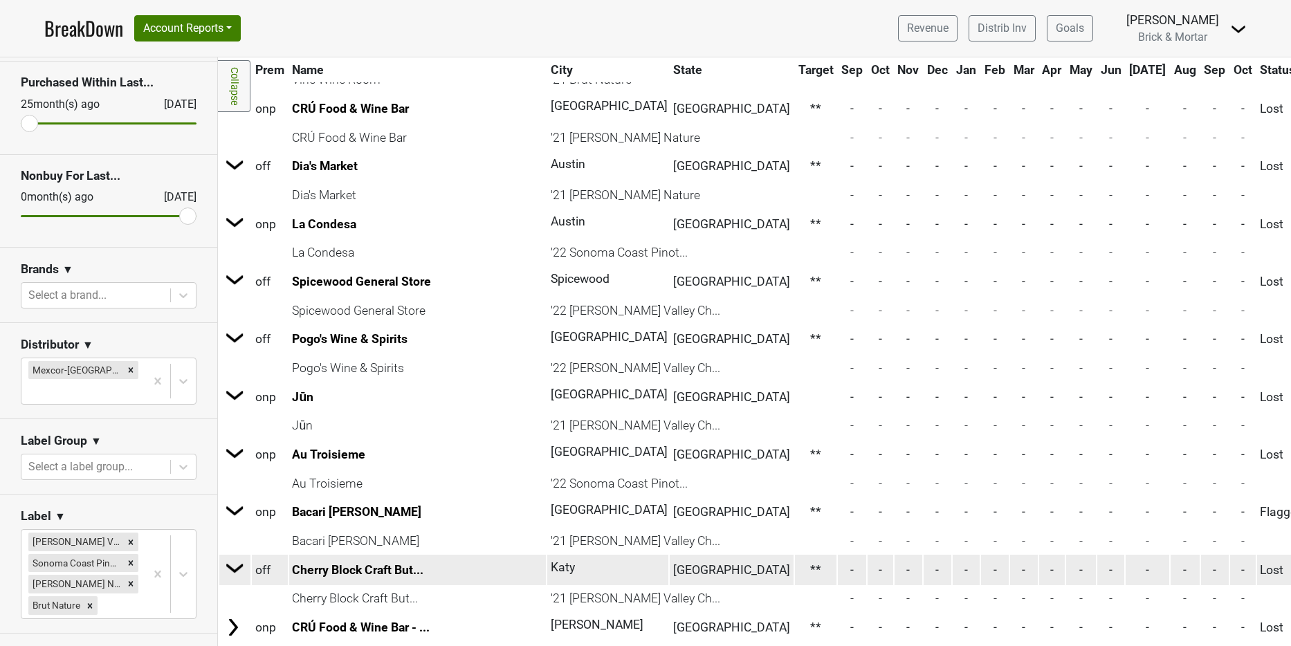
scroll to position [1840, 0]
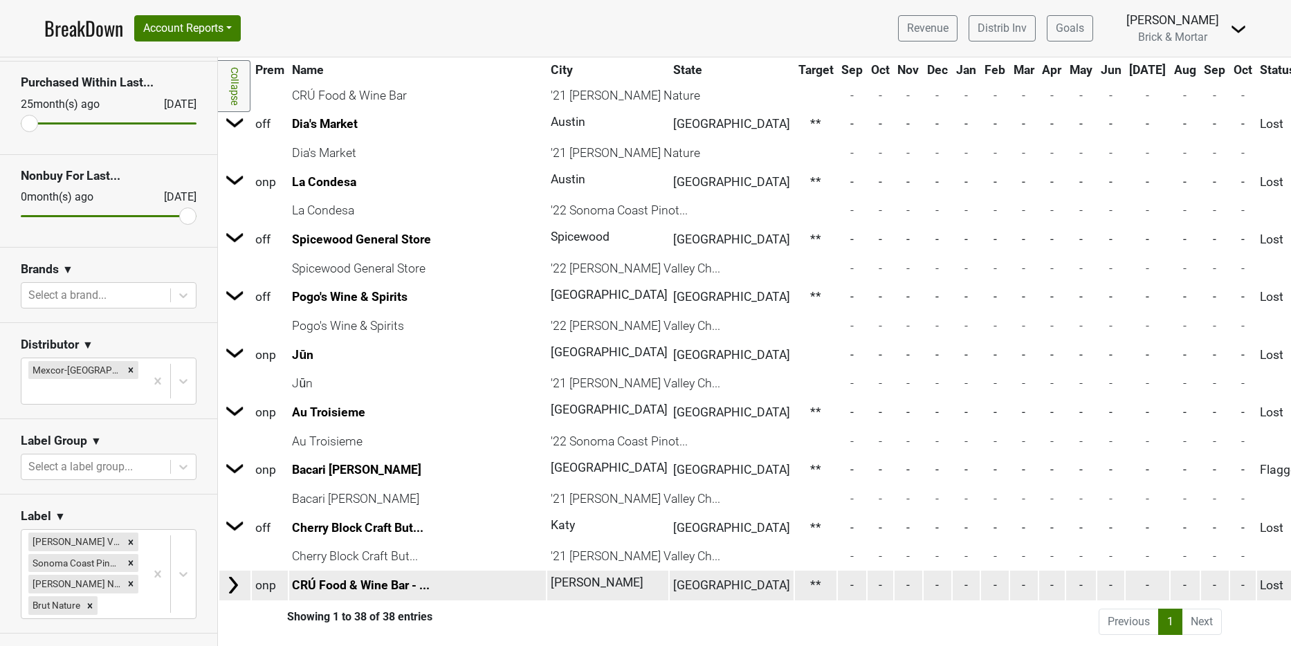
click at [230, 580] on img at bounding box center [233, 585] width 21 height 21
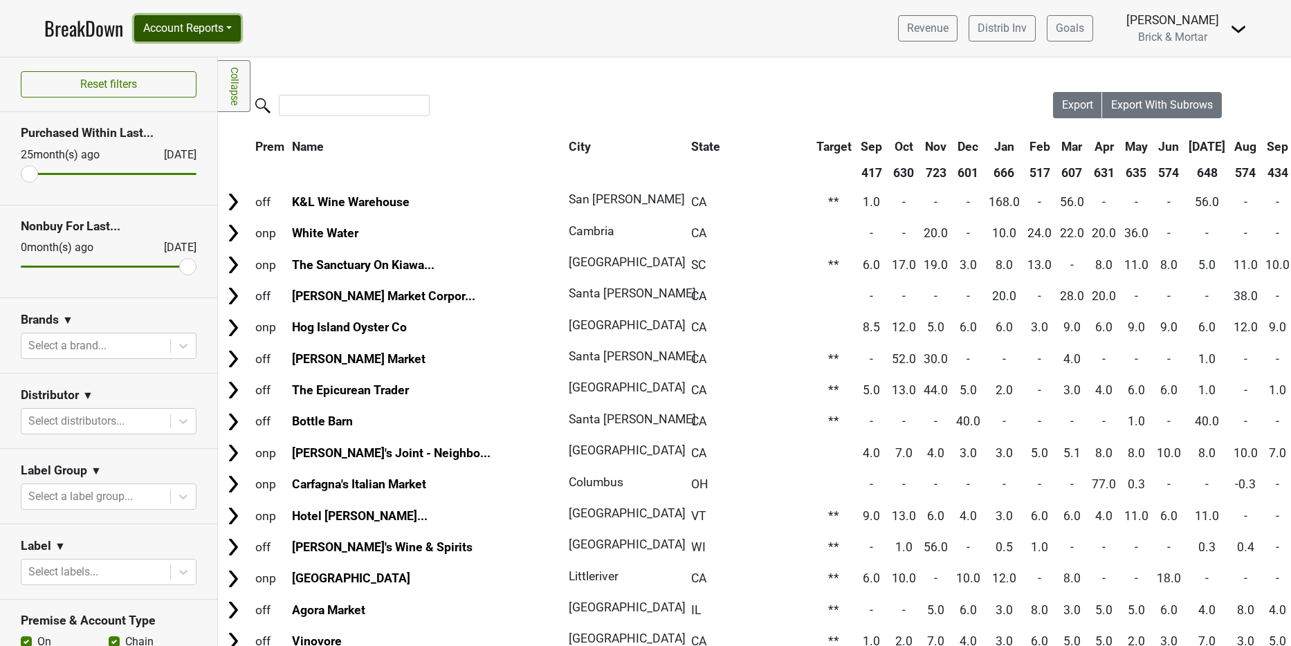
click at [194, 26] on button "Account Reports" at bounding box center [187, 28] width 107 height 26
click at [1208, 34] on span "Brick & Mortar" at bounding box center [1172, 36] width 69 height 13
click at [1232, 32] on img at bounding box center [1238, 29] width 17 height 17
click at [1208, 98] on link "Logout" at bounding box center [1191, 100] width 109 height 22
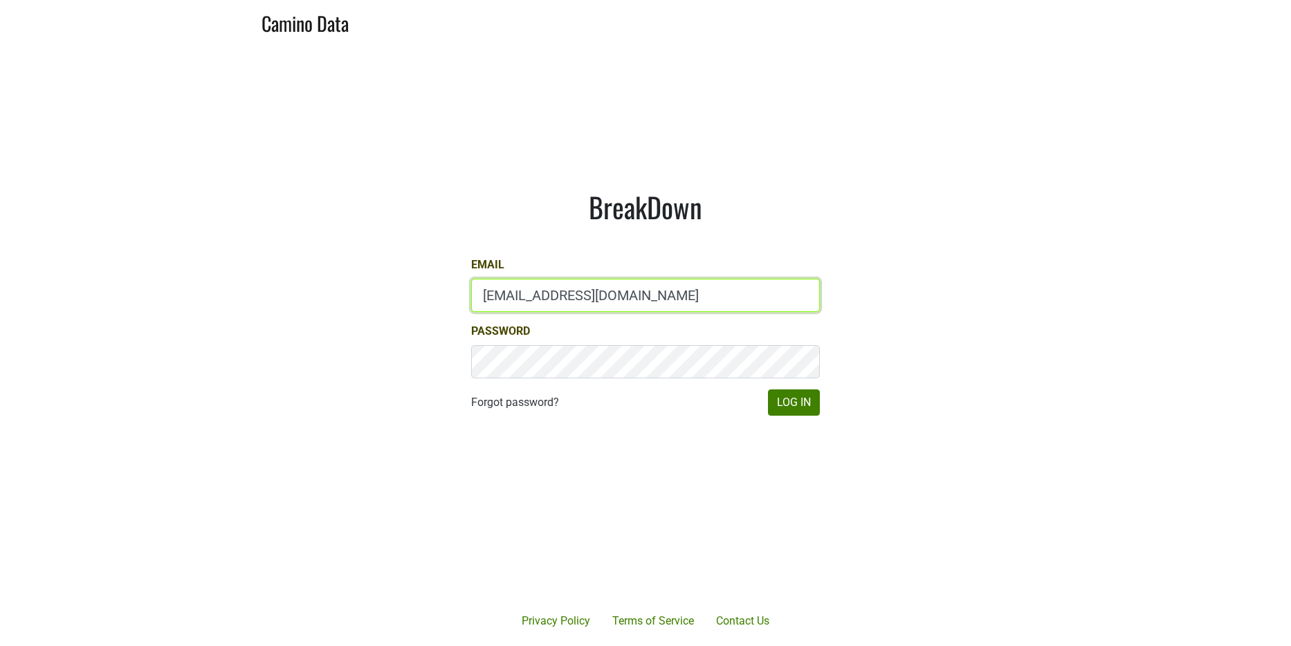
click at [599, 304] on input "[EMAIL_ADDRESS][DOMAIN_NAME]" at bounding box center [645, 295] width 349 height 33
type input "[PERSON_NAME][EMAIL_ADDRESS][DOMAIN_NAME]"
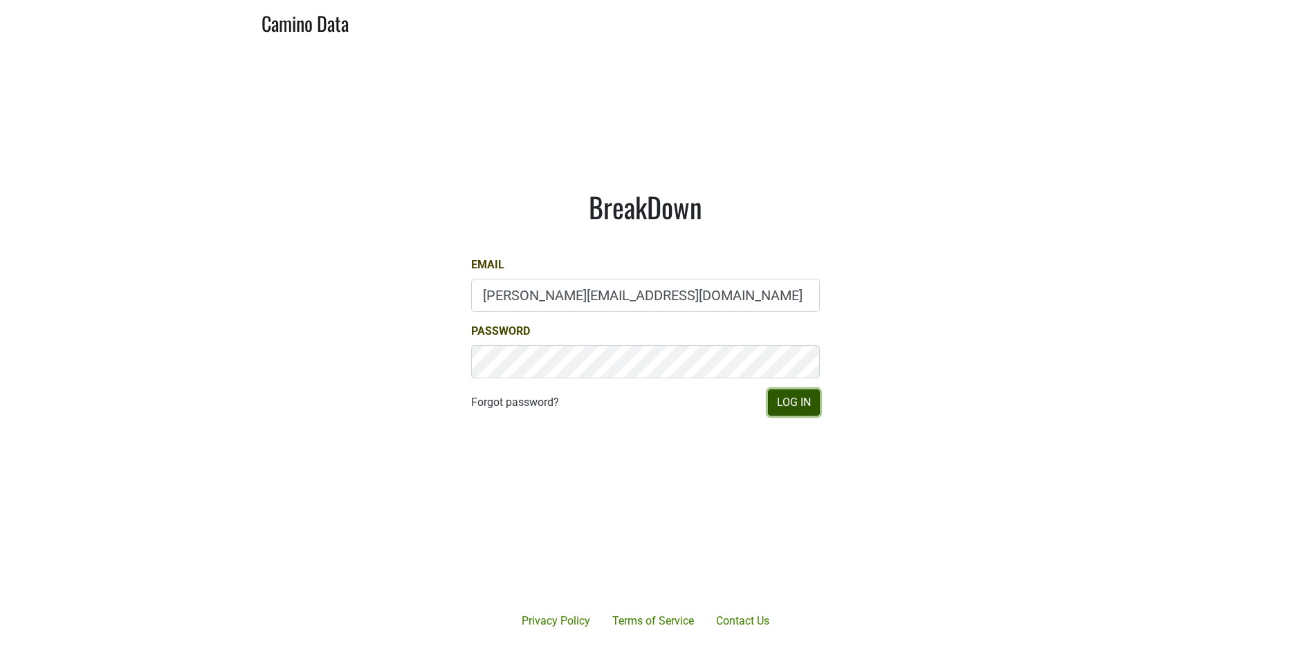
click at [803, 407] on button "Log In" at bounding box center [794, 403] width 52 height 26
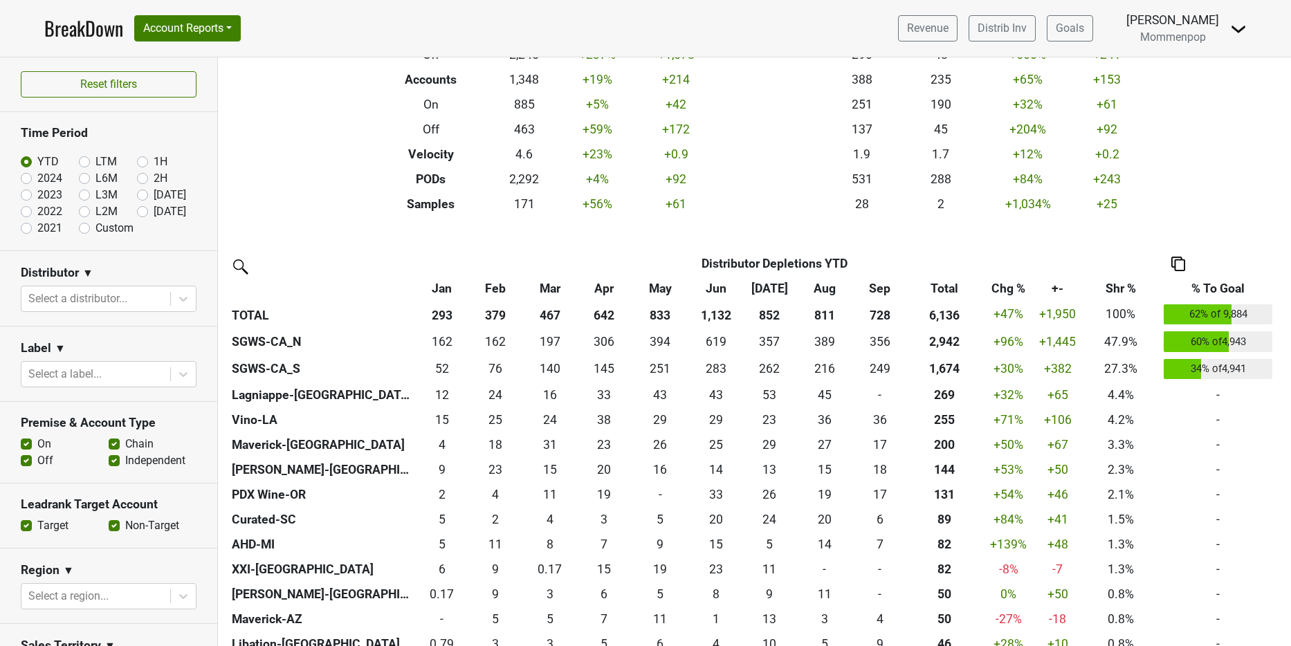
scroll to position [153, 0]
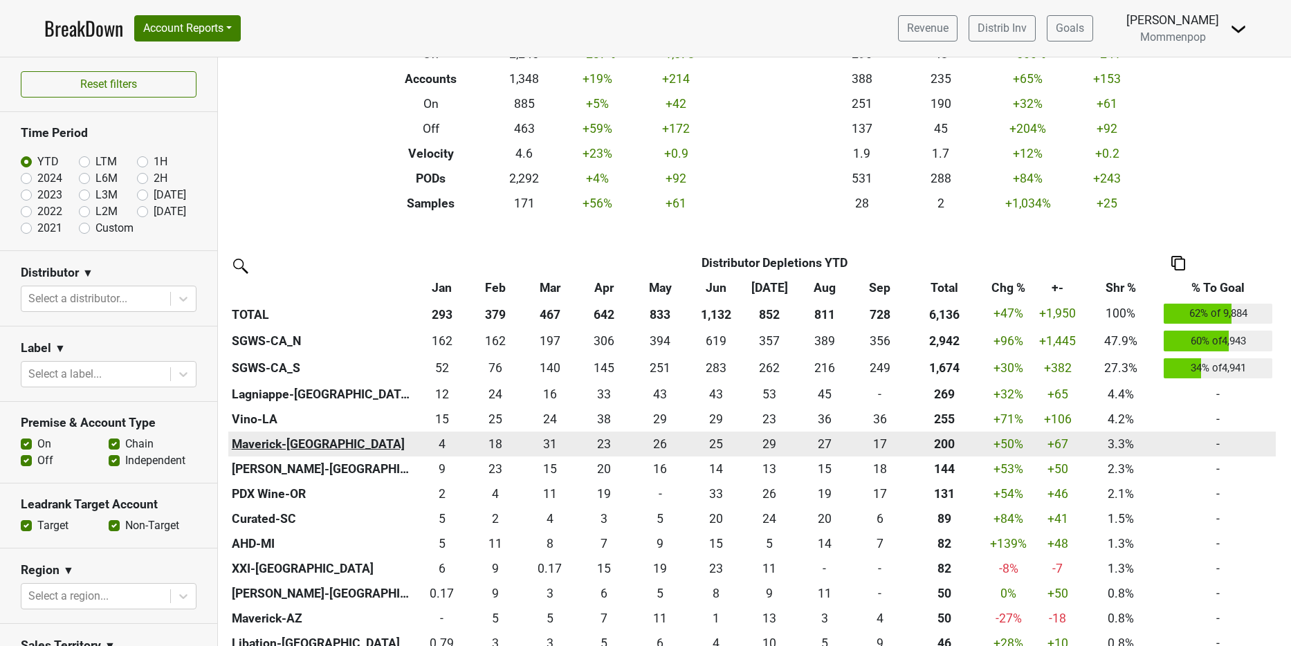
click at [266, 446] on th "Maverick-[GEOGRAPHIC_DATA]" at bounding box center [321, 444] width 187 height 25
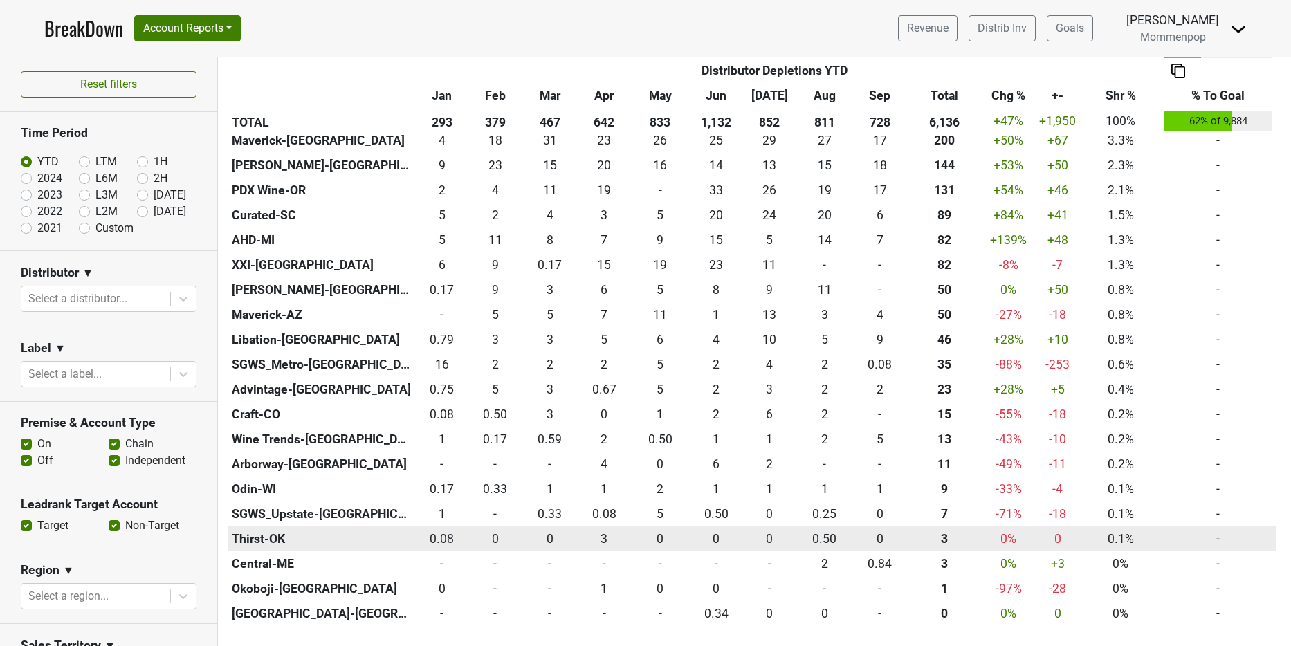
scroll to position [923, 0]
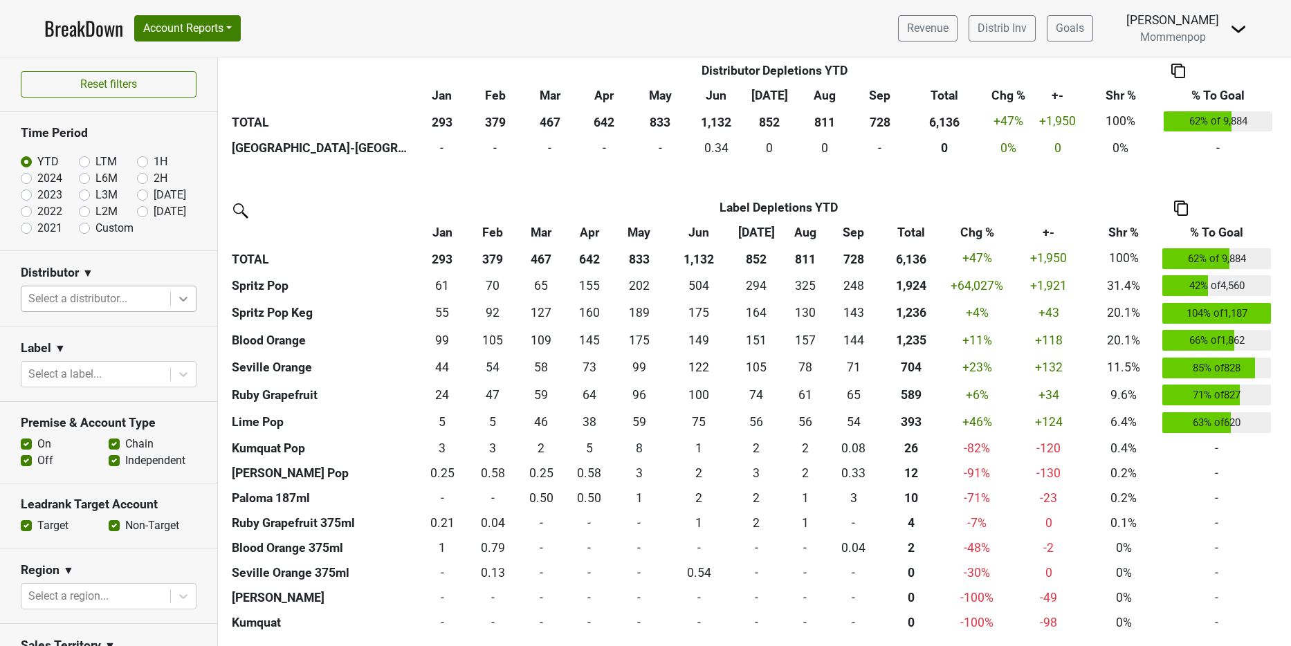
click at [176, 302] on icon at bounding box center [183, 299] width 14 height 14
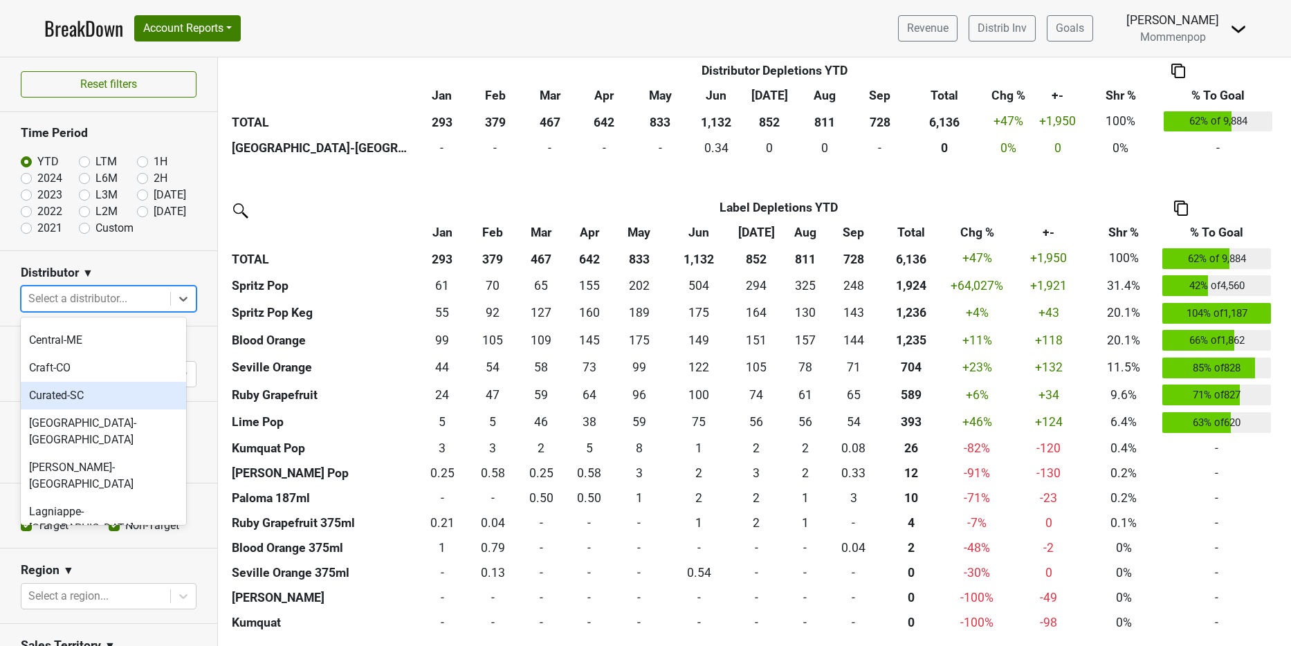
scroll to position [172, 0]
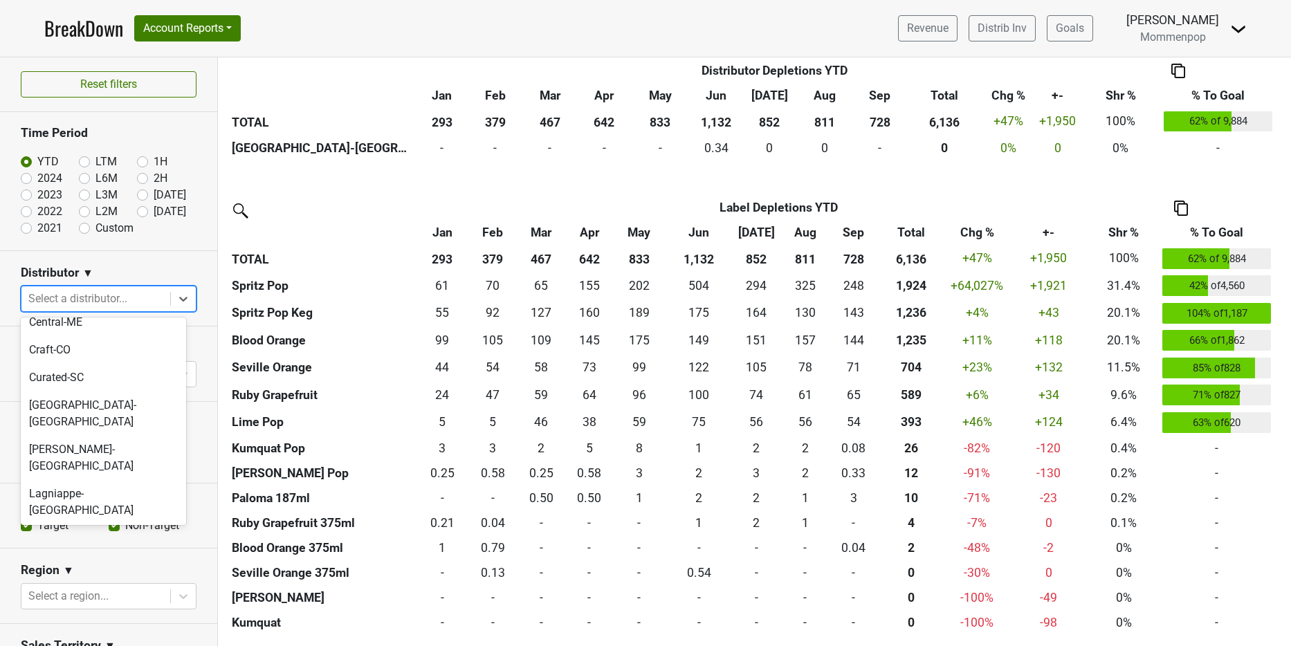
click at [87, 580] on div "Maverick-[GEOGRAPHIC_DATA]" at bounding box center [103, 602] width 165 height 44
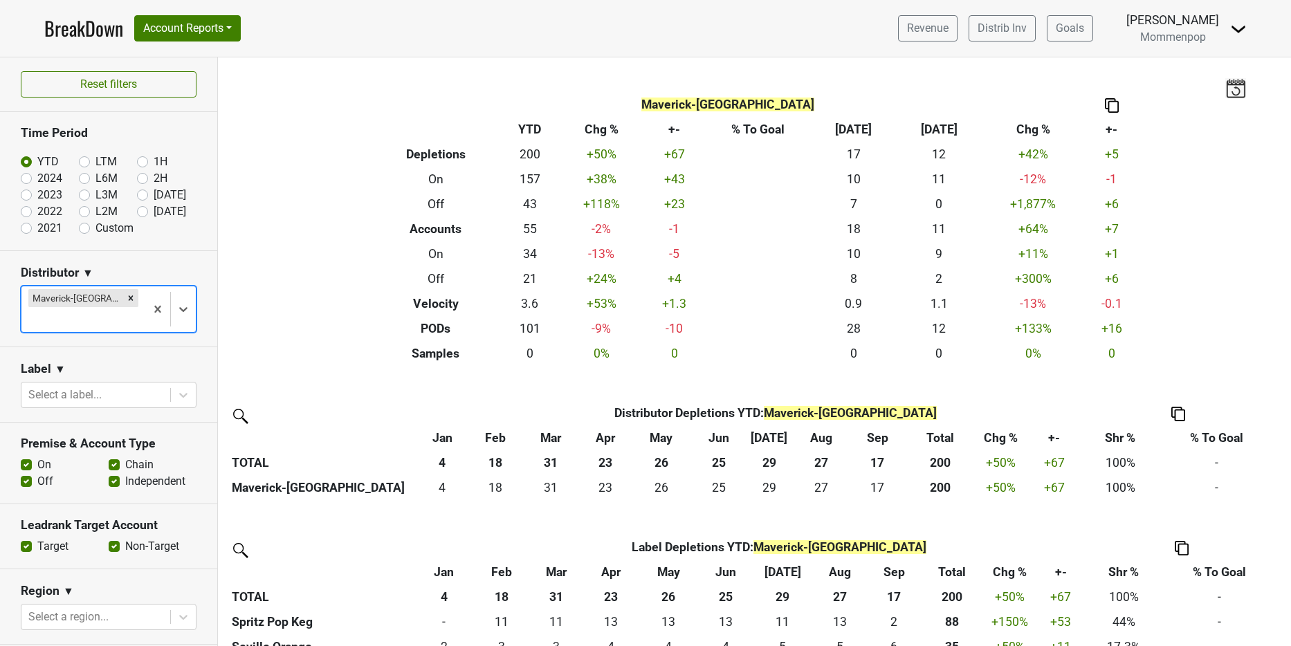
scroll to position [224, 0]
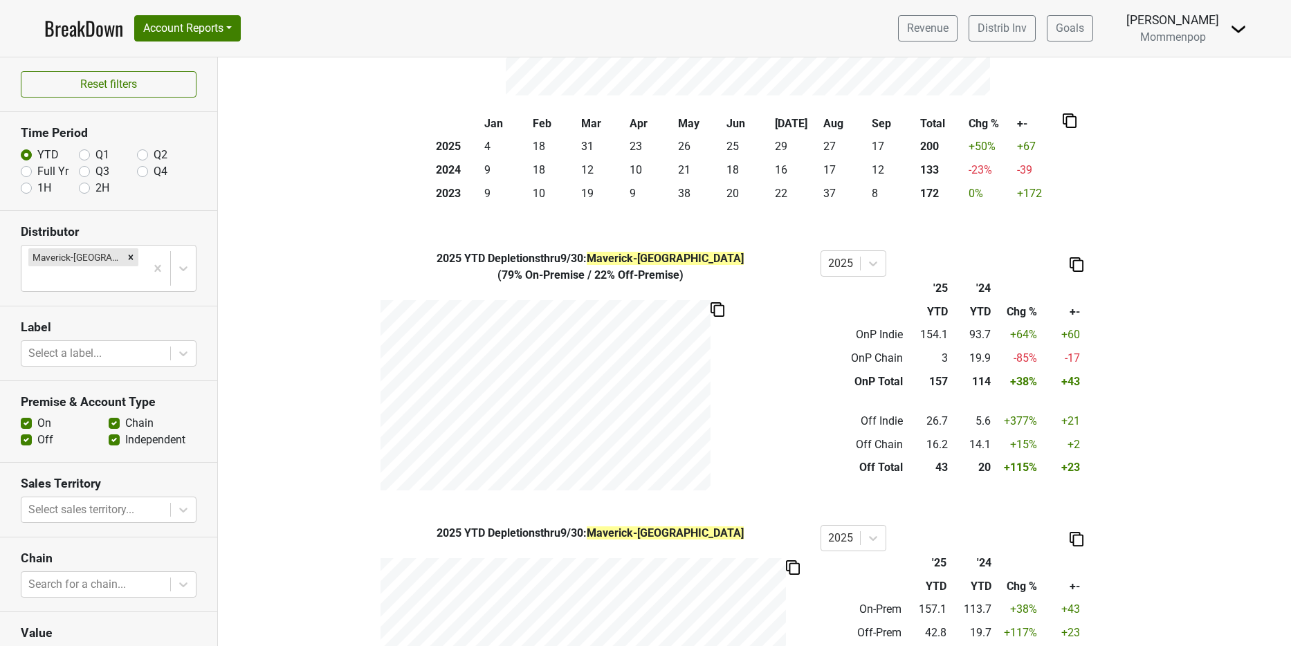
scroll to position [613, 0]
